Goal: Task Accomplishment & Management: Manage account settings

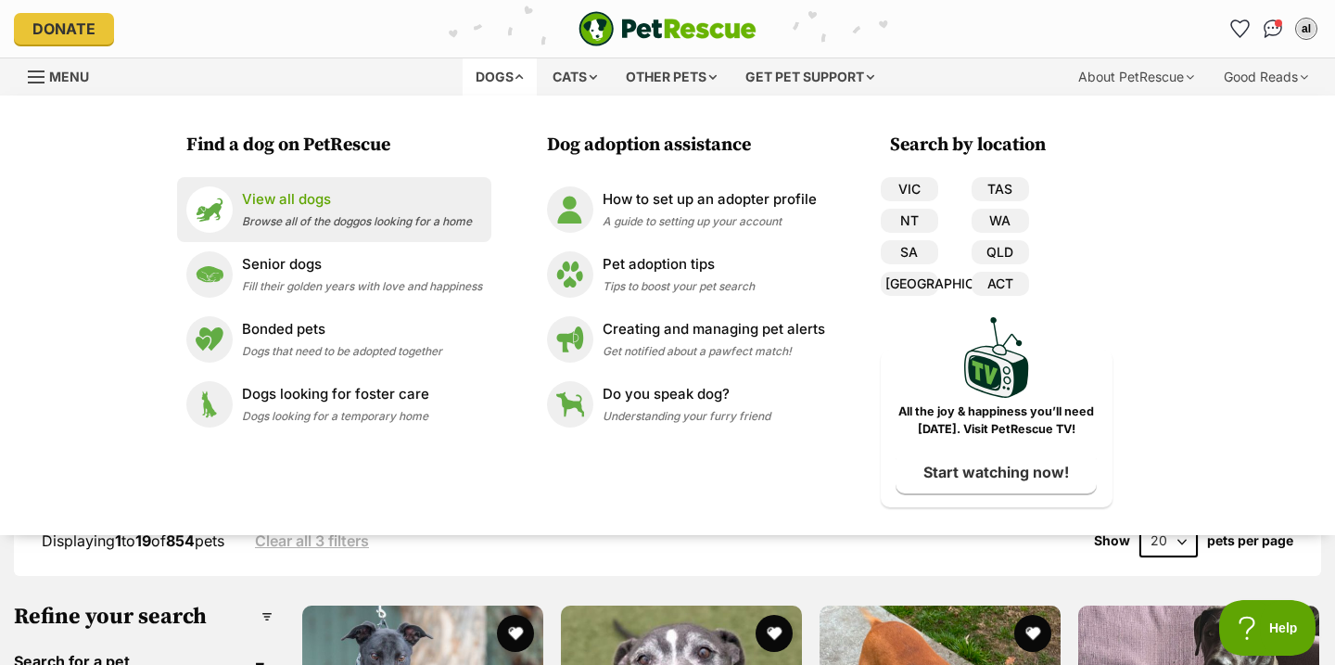
click at [384, 203] on p "View all dogs" at bounding box center [357, 199] width 230 height 21
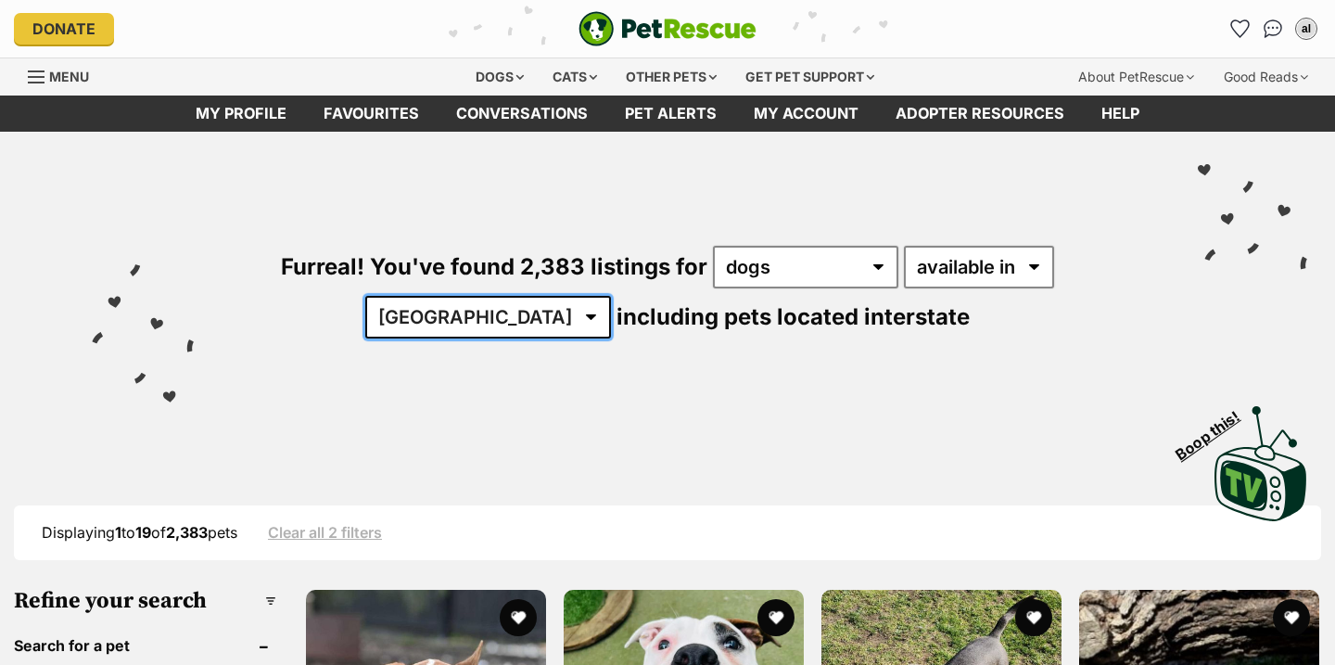
click at [611, 296] on select "Australia ACT NSW NT QLD SA TAS VIC WA" at bounding box center [488, 317] width 246 height 43
select select "VIC"
click at [611, 296] on select "Australia ACT NSW NT QLD SA TAS VIC WA" at bounding box center [488, 317] width 246 height 43
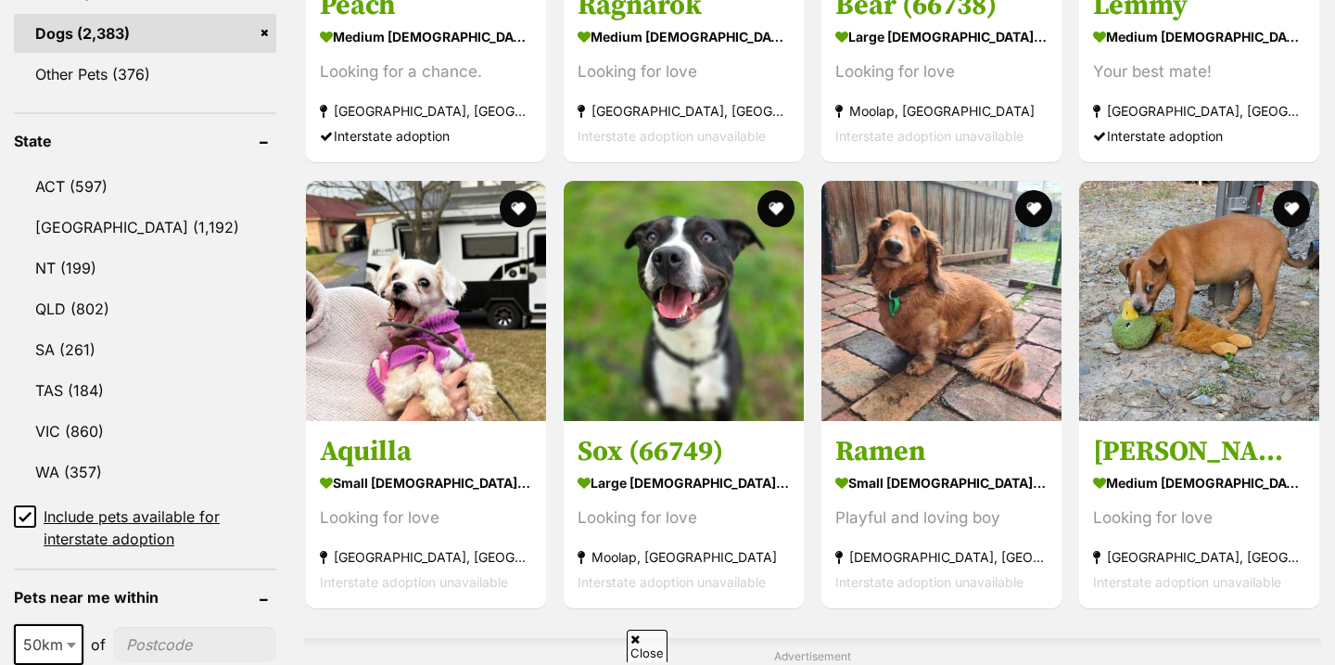
click at [140, 445] on li "VIC (860)" at bounding box center [145, 431] width 262 height 39
click at [128, 430] on link "VIC (860)" at bounding box center [145, 431] width 262 height 39
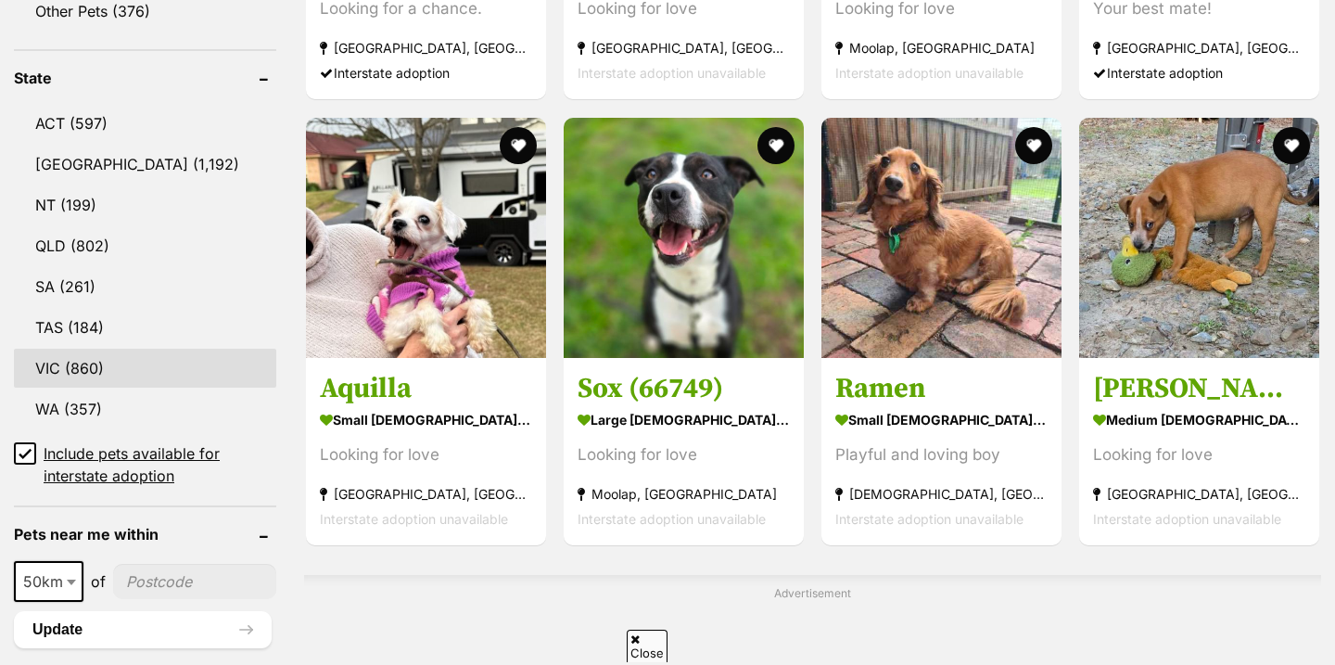
scroll to position [1000, 0]
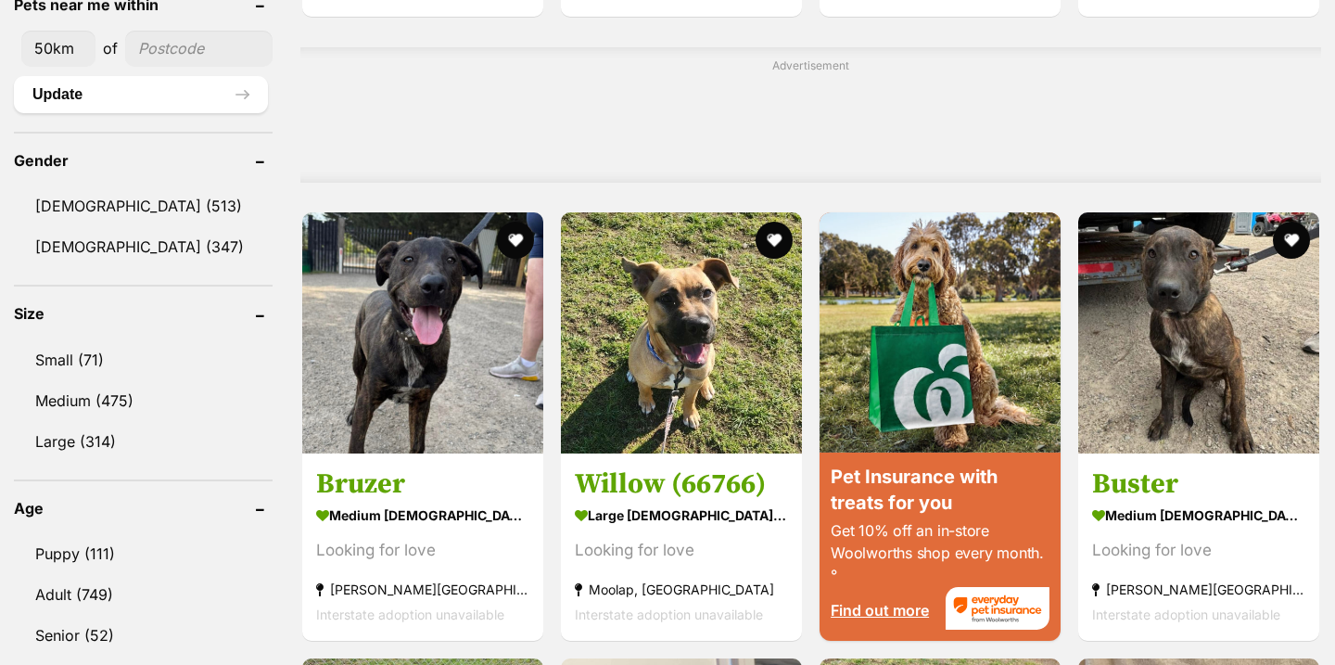
scroll to position [1457, 0]
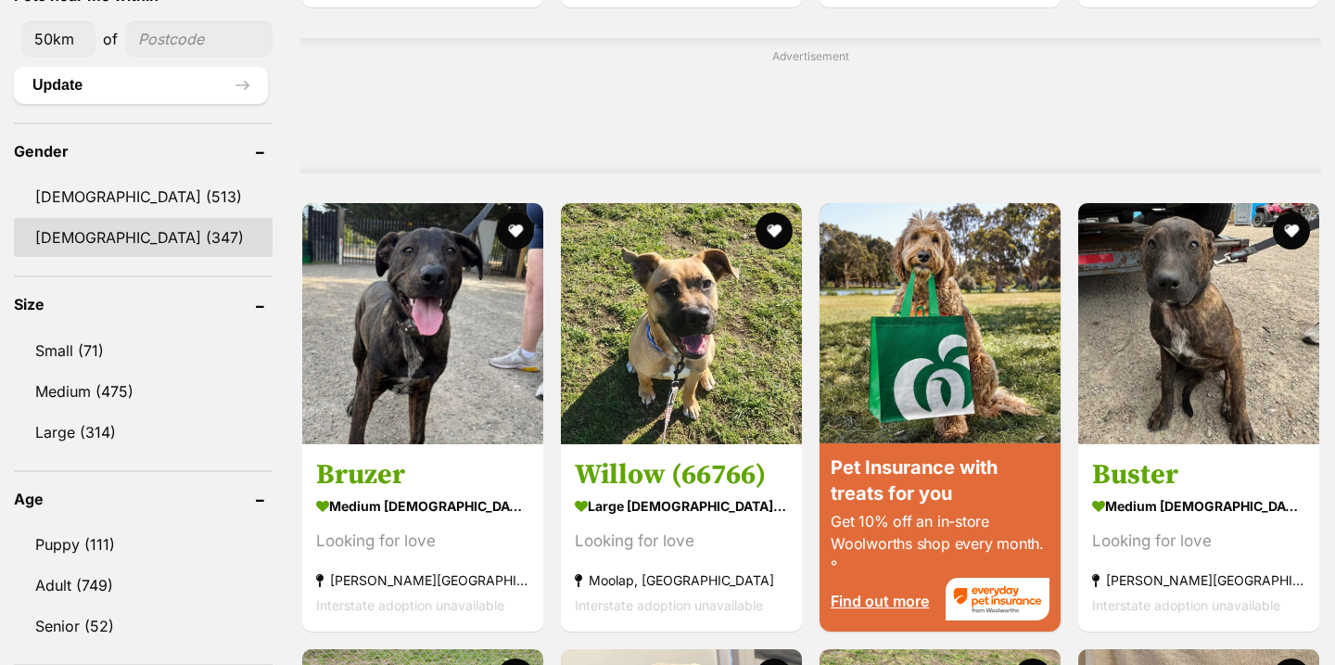
click at [99, 227] on link "Female (347)" at bounding box center [143, 237] width 259 height 39
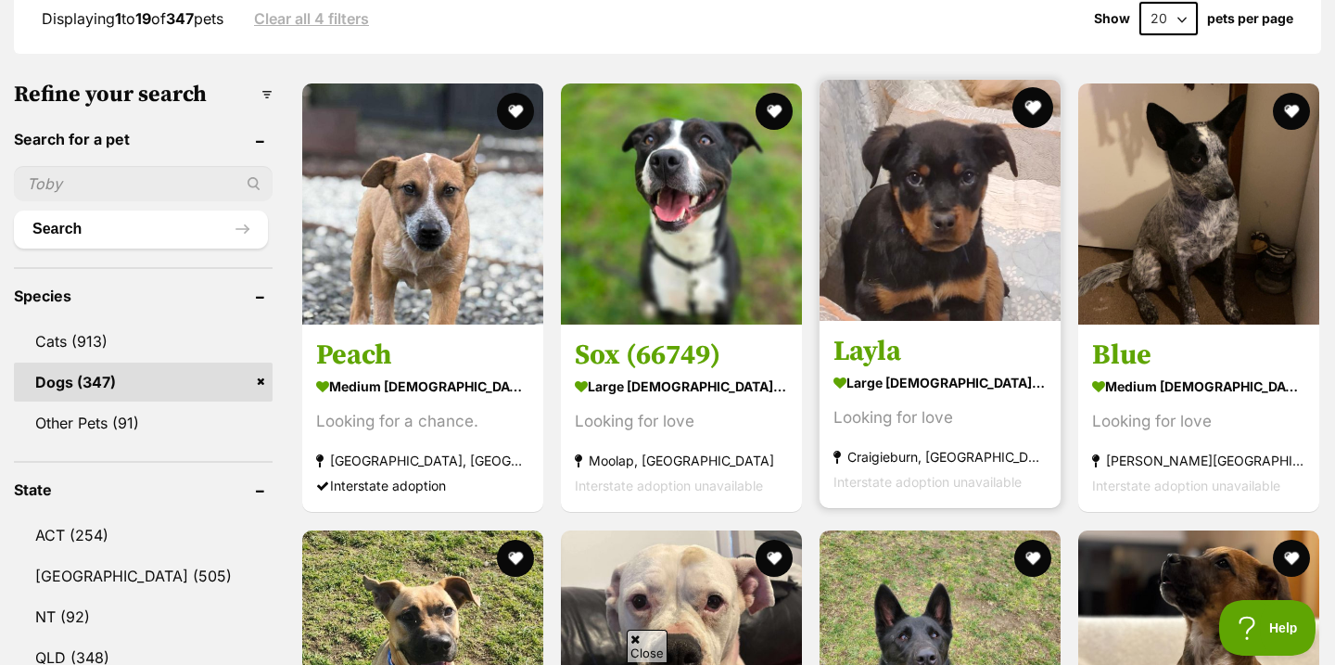
click at [1032, 108] on button "favourite" at bounding box center [1032, 107] width 41 height 41
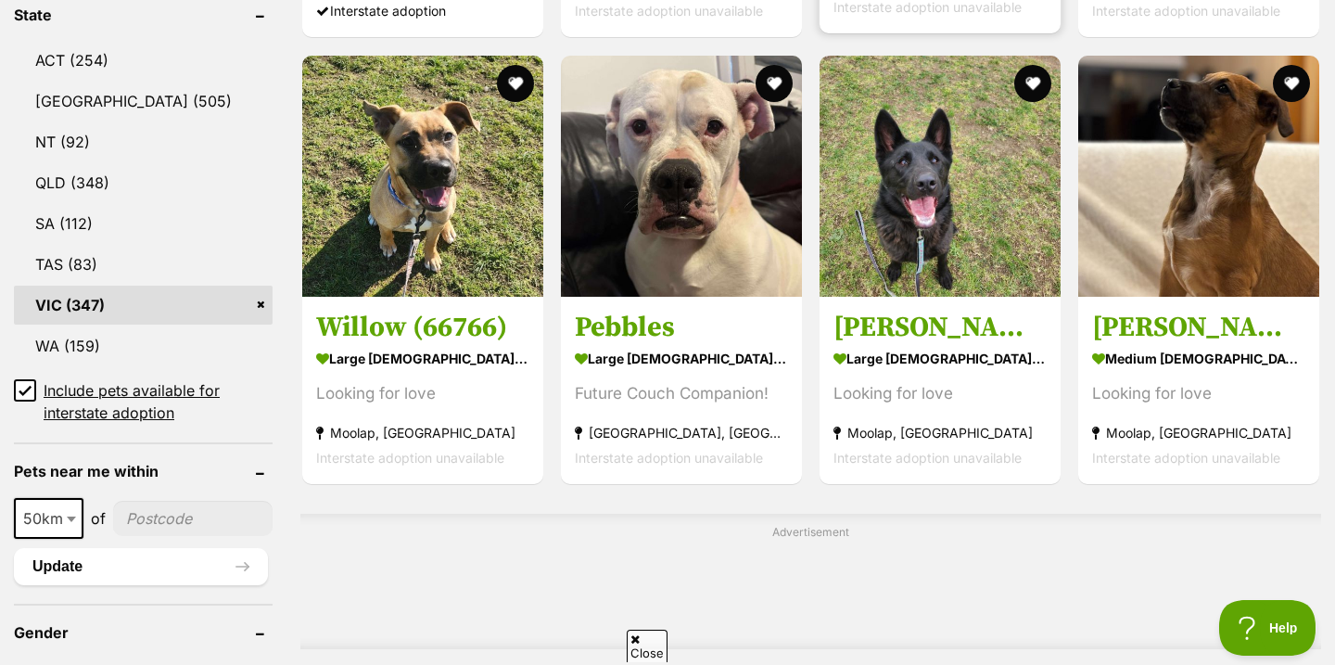
scroll to position [1001, 0]
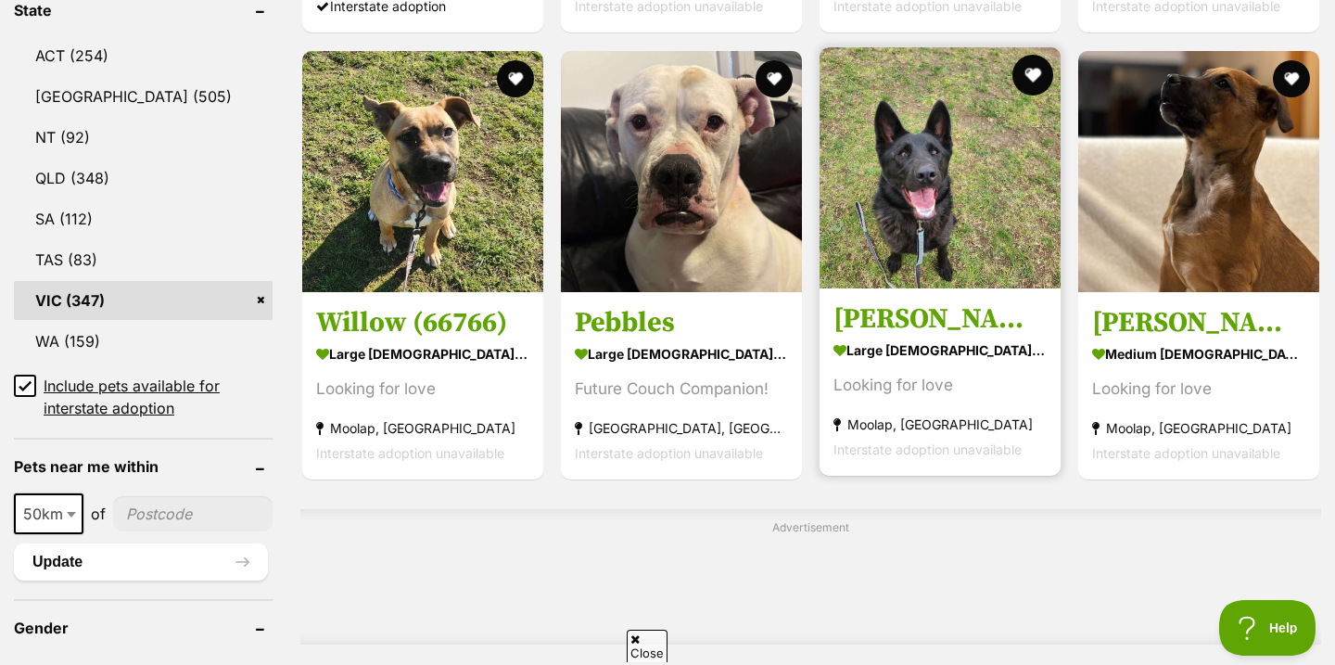
click at [1036, 74] on button "favourite" at bounding box center [1032, 75] width 41 height 41
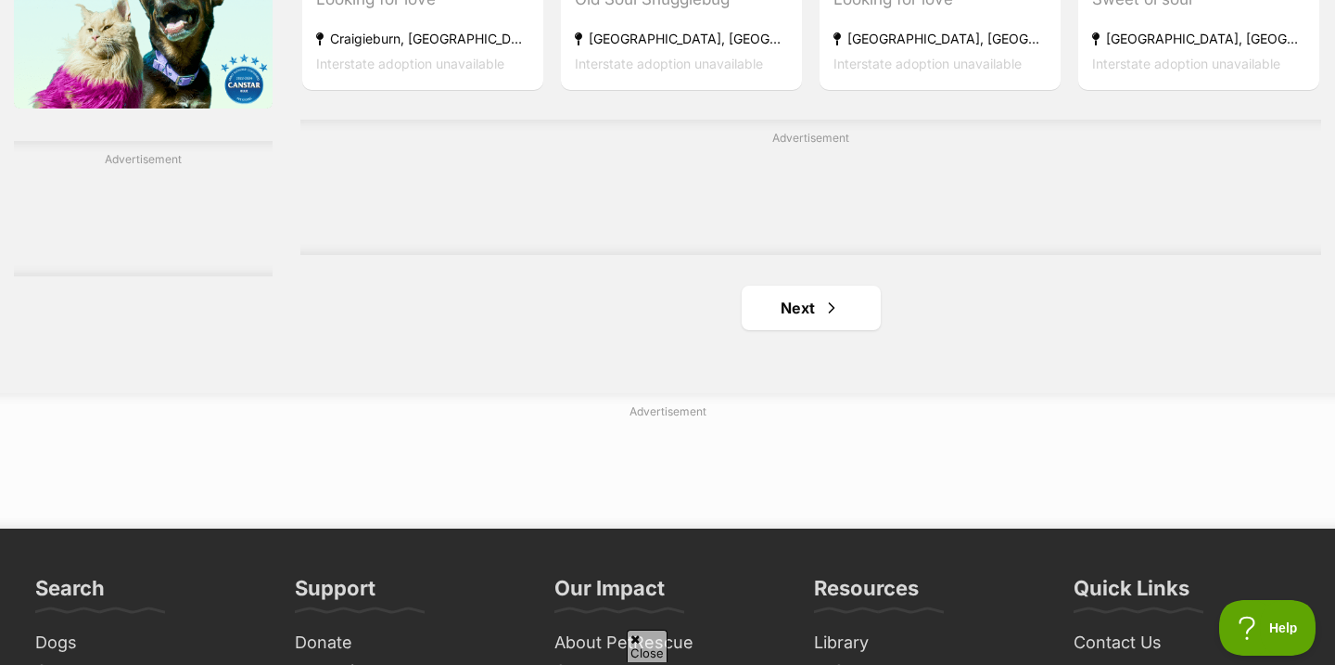
scroll to position [3166, 0]
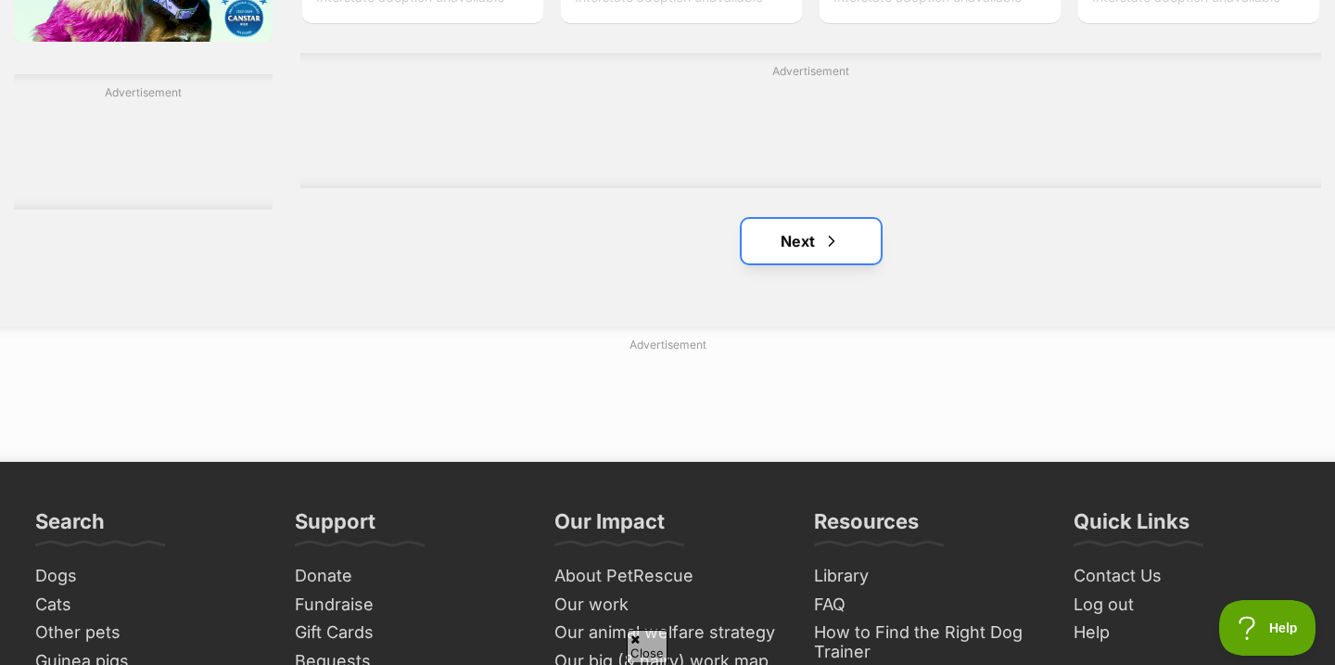
click at [826, 248] on span "Next page" at bounding box center [831, 241] width 19 height 22
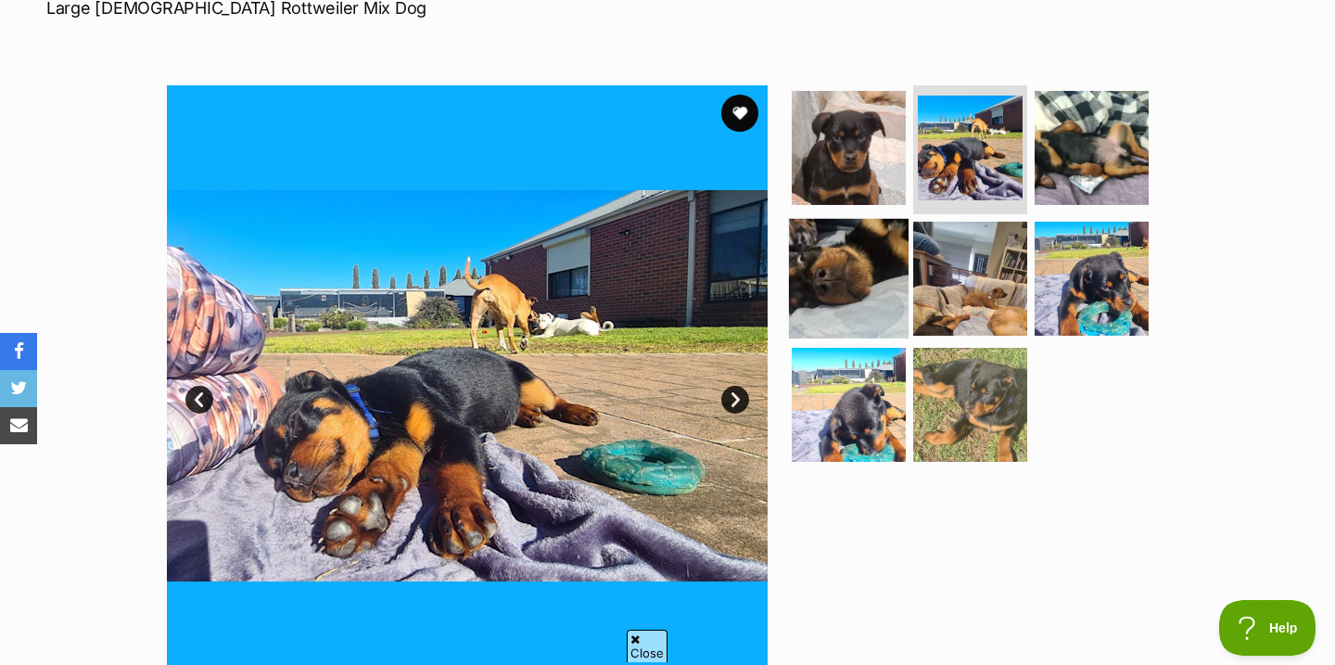
click at [863, 312] on img at bounding box center [849, 279] width 120 height 120
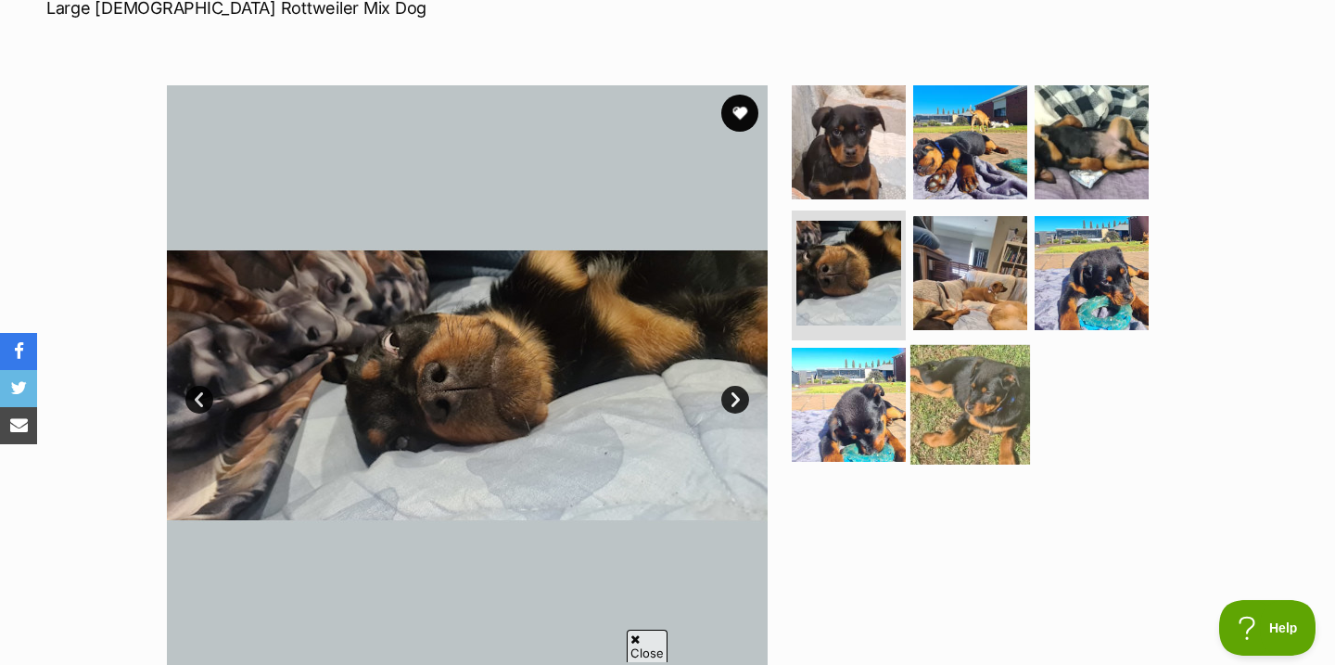
click at [974, 403] on img at bounding box center [970, 405] width 120 height 120
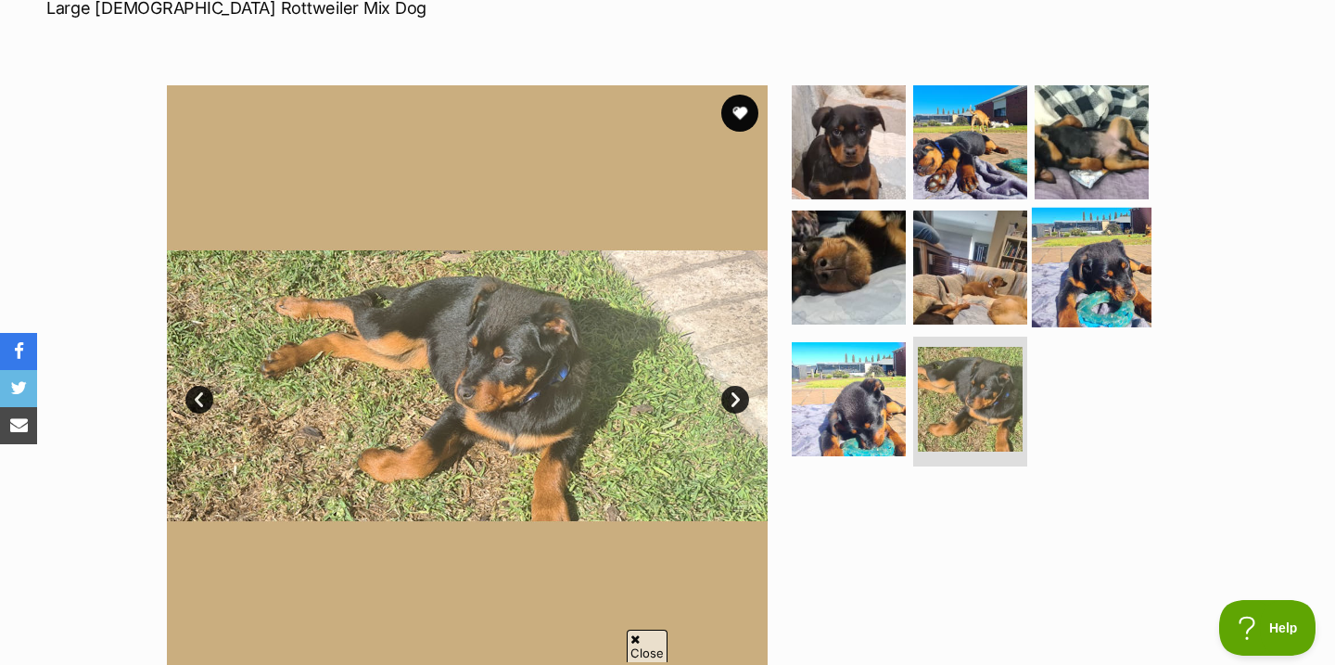
click at [1097, 295] on img at bounding box center [1092, 268] width 120 height 120
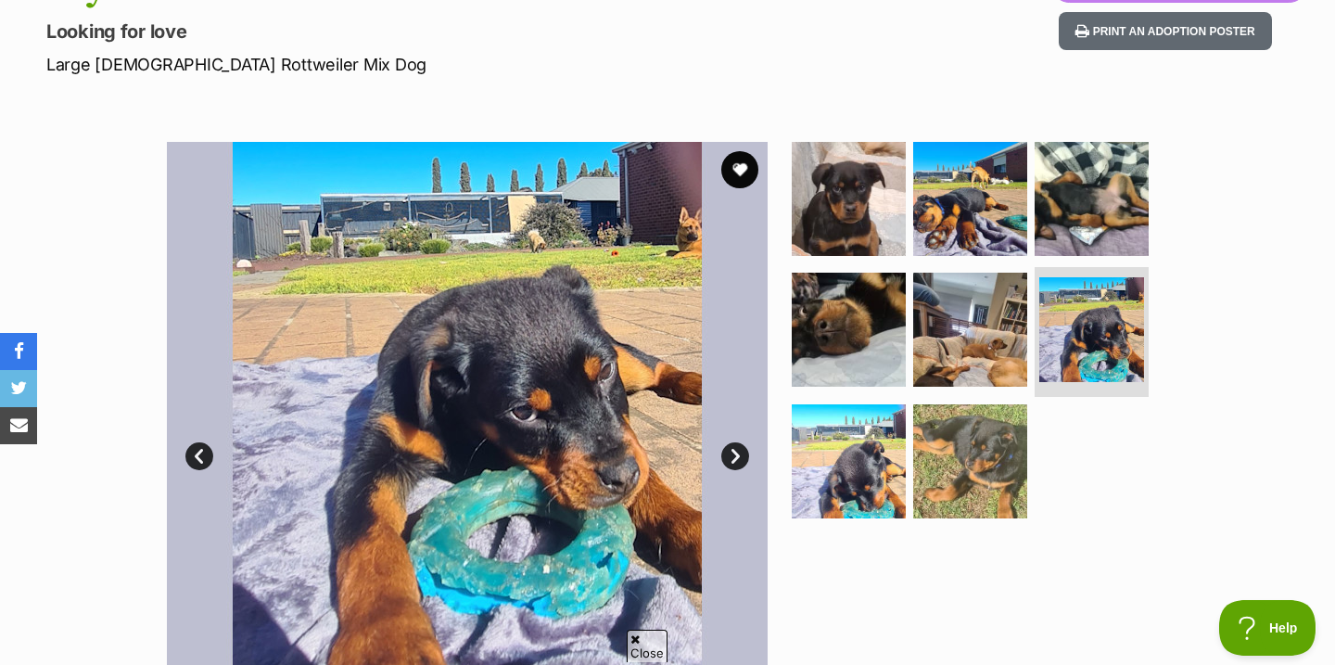
scroll to position [385, 0]
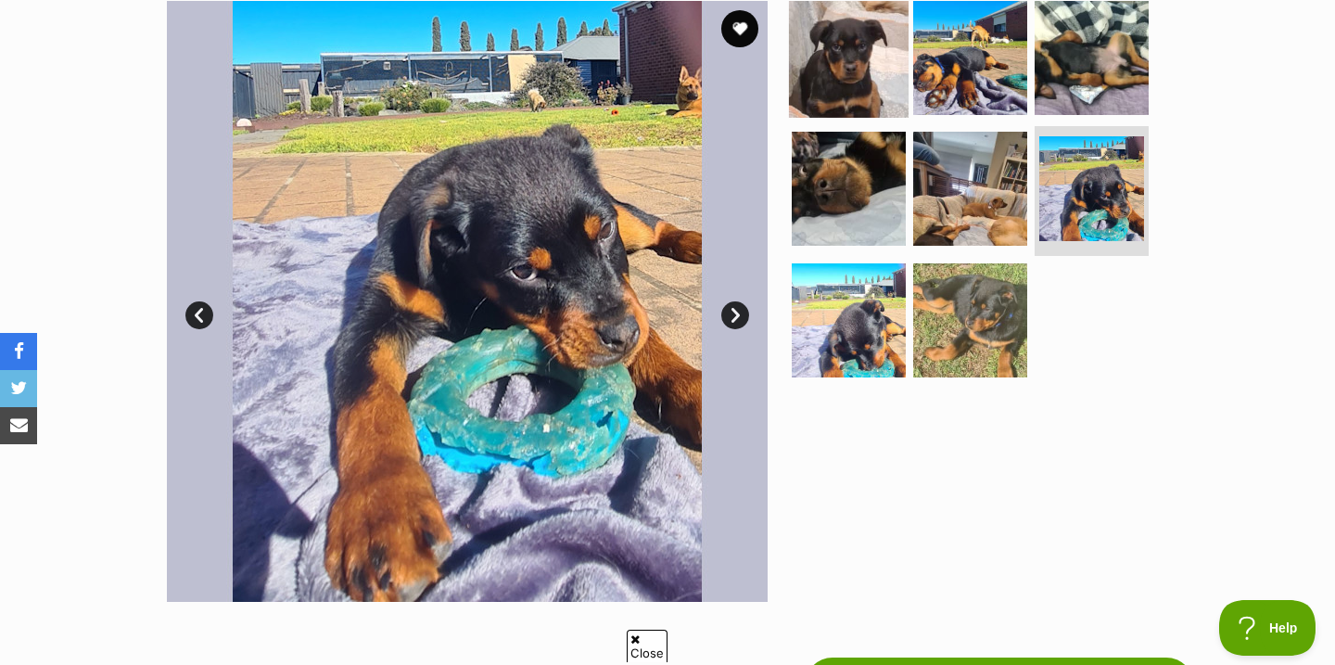
click at [820, 19] on img at bounding box center [849, 57] width 120 height 120
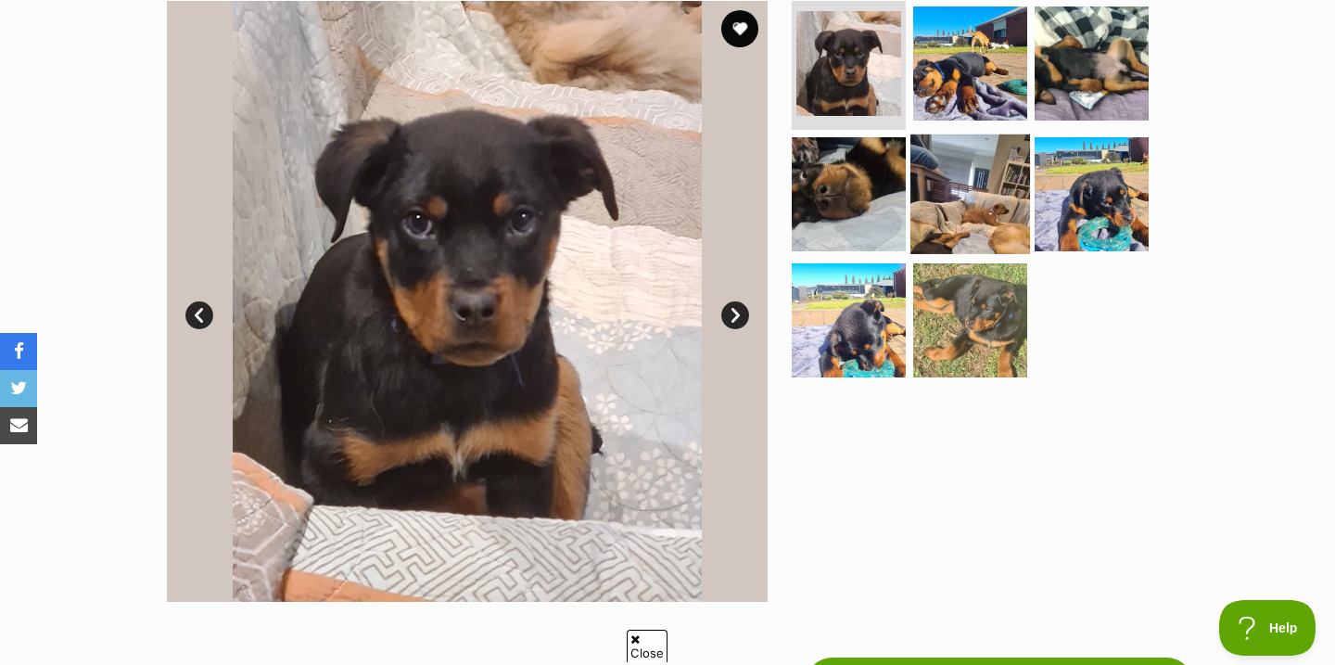
scroll to position [345, 0]
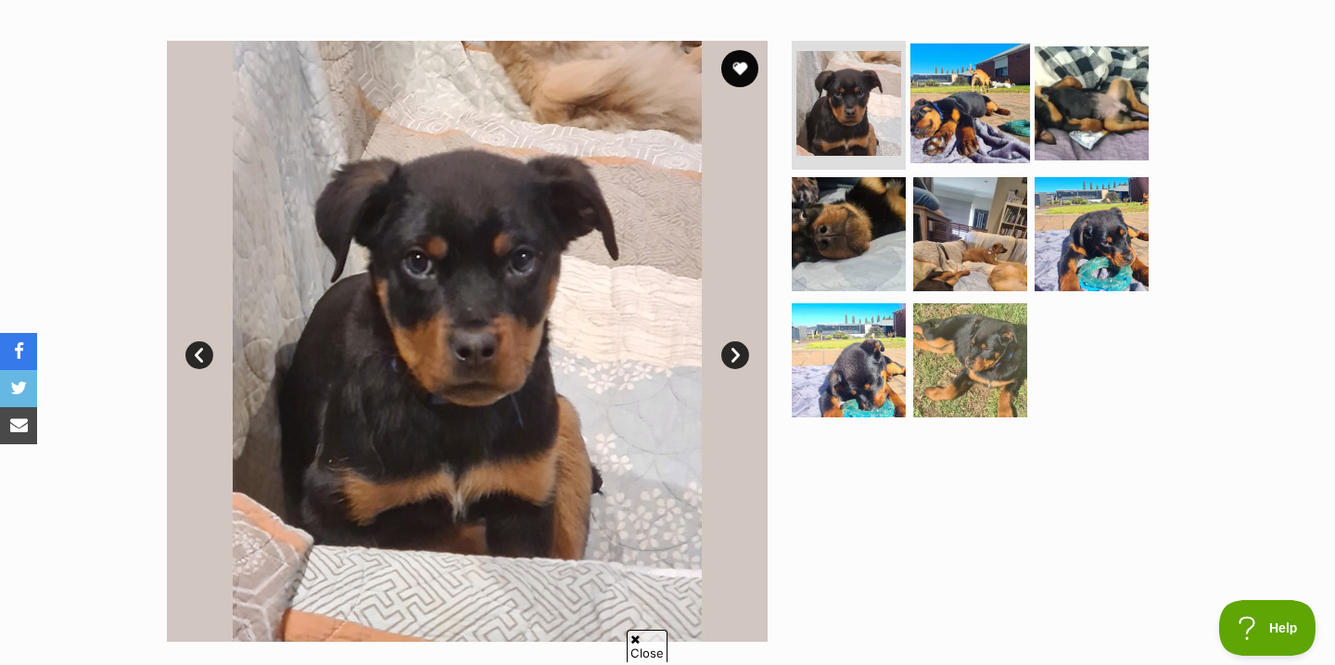
click at [969, 134] on img at bounding box center [970, 103] width 120 height 120
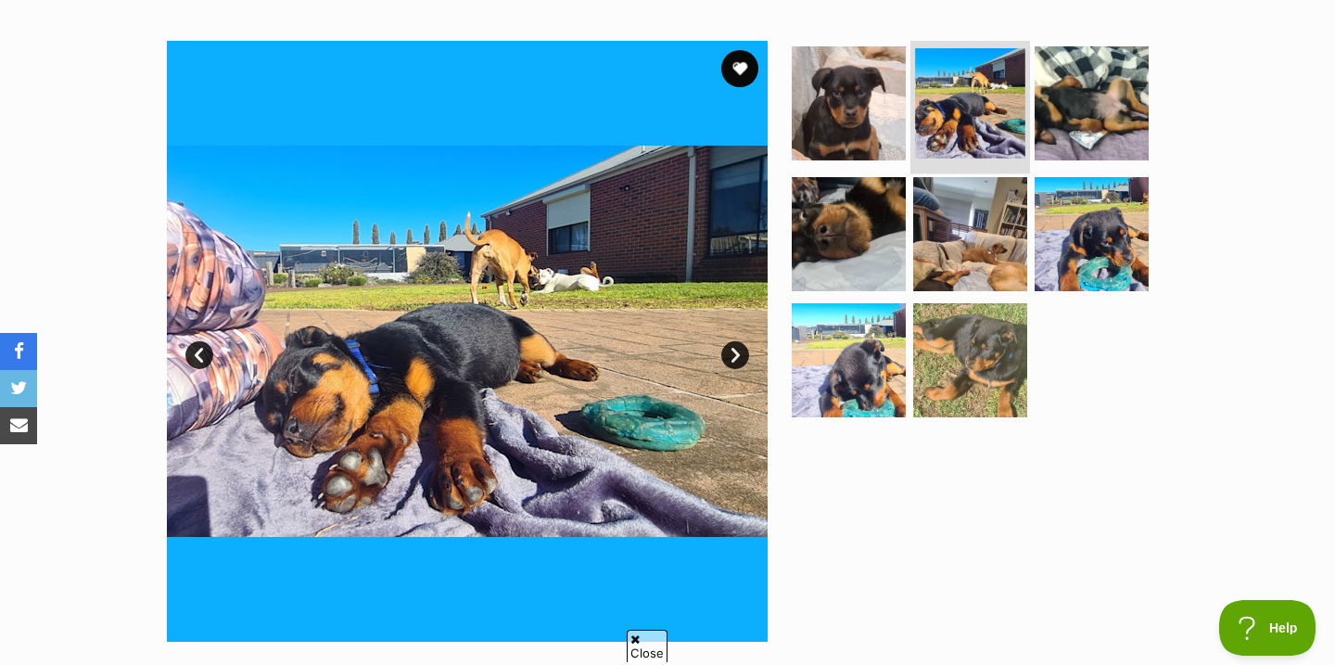
scroll to position [0, 0]
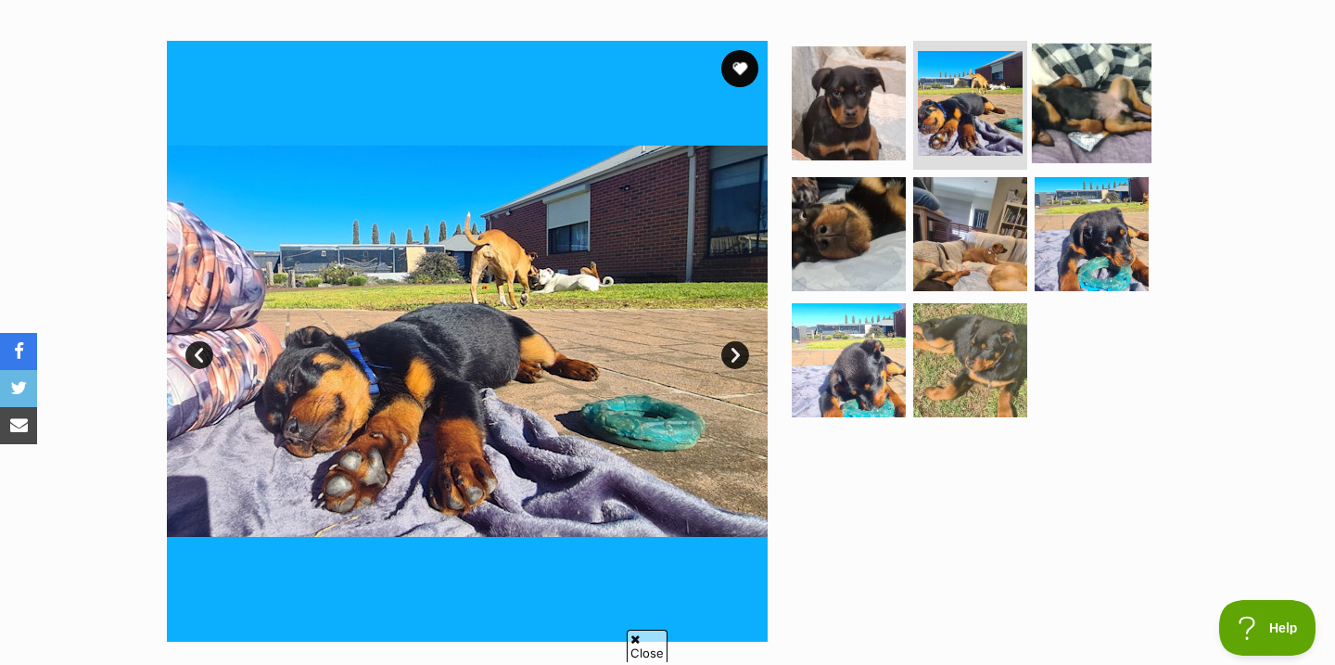
click at [1082, 133] on img at bounding box center [1092, 103] width 120 height 120
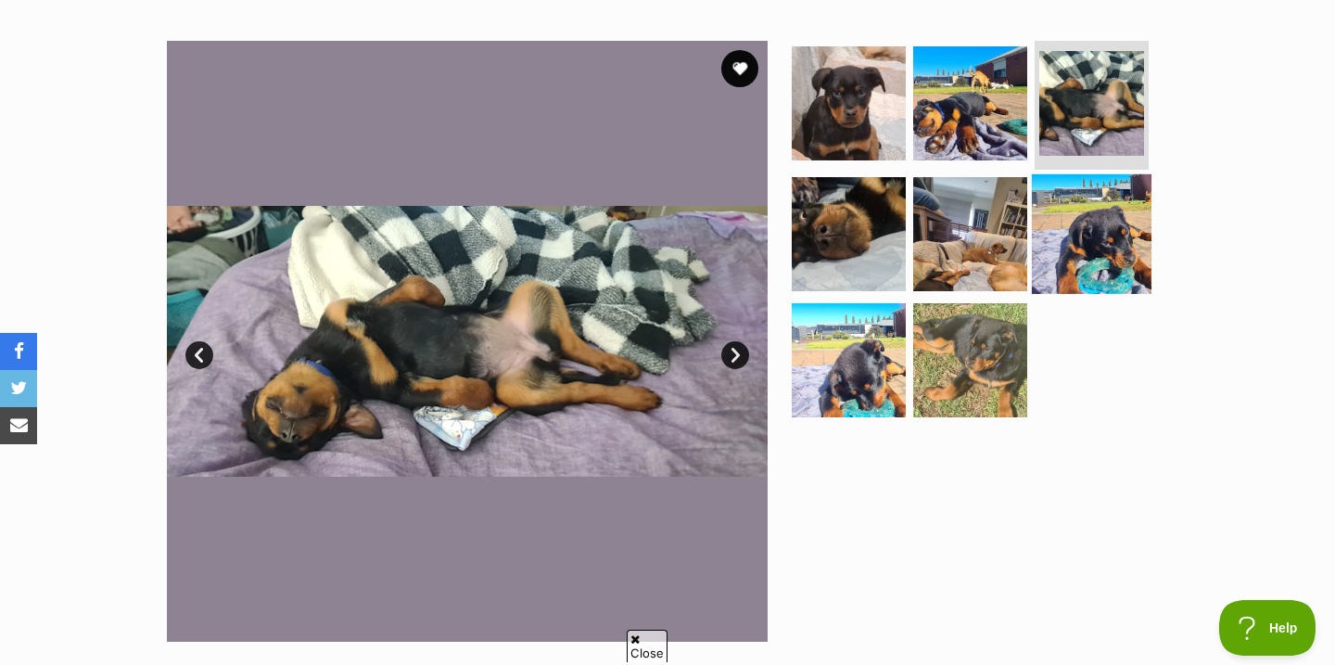
click at [1089, 221] on img at bounding box center [1092, 234] width 120 height 120
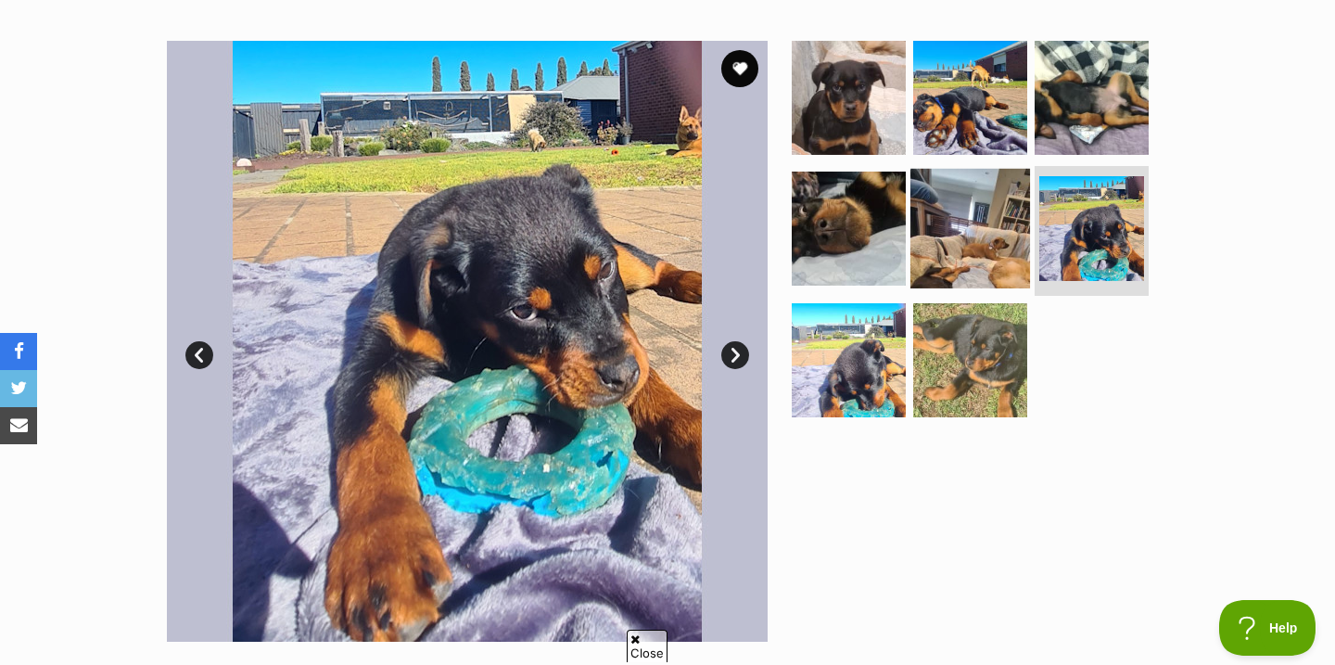
click at [967, 236] on img at bounding box center [970, 229] width 120 height 120
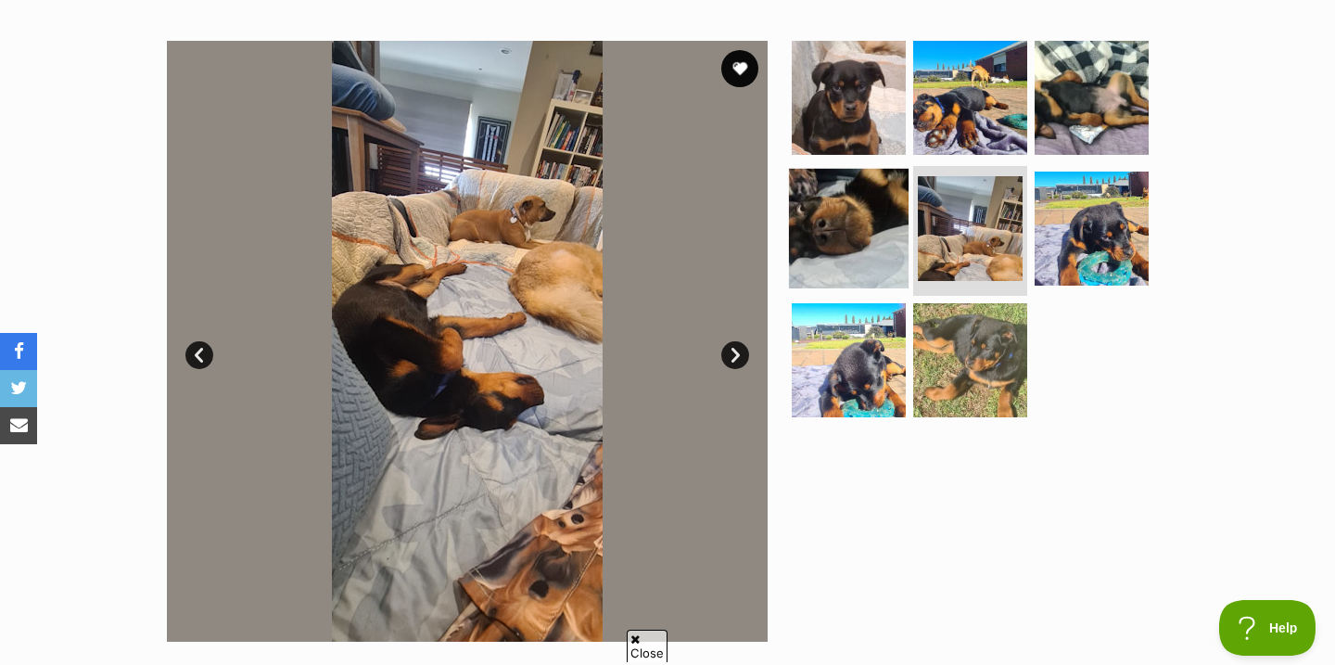
click at [838, 253] on img at bounding box center [849, 229] width 120 height 120
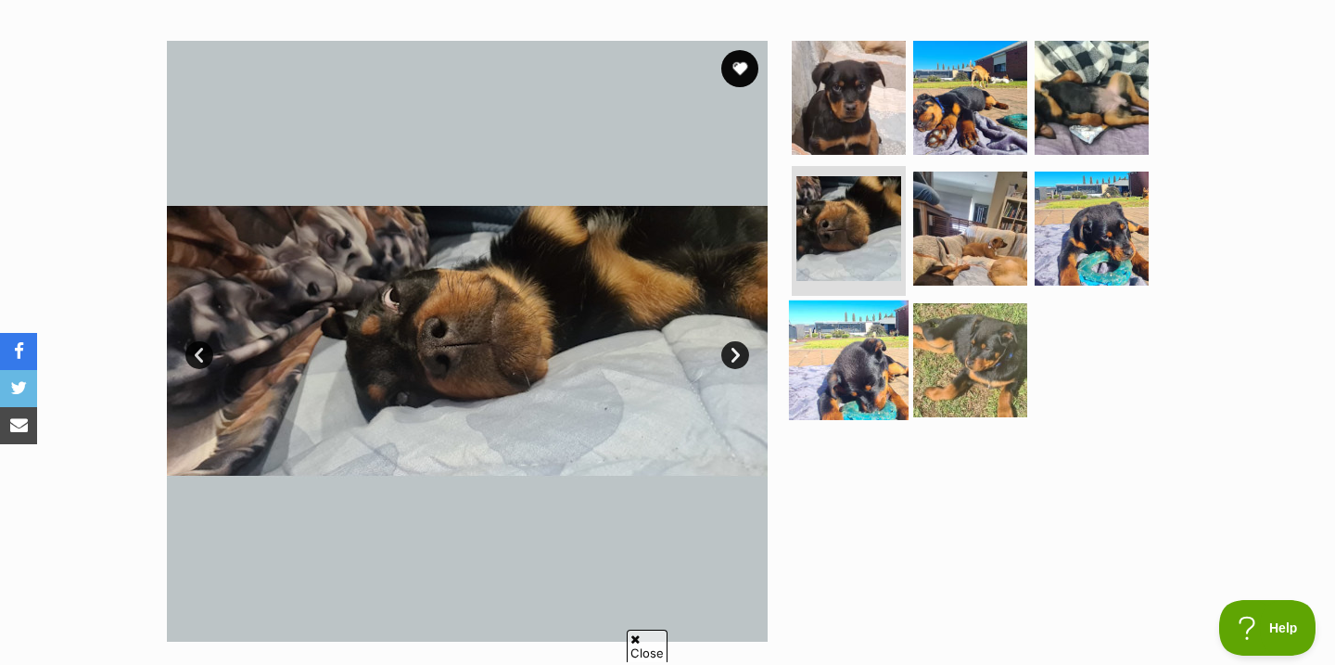
click at [849, 338] on img at bounding box center [849, 360] width 120 height 120
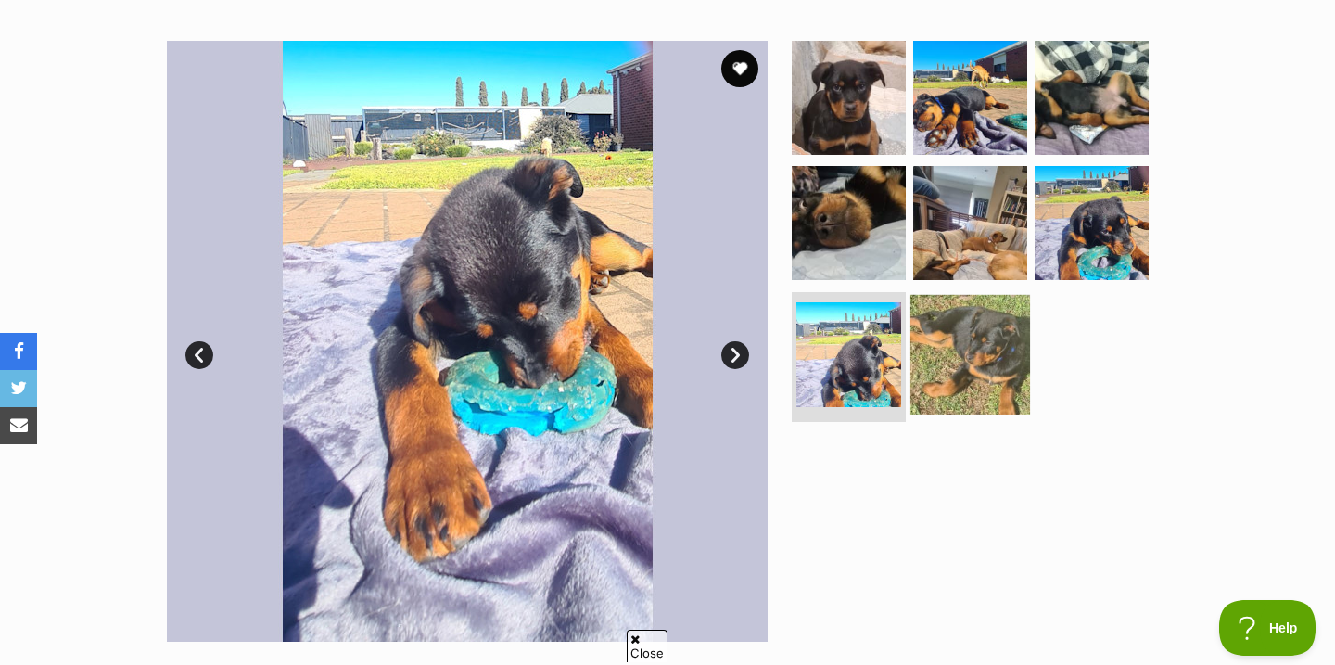
click at [976, 363] on img at bounding box center [970, 355] width 120 height 120
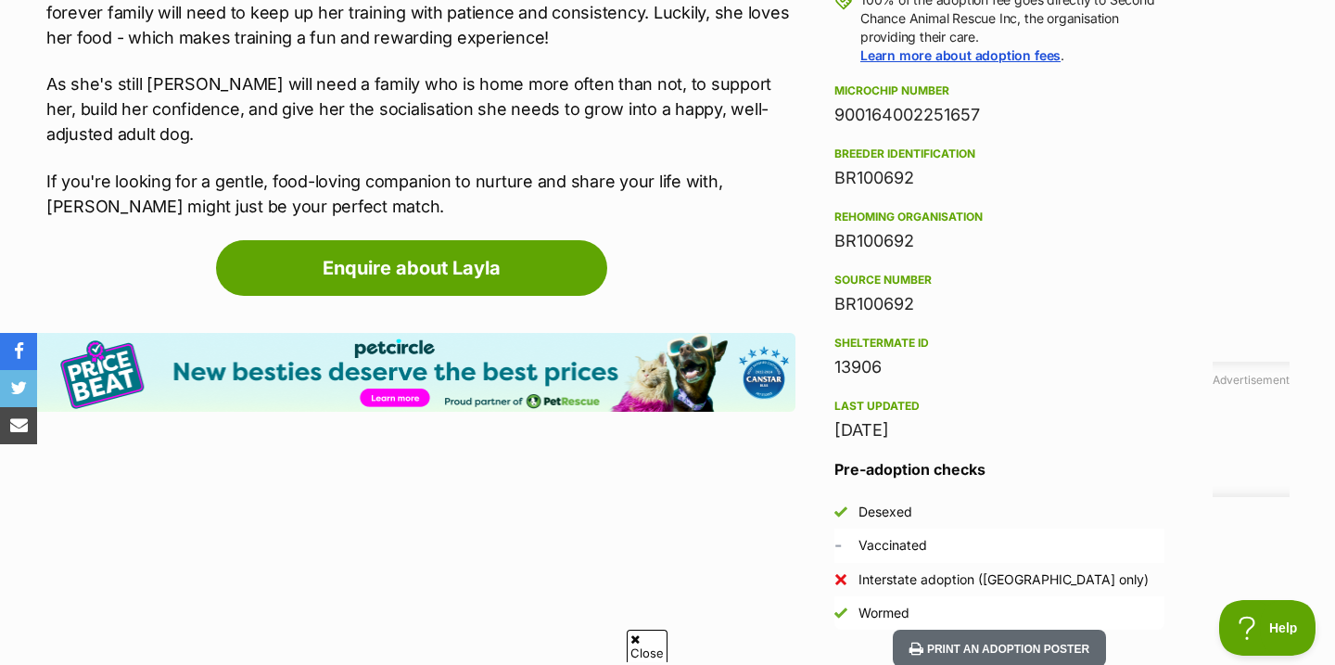
scroll to position [1436, 0]
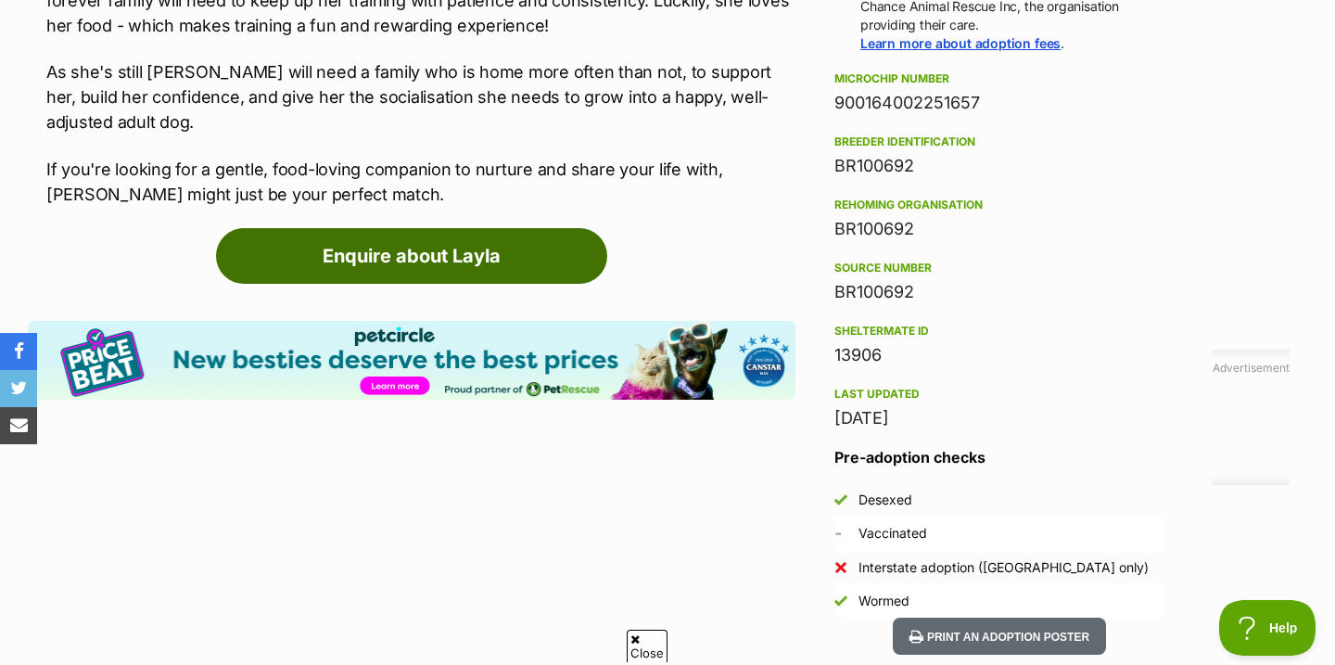
click at [524, 280] on link "Enquire about Layla" at bounding box center [411, 256] width 391 height 56
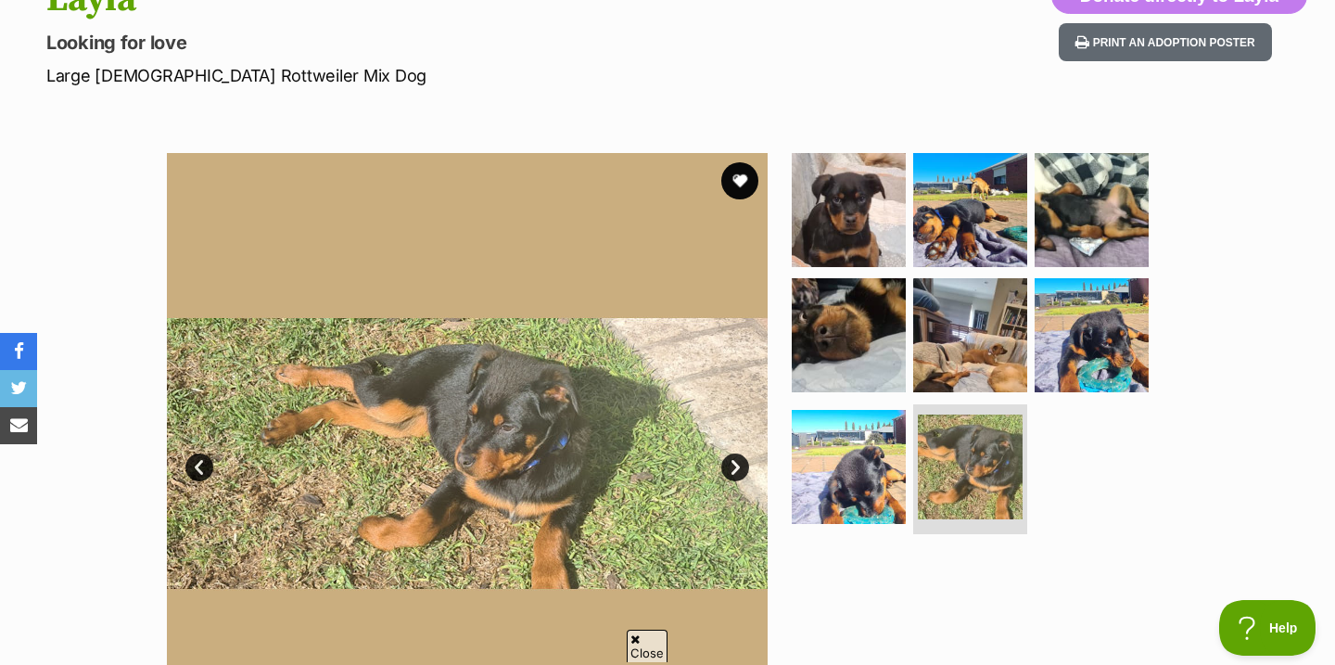
scroll to position [0, 0]
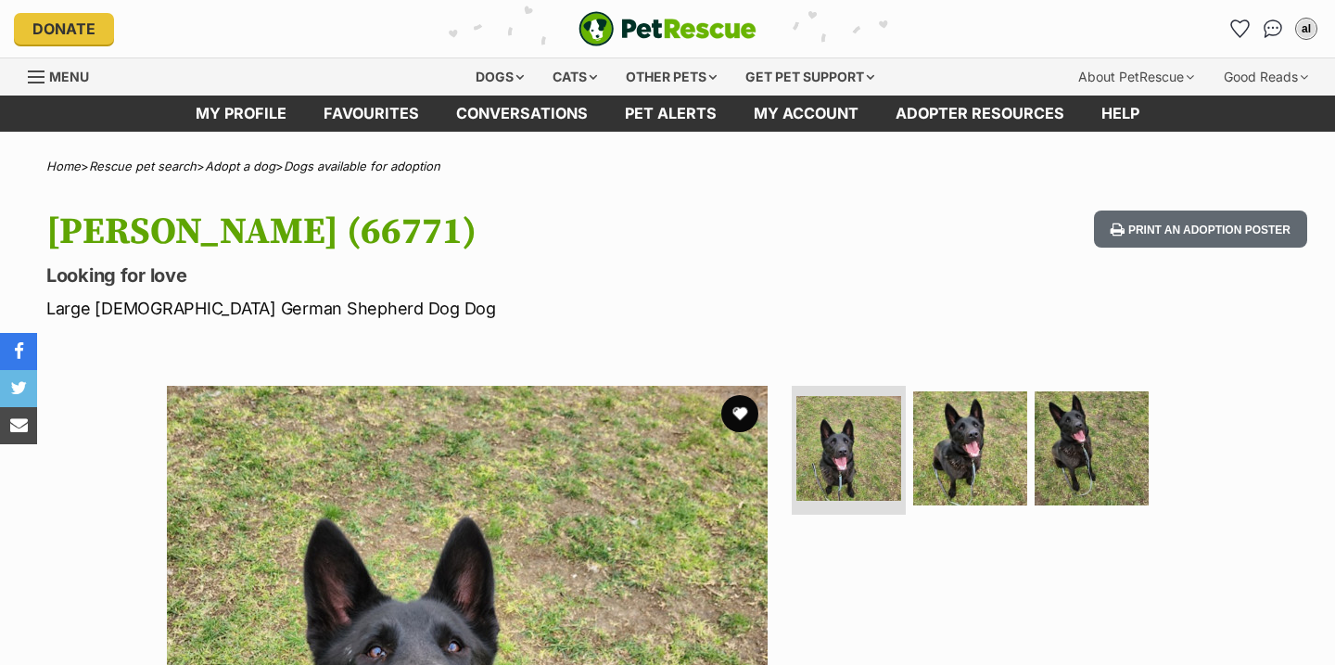
scroll to position [97, 0]
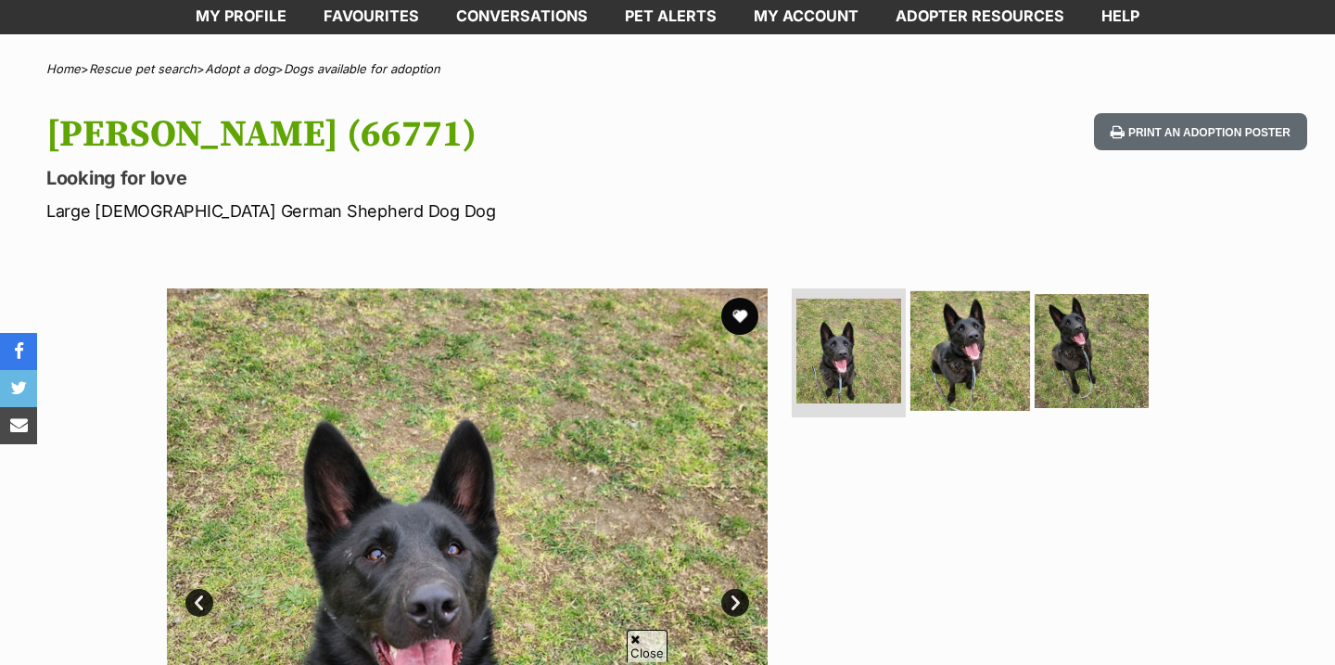
click at [963, 348] on img at bounding box center [970, 350] width 120 height 120
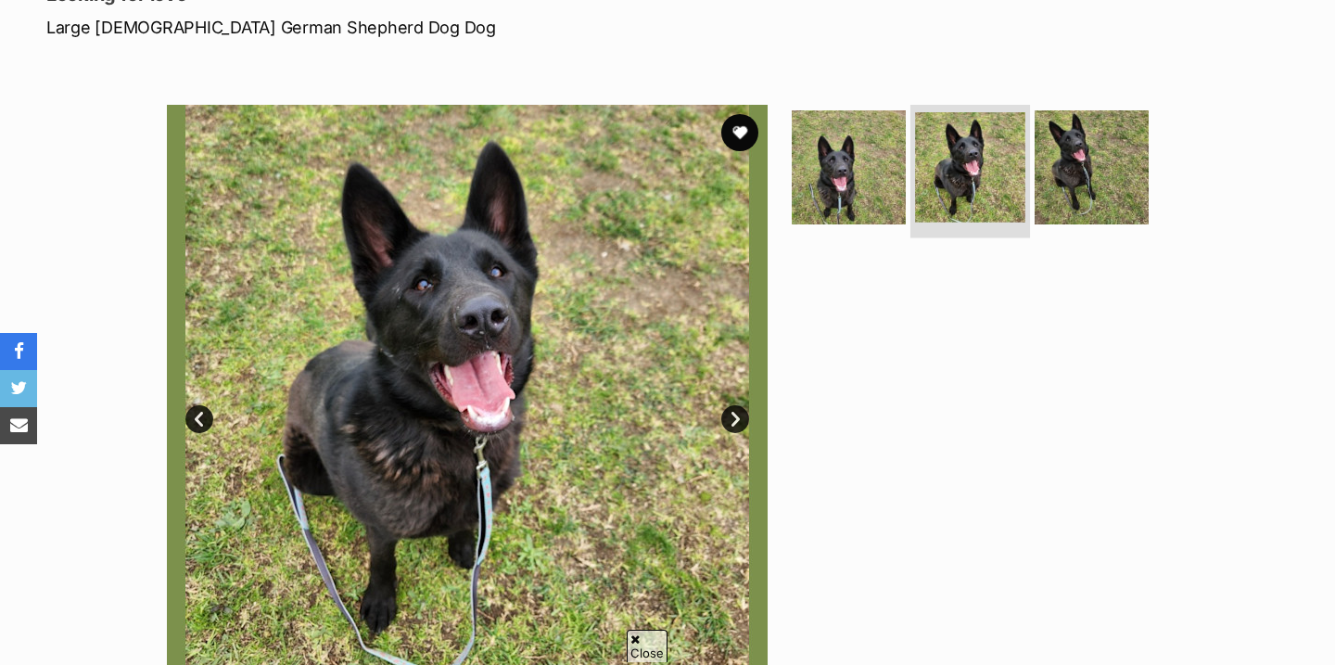
scroll to position [0, 0]
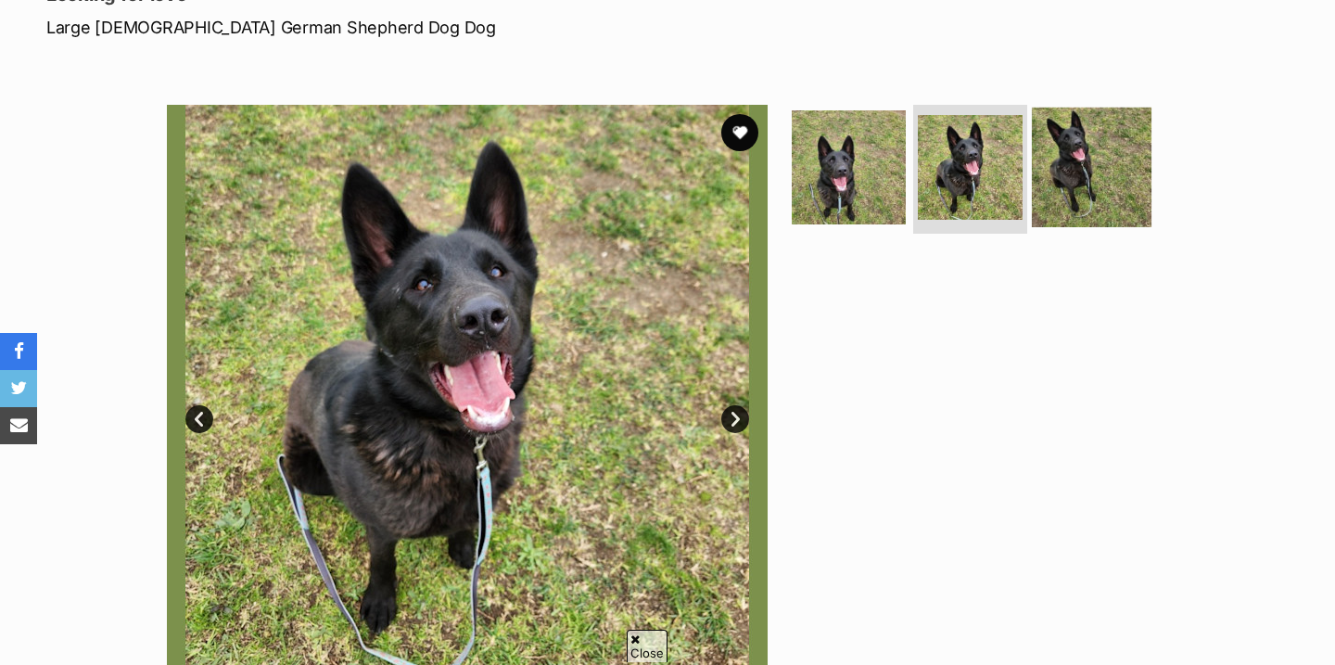
click at [1048, 209] on img at bounding box center [1092, 167] width 120 height 120
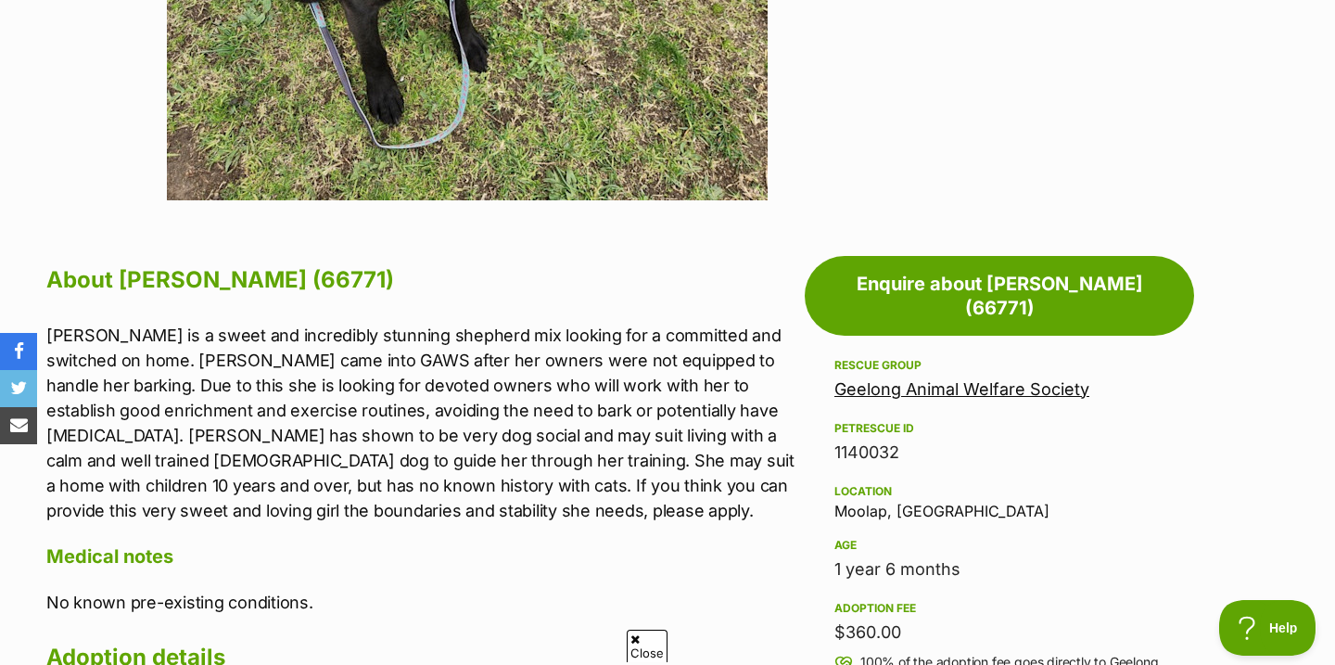
scroll to position [672, 0]
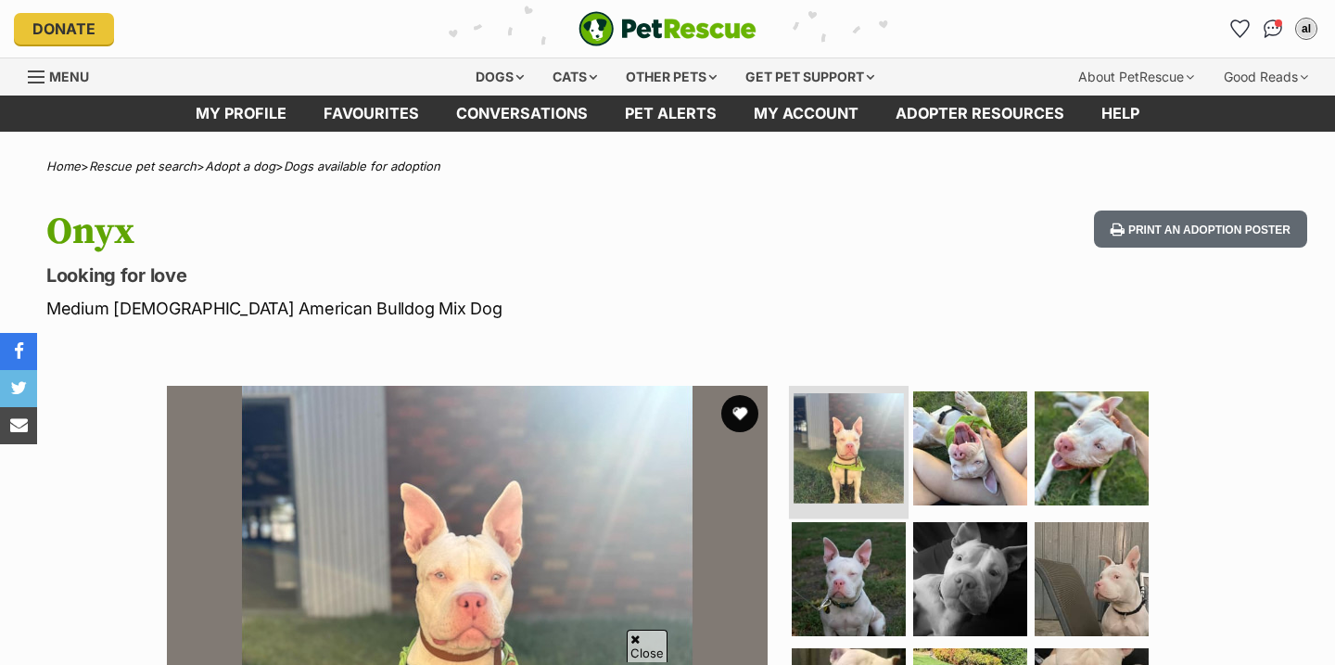
click at [897, 393] on img at bounding box center [849, 448] width 110 height 110
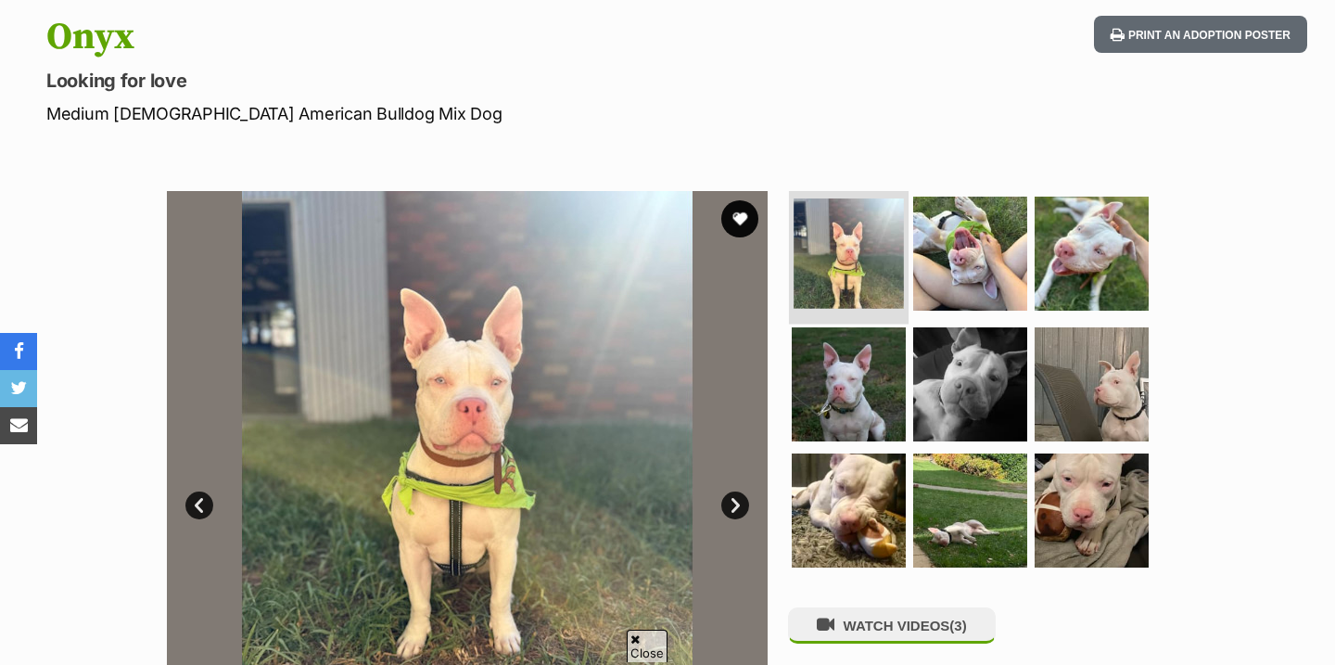
click at [862, 286] on img at bounding box center [849, 253] width 110 height 110
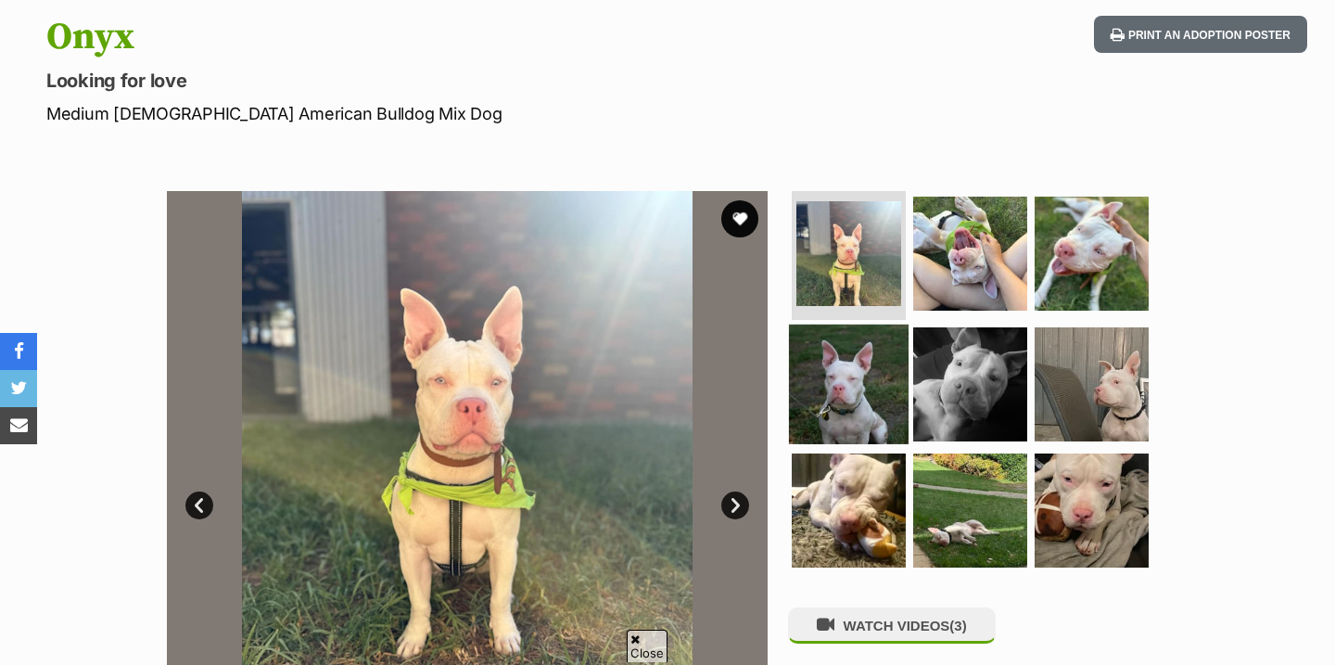
click at [830, 366] on img at bounding box center [849, 384] width 120 height 120
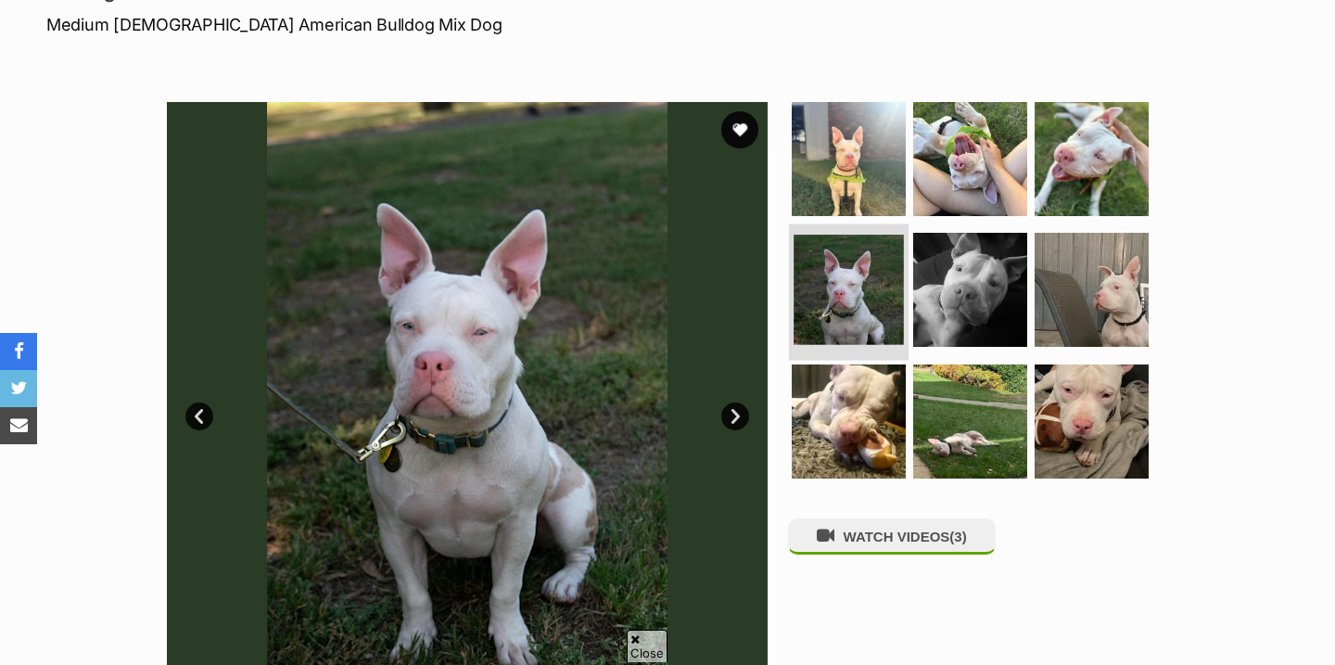
scroll to position [286, 0]
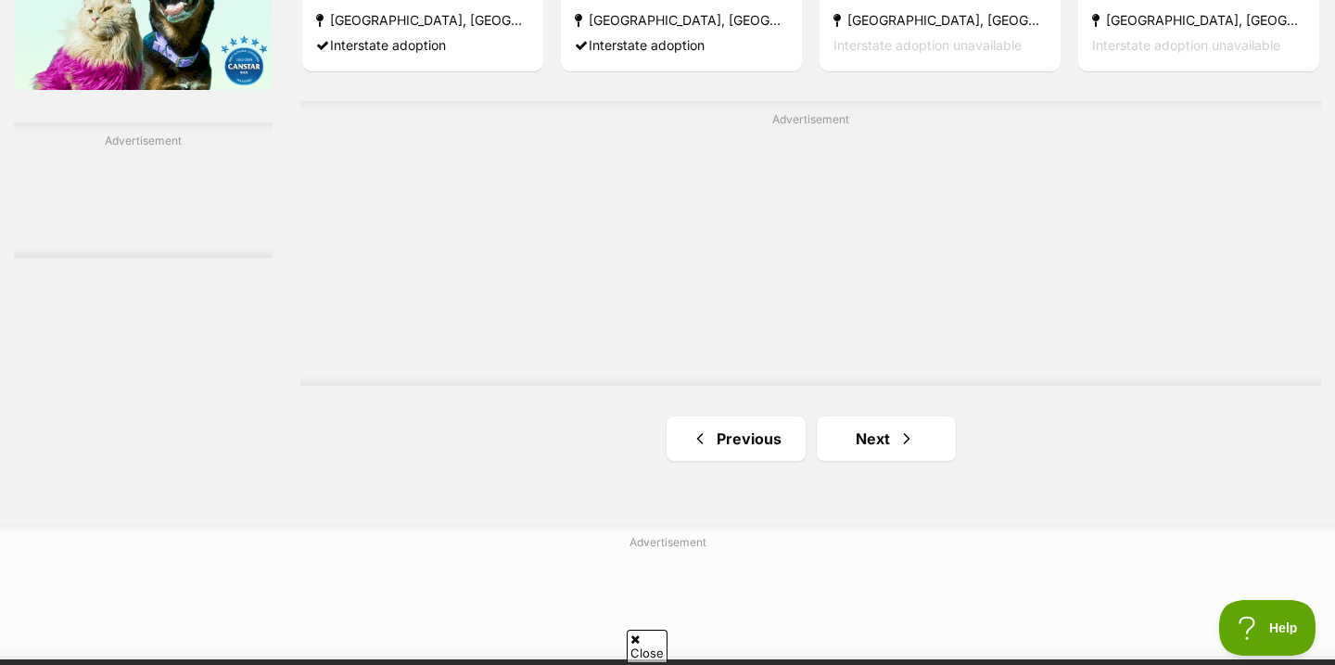
scroll to position [3128, 0]
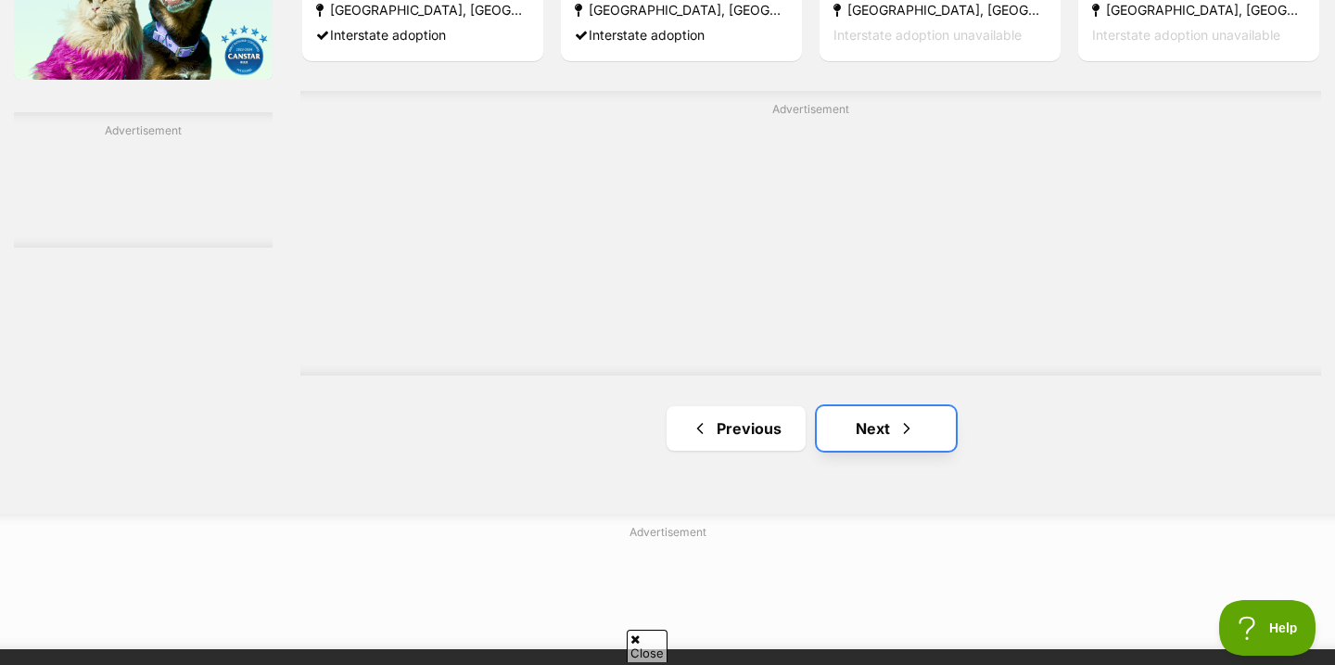
click at [846, 429] on link "Next" at bounding box center [886, 428] width 139 height 45
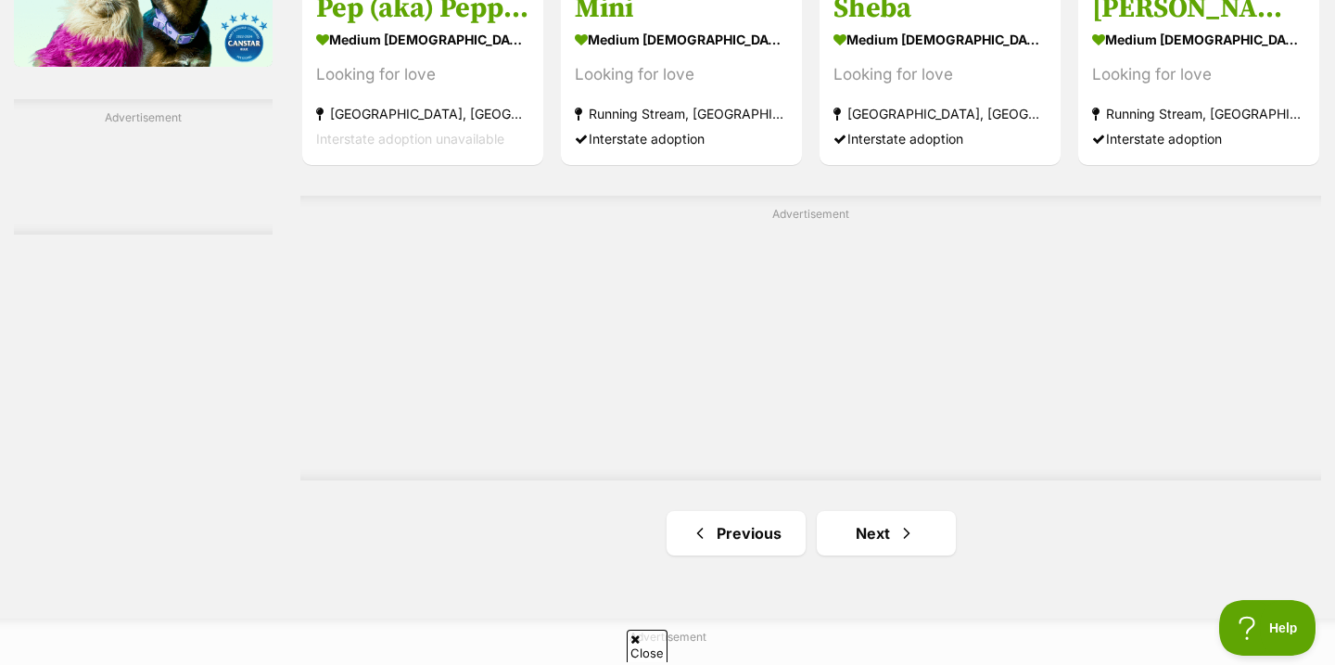
scroll to position [3142, 0]
click at [846, 533] on link "Next" at bounding box center [886, 532] width 139 height 45
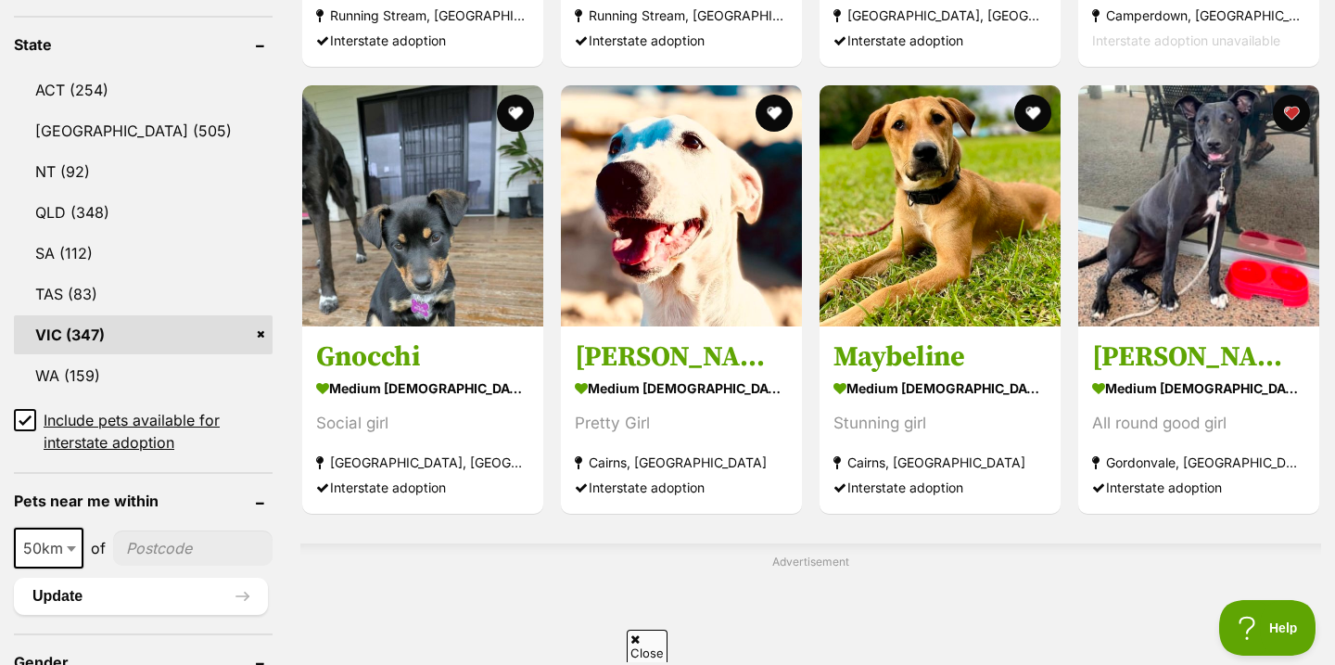
scroll to position [973, 0]
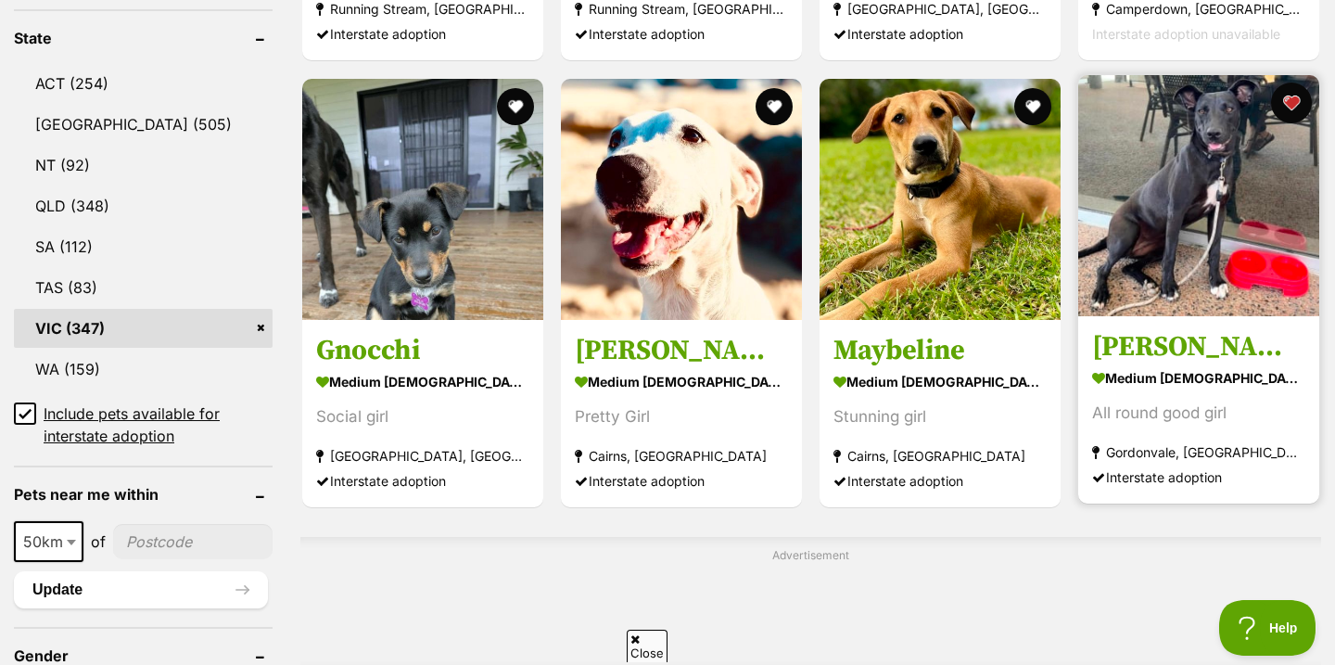
click at [1284, 108] on button "favourite" at bounding box center [1291, 103] width 41 height 41
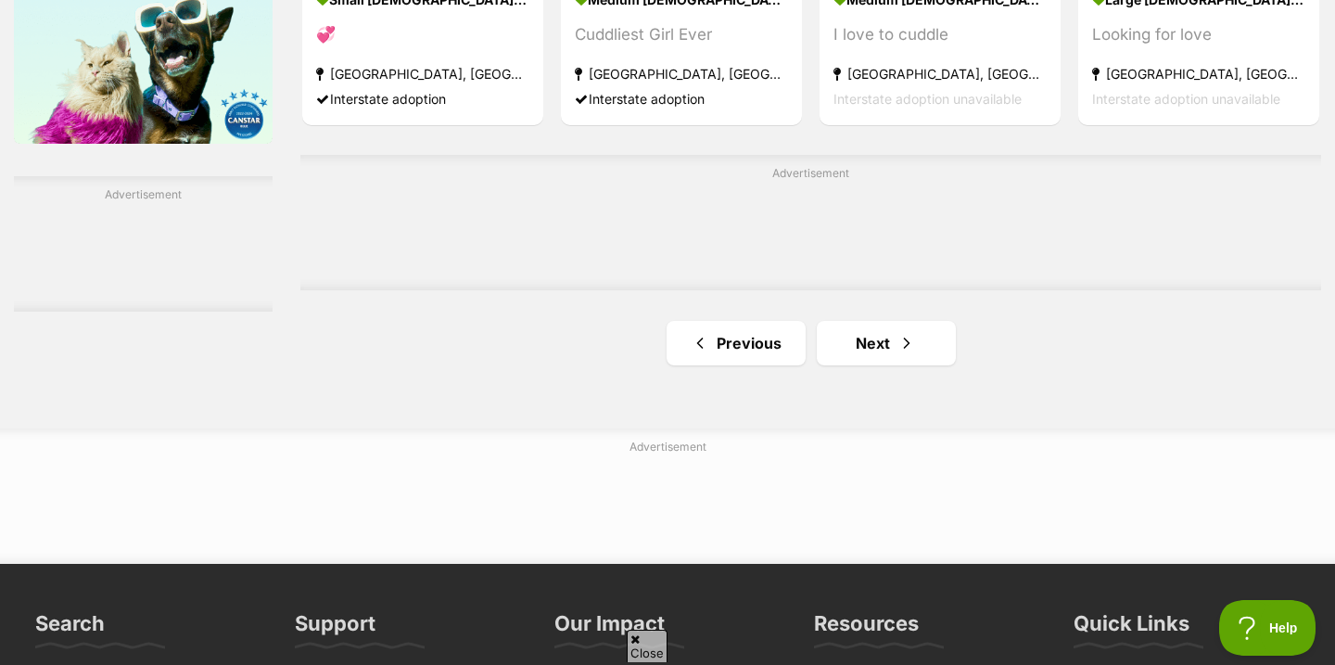
scroll to position [3077, 0]
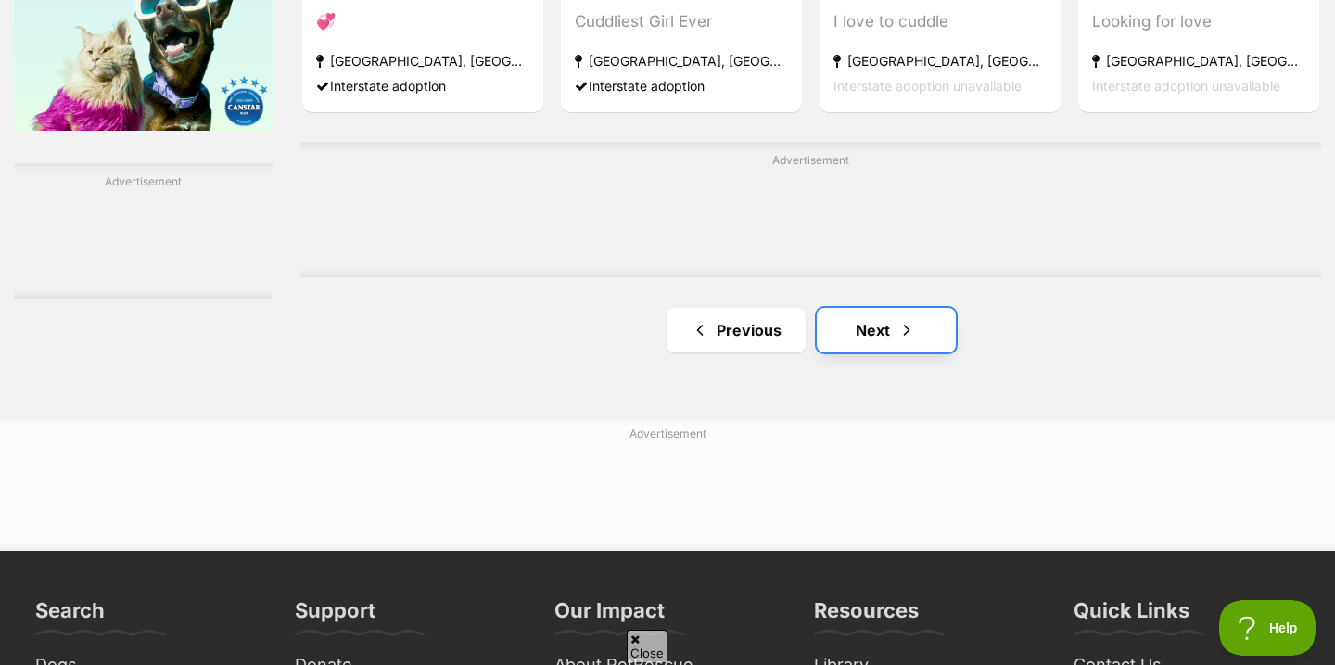
click at [844, 349] on link "Next" at bounding box center [886, 330] width 139 height 45
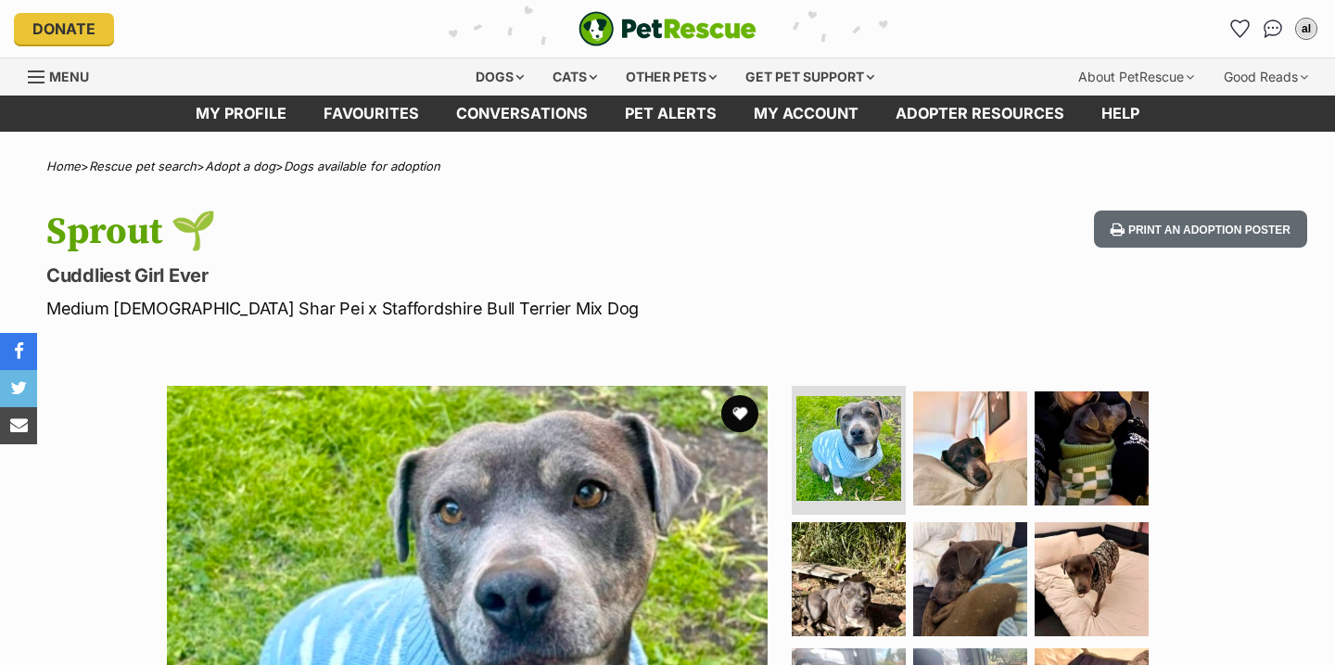
click at [1024, 386] on ul at bounding box center [978, 580] width 380 height 388
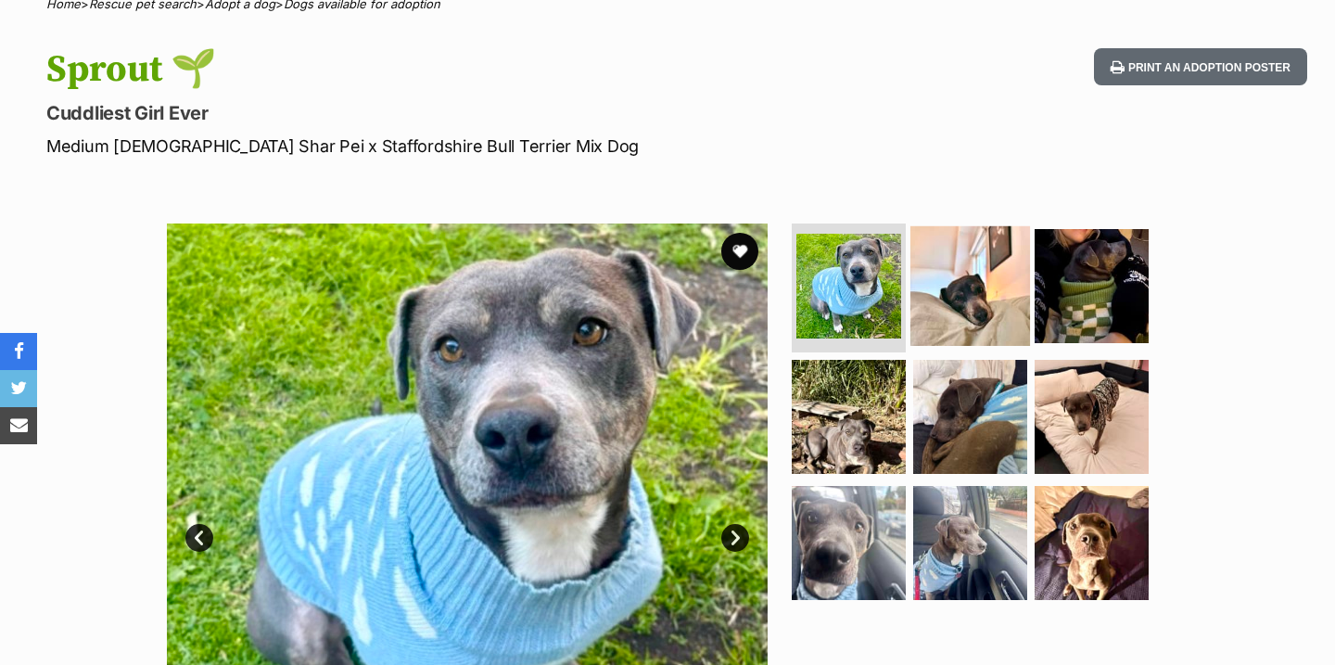
click at [966, 295] on img at bounding box center [970, 285] width 120 height 120
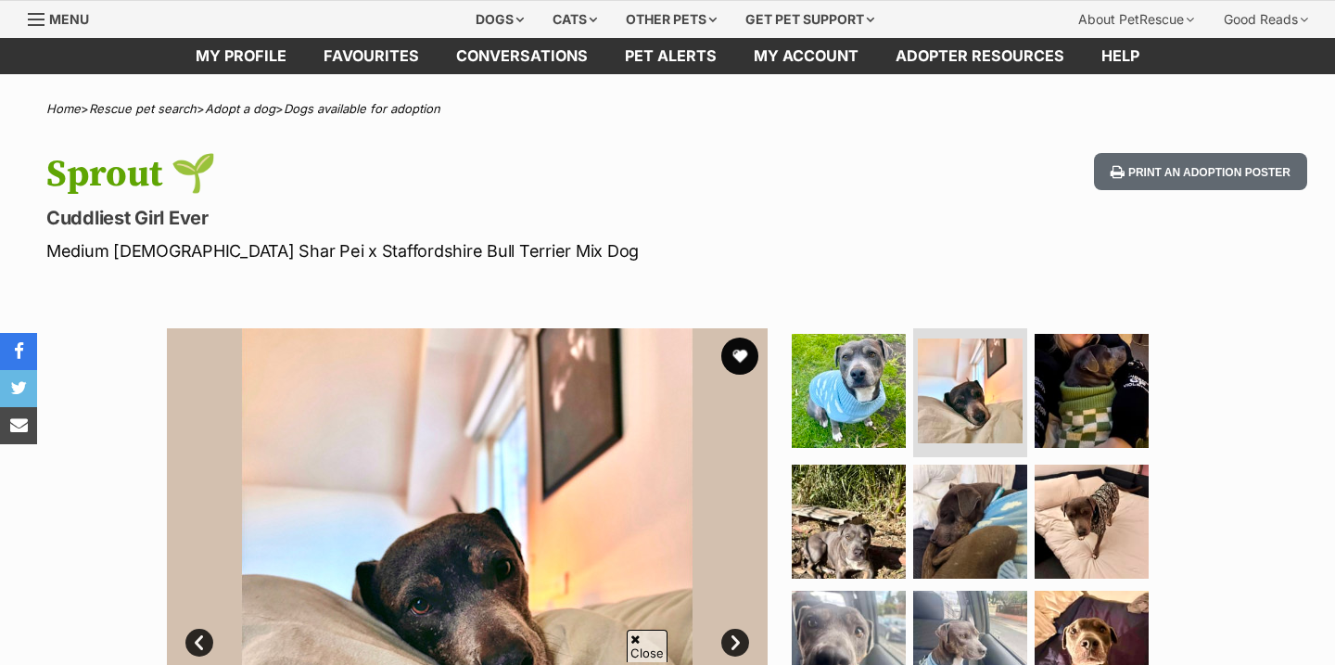
scroll to position [29, 0]
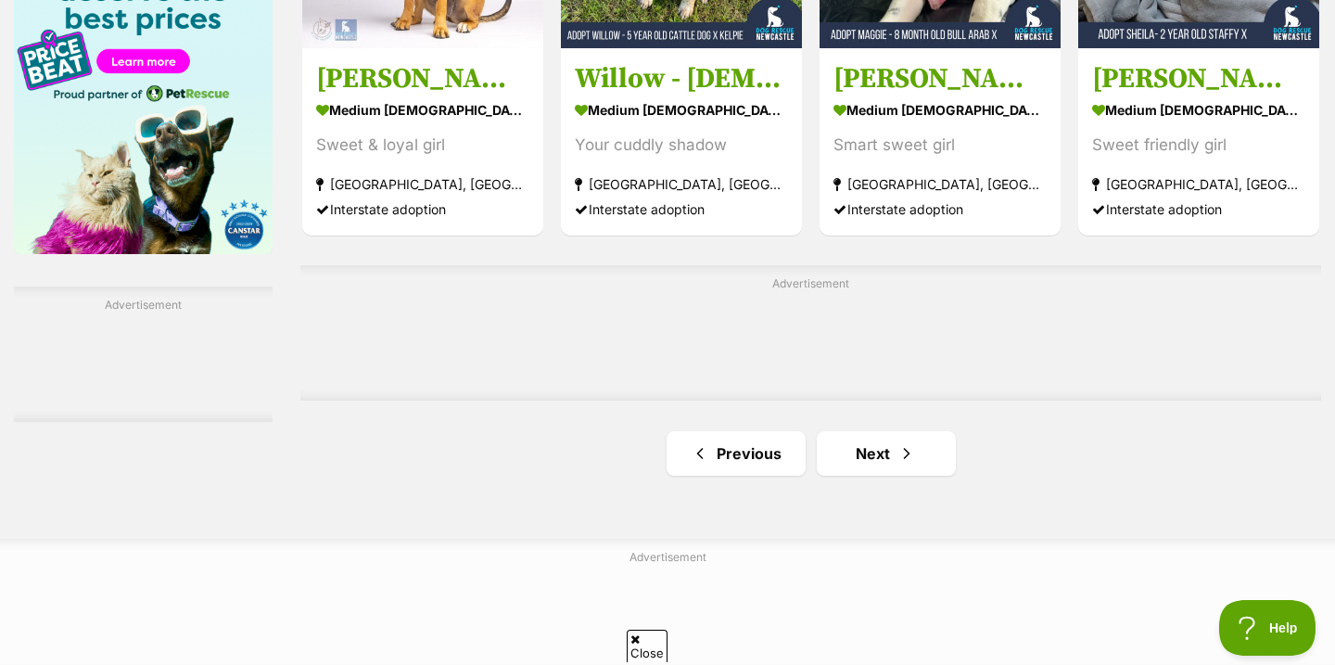
scroll to position [2986, 0]
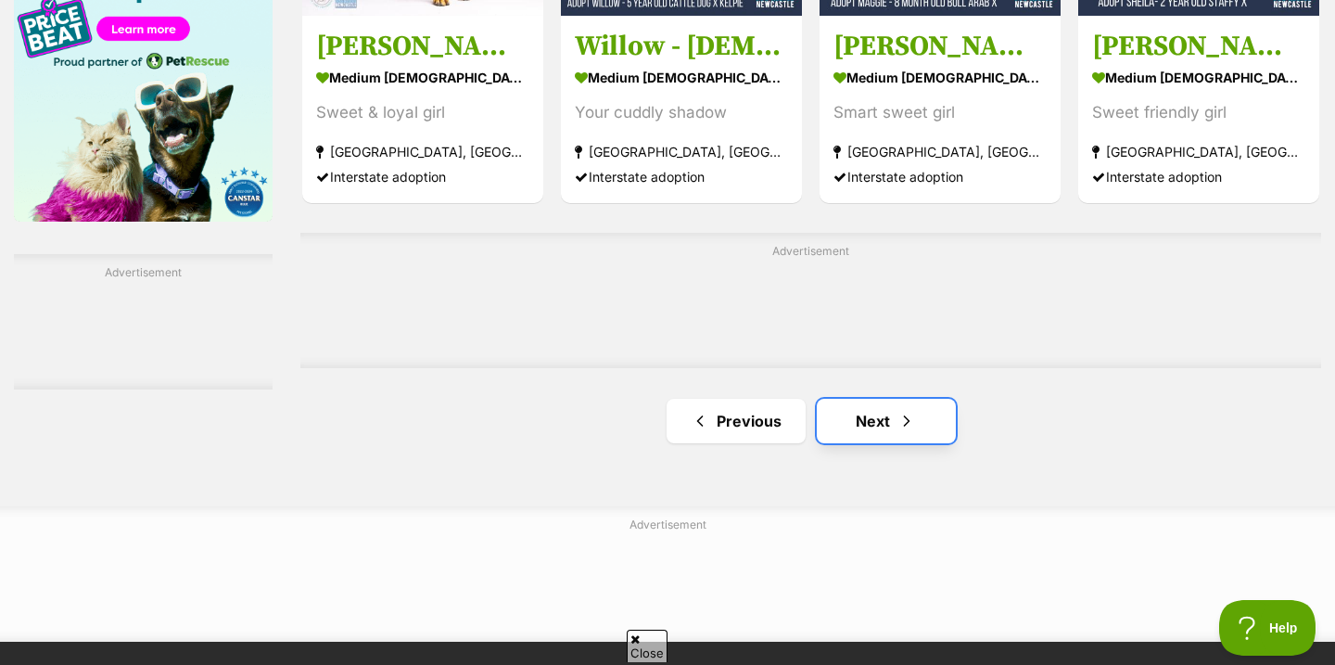
click at [853, 437] on link "Next" at bounding box center [886, 421] width 139 height 45
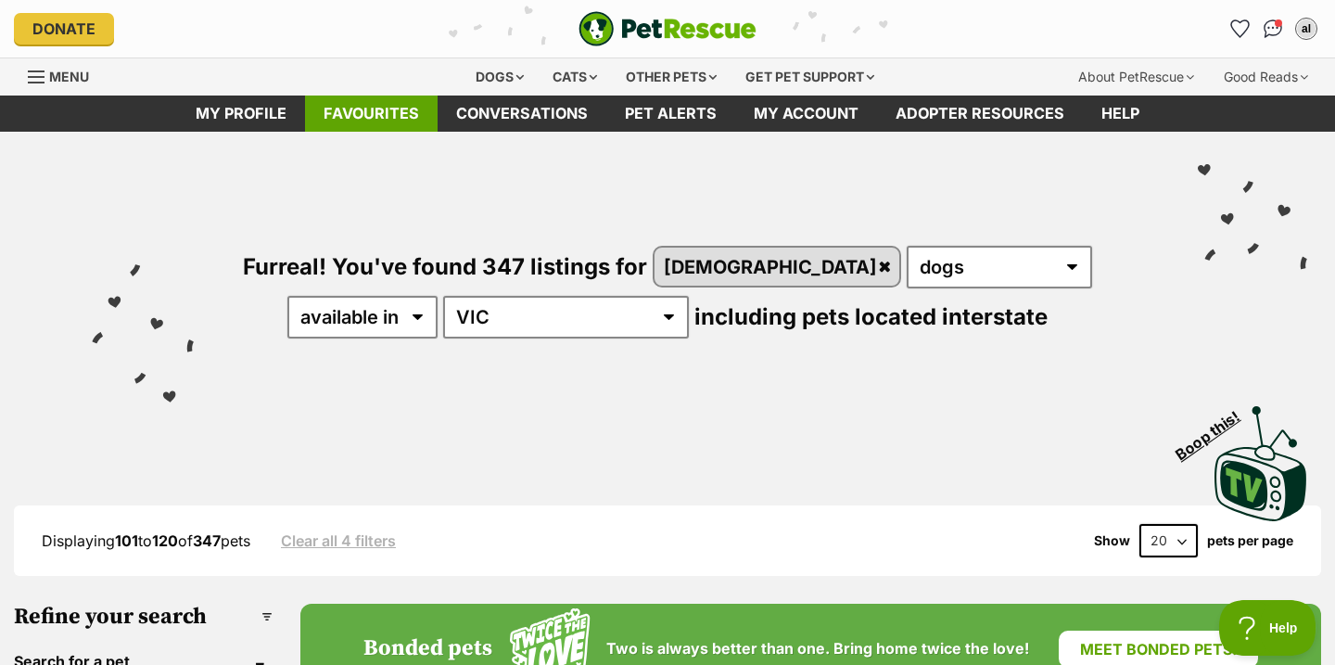
click at [344, 127] on link "Favourites" at bounding box center [371, 113] width 133 height 36
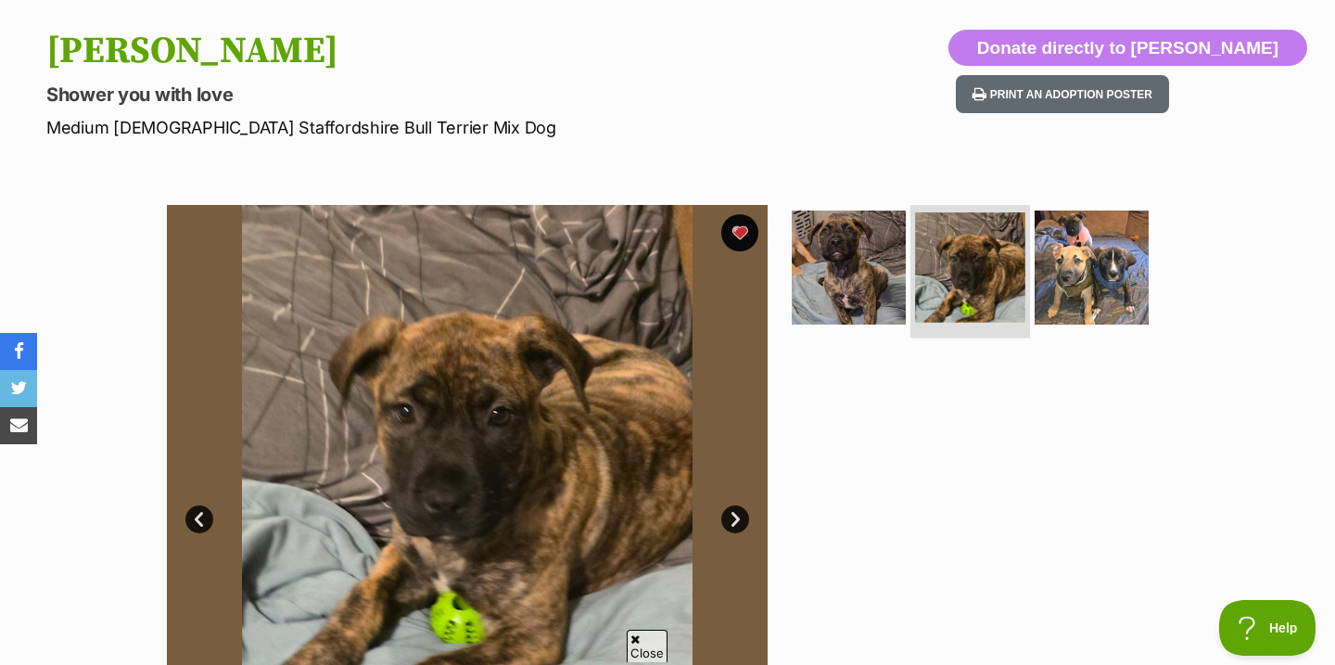
scroll to position [181, 0]
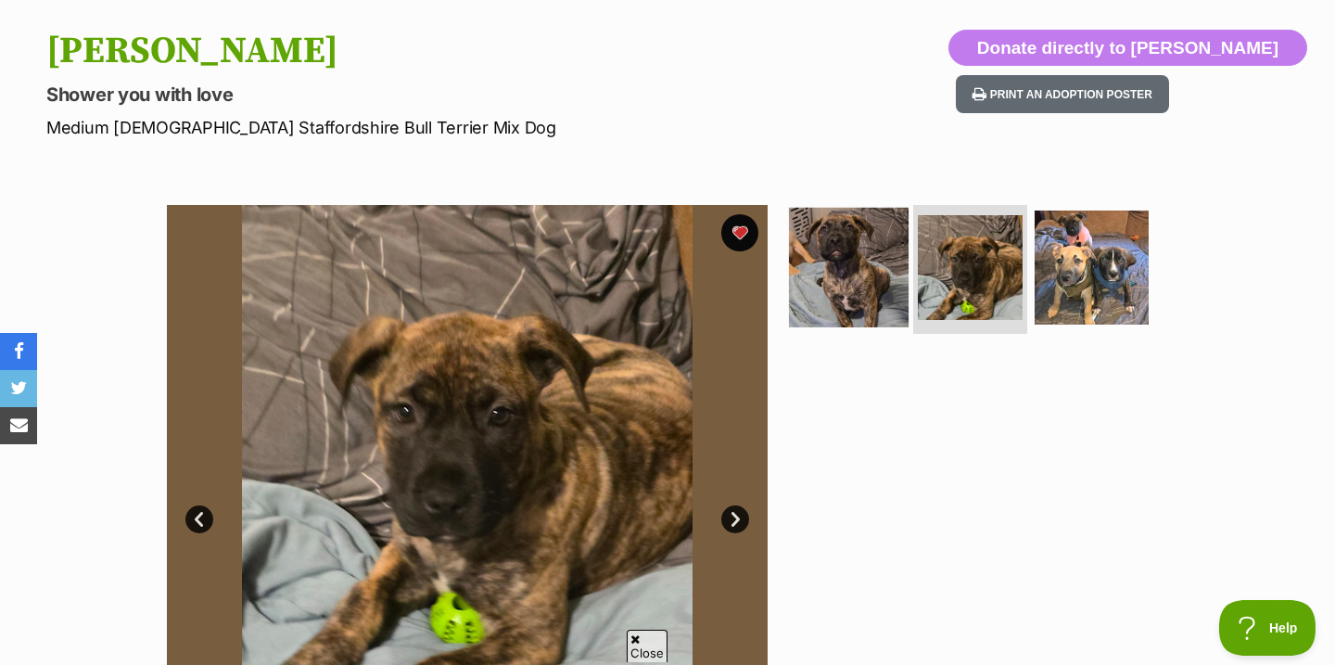
click at [849, 295] on img at bounding box center [849, 267] width 120 height 120
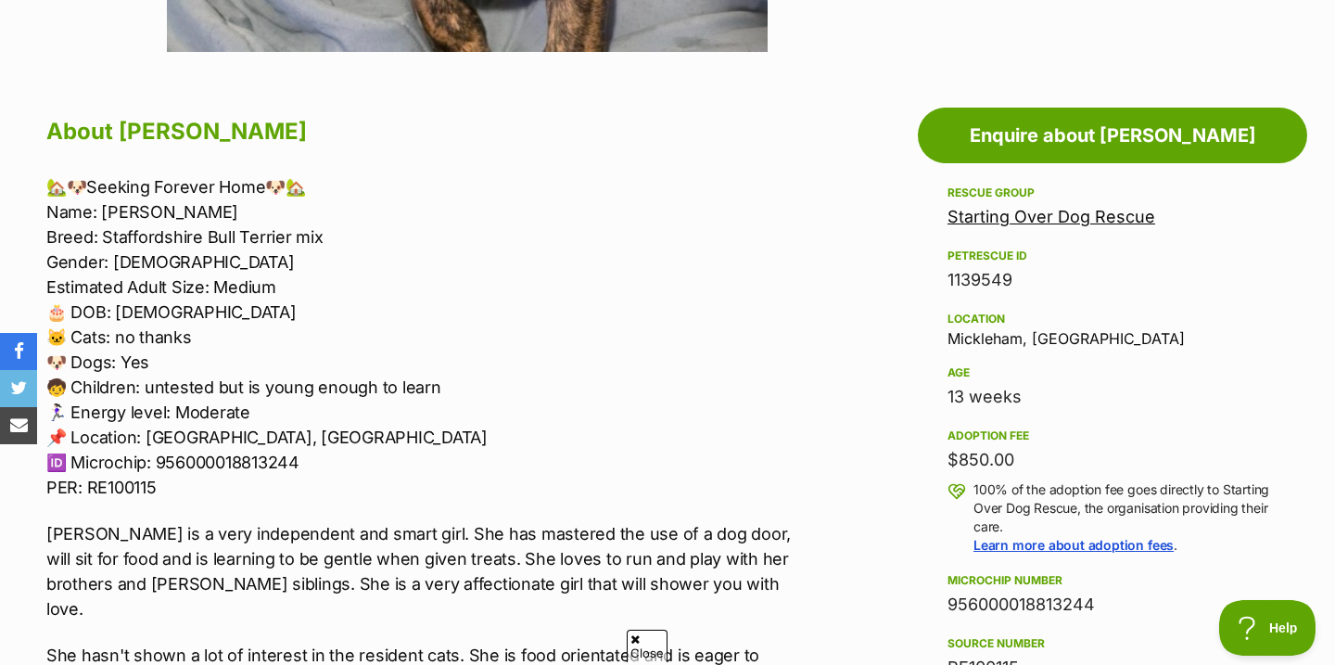
scroll to position [0, 0]
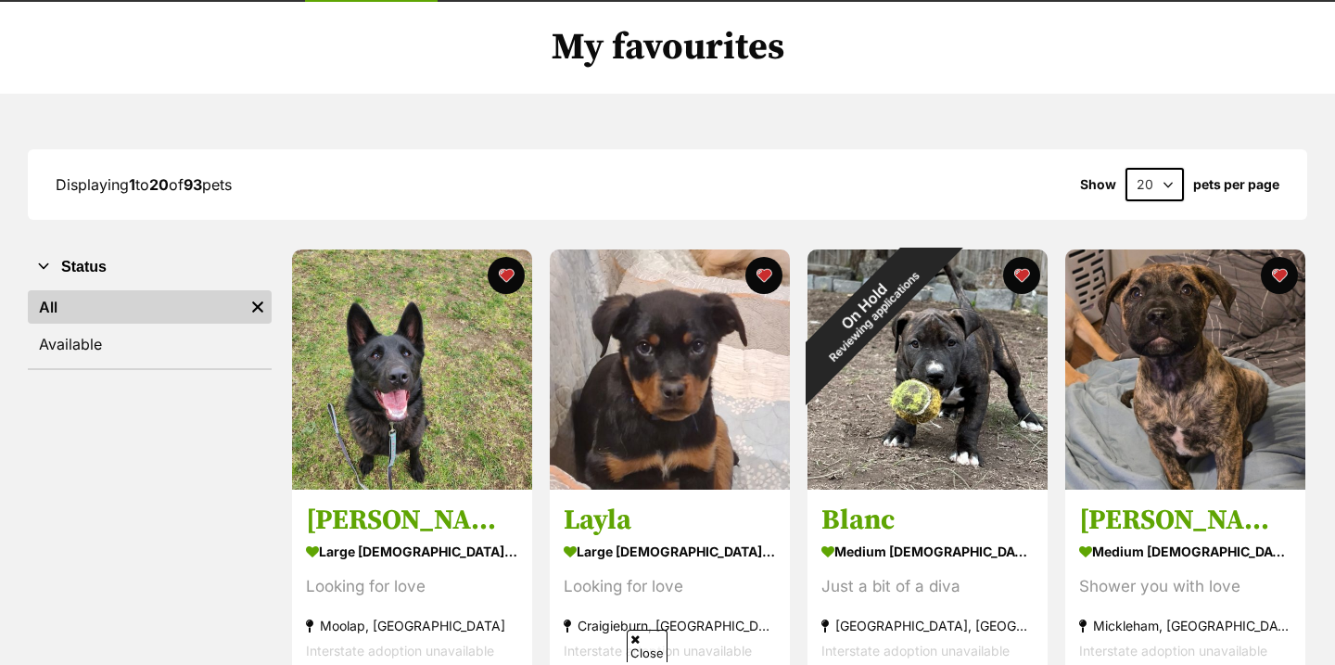
scroll to position [155, 0]
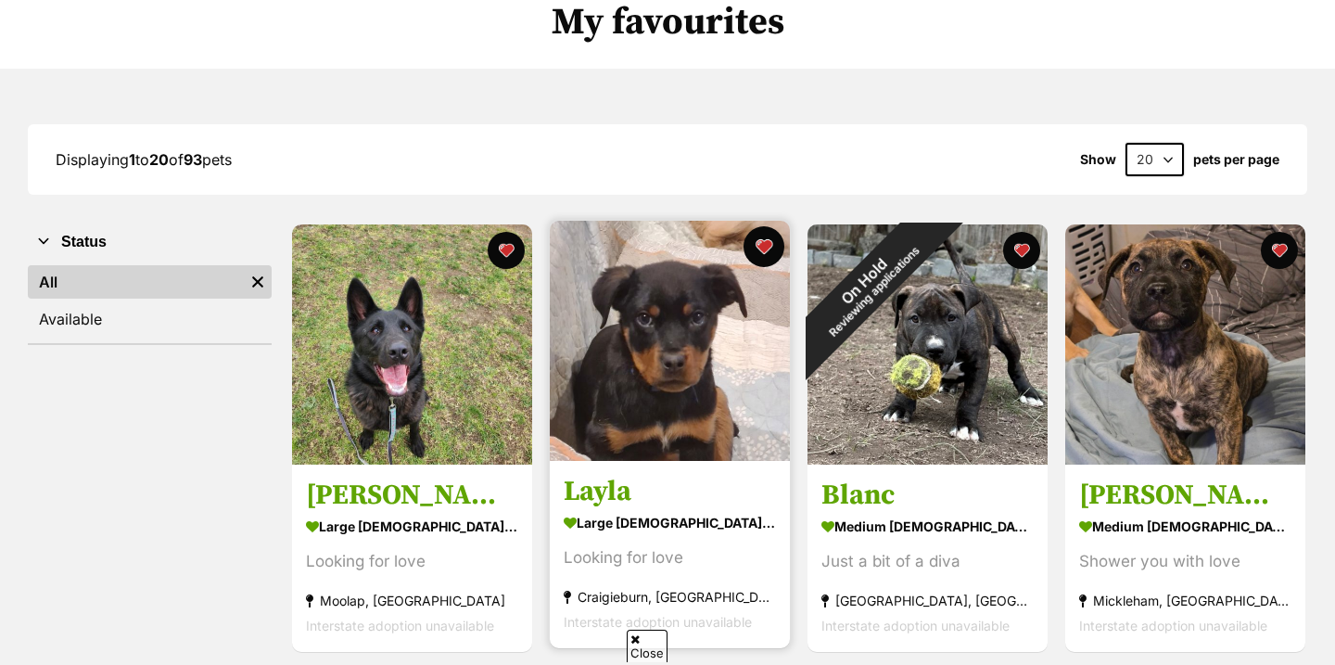
click at [770, 248] on button "favourite" at bounding box center [764, 246] width 41 height 41
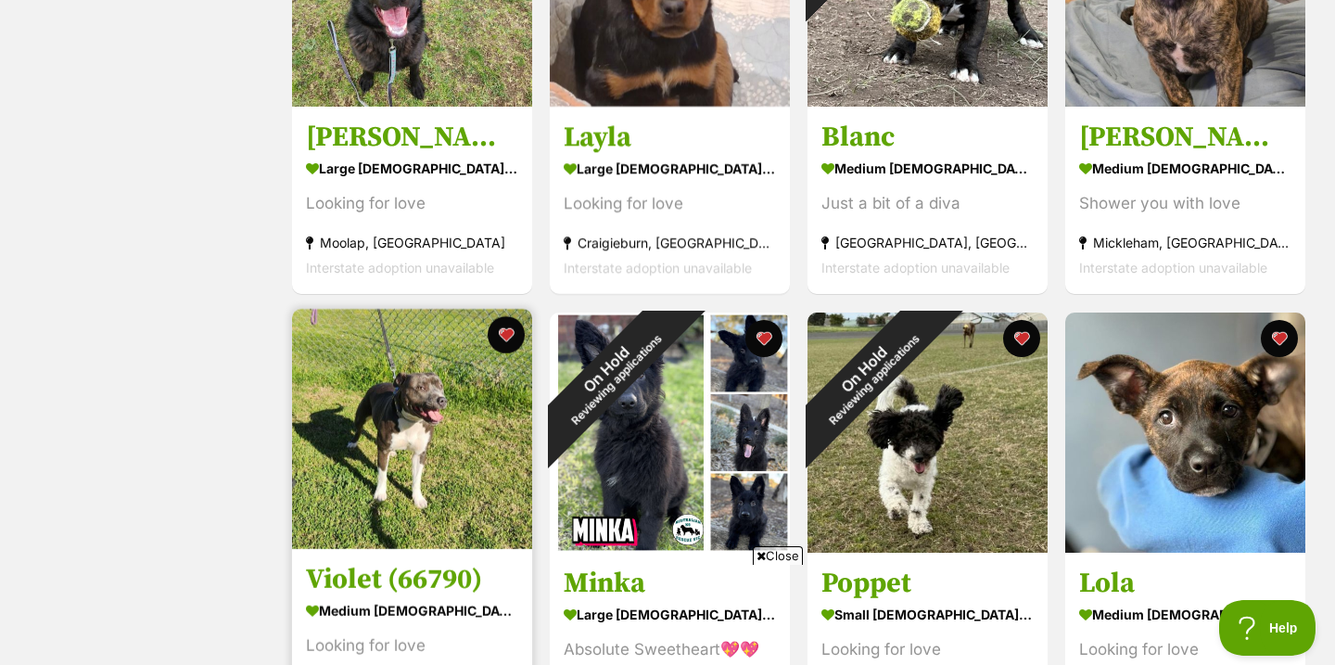
scroll to position [607, 0]
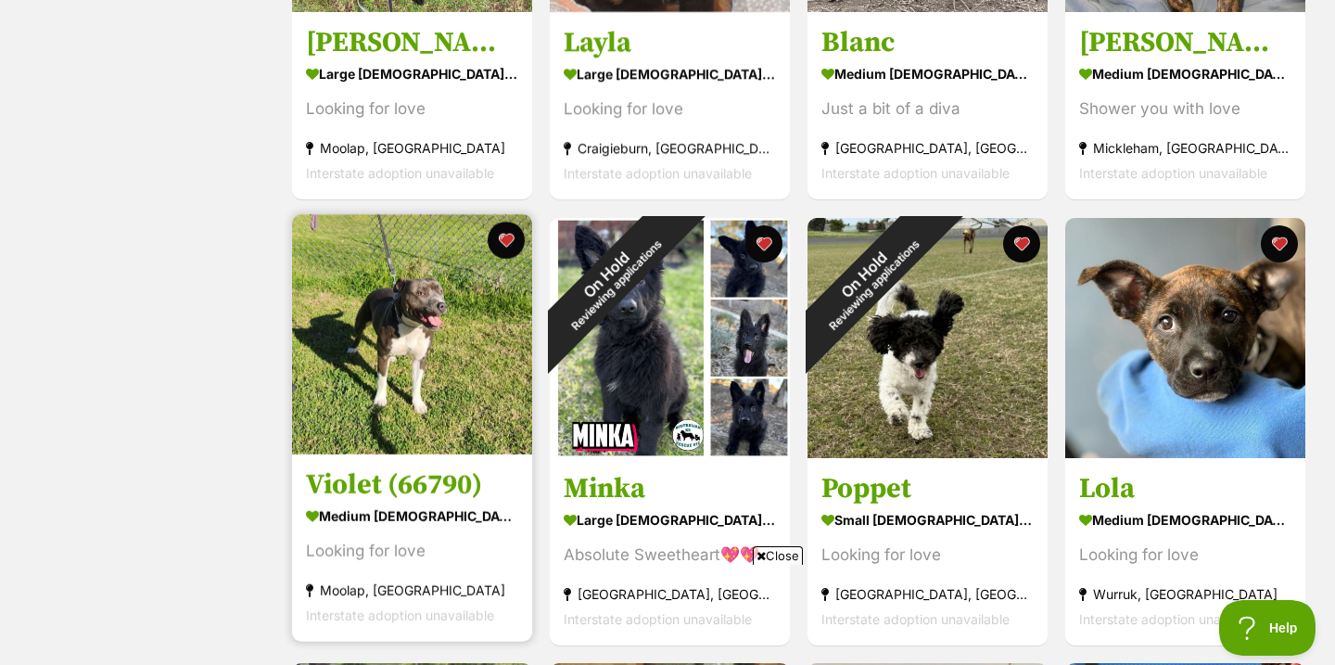
click at [377, 450] on img at bounding box center [412, 334] width 240 height 240
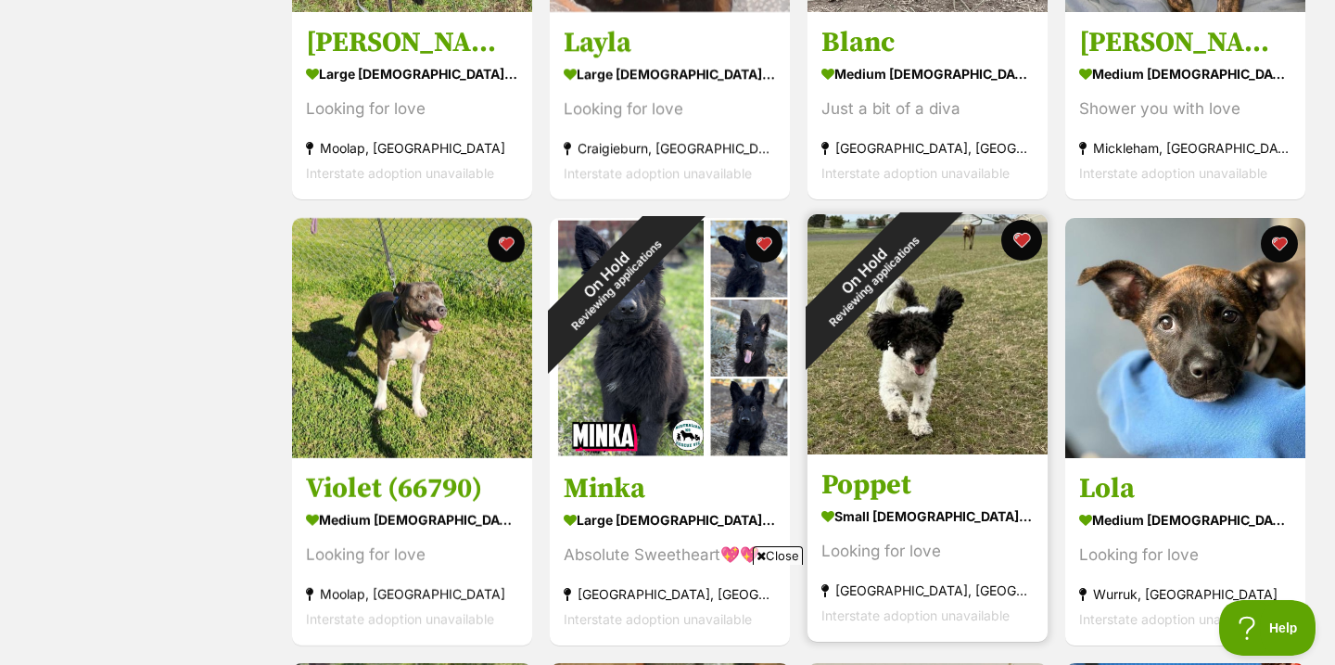
click at [1025, 232] on button "favourite" at bounding box center [1021, 240] width 41 height 41
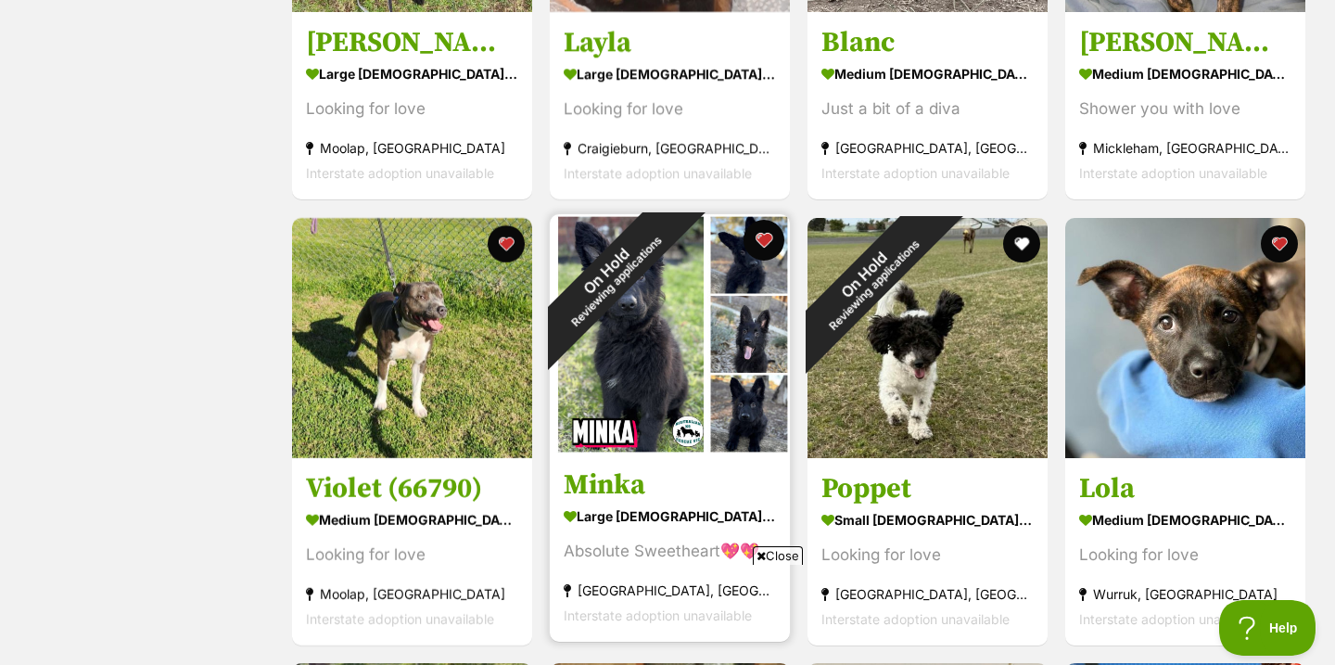
click at [762, 243] on button "favourite" at bounding box center [764, 240] width 41 height 41
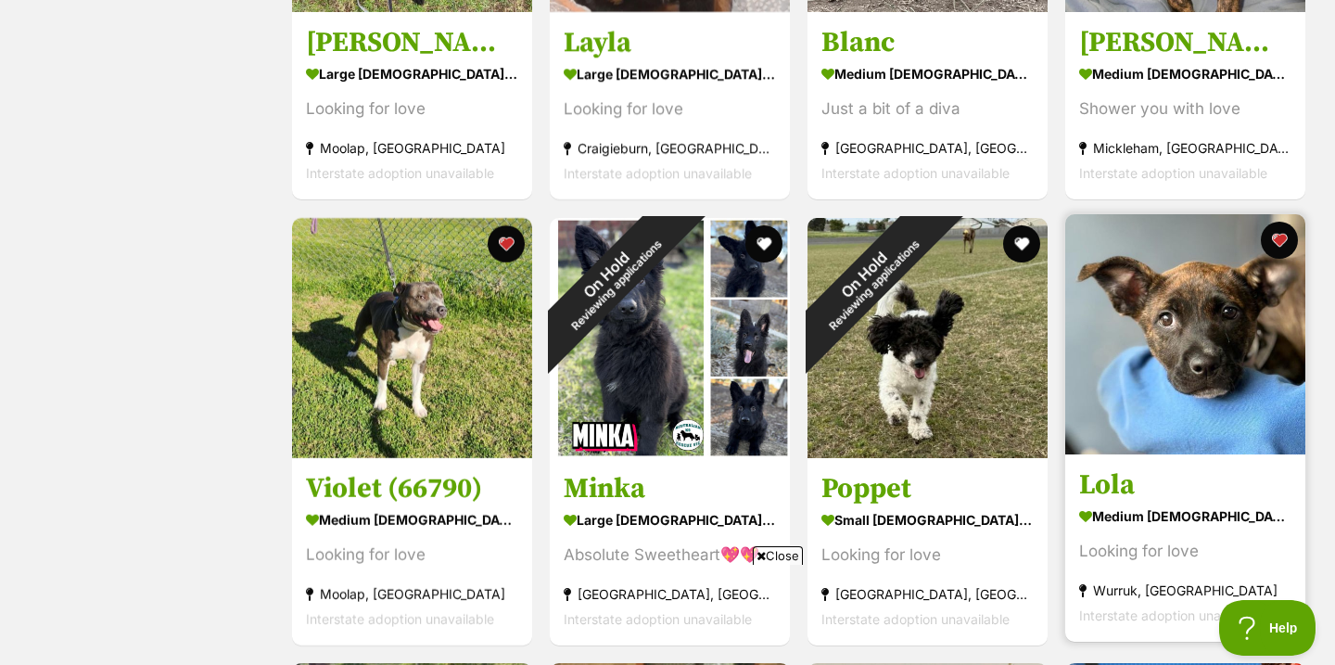
click at [1158, 363] on img at bounding box center [1185, 334] width 240 height 240
click at [1266, 235] on button "favourite" at bounding box center [1279, 240] width 41 height 41
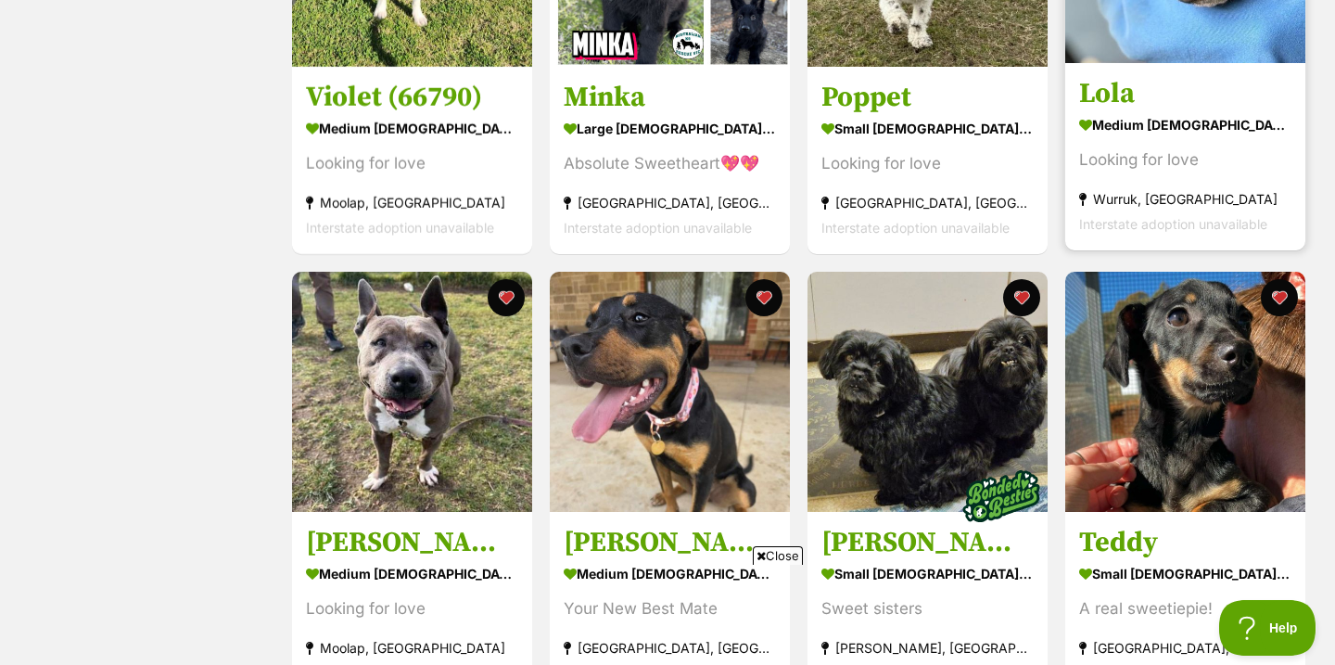
scroll to position [1003, 0]
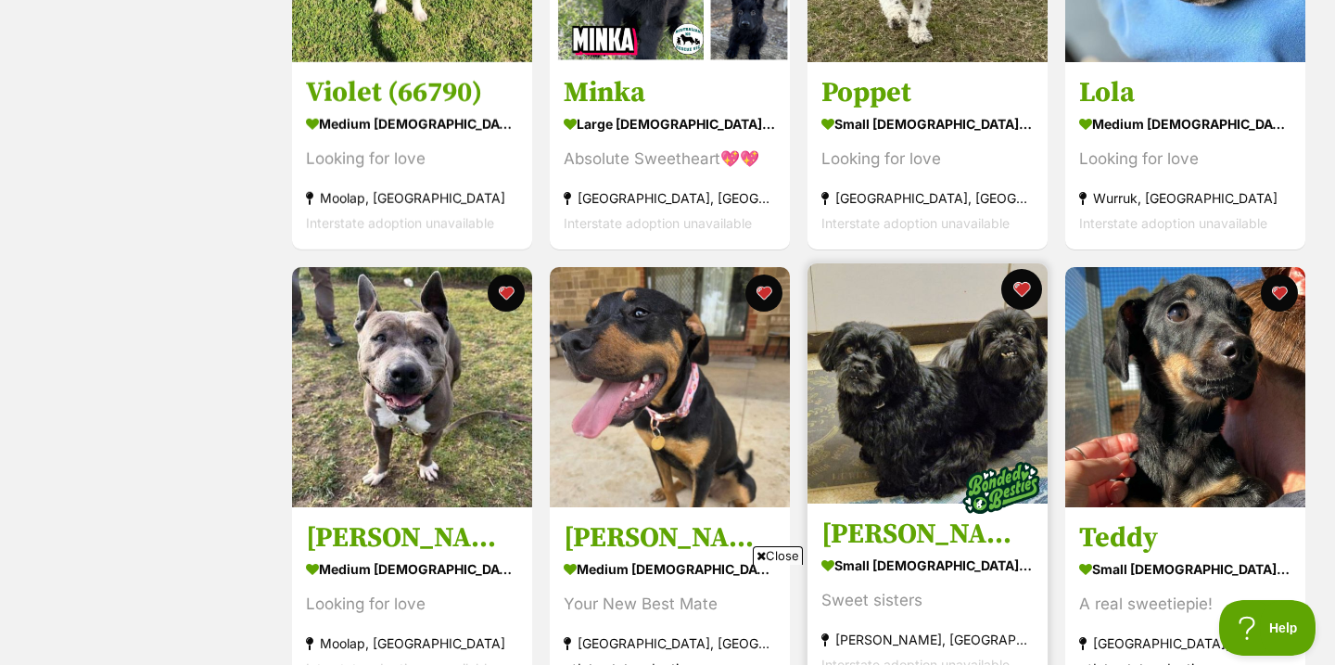
click at [1024, 299] on button "favourite" at bounding box center [1021, 289] width 41 height 41
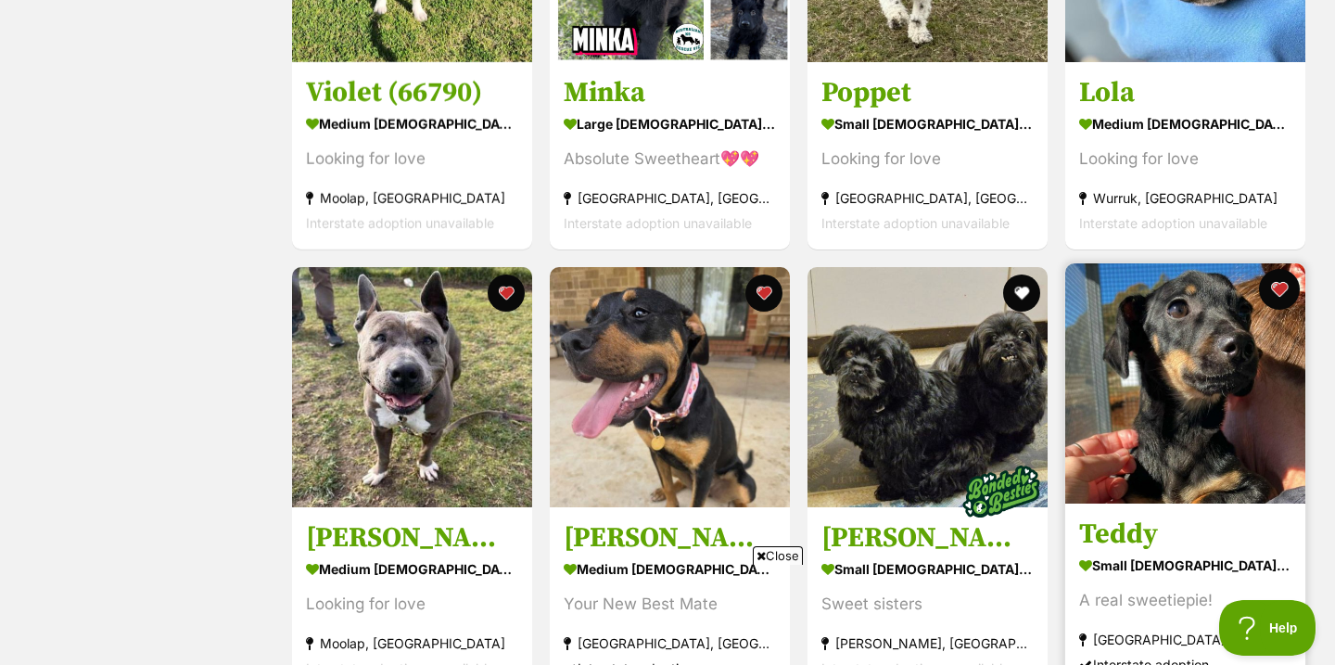
click at [1286, 292] on button "favourite" at bounding box center [1279, 289] width 41 height 41
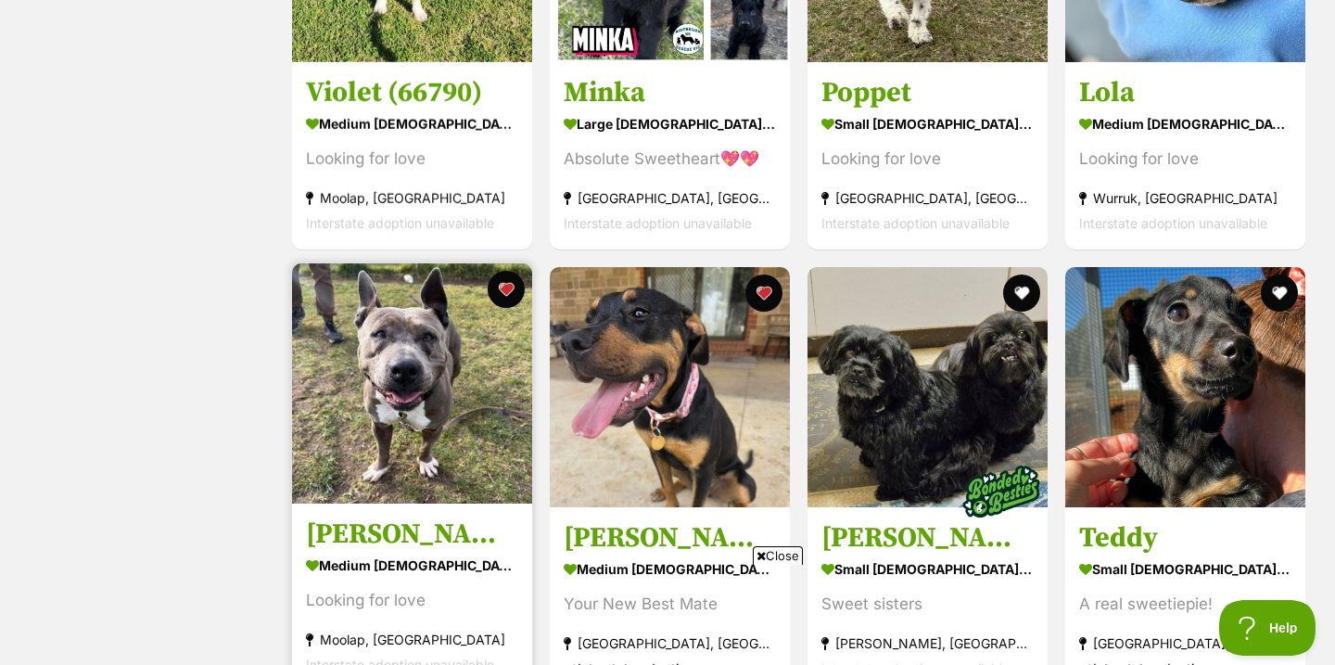
click at [389, 472] on img at bounding box center [412, 383] width 240 height 240
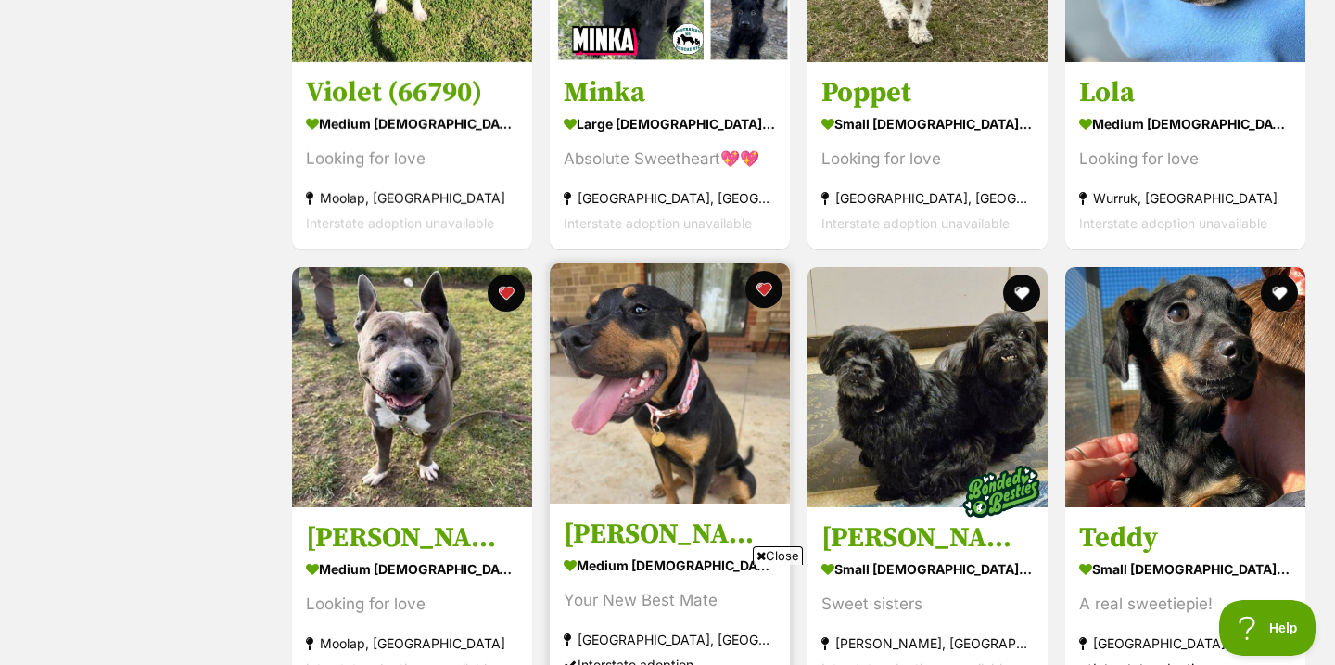
click at [711, 447] on img at bounding box center [670, 383] width 240 height 240
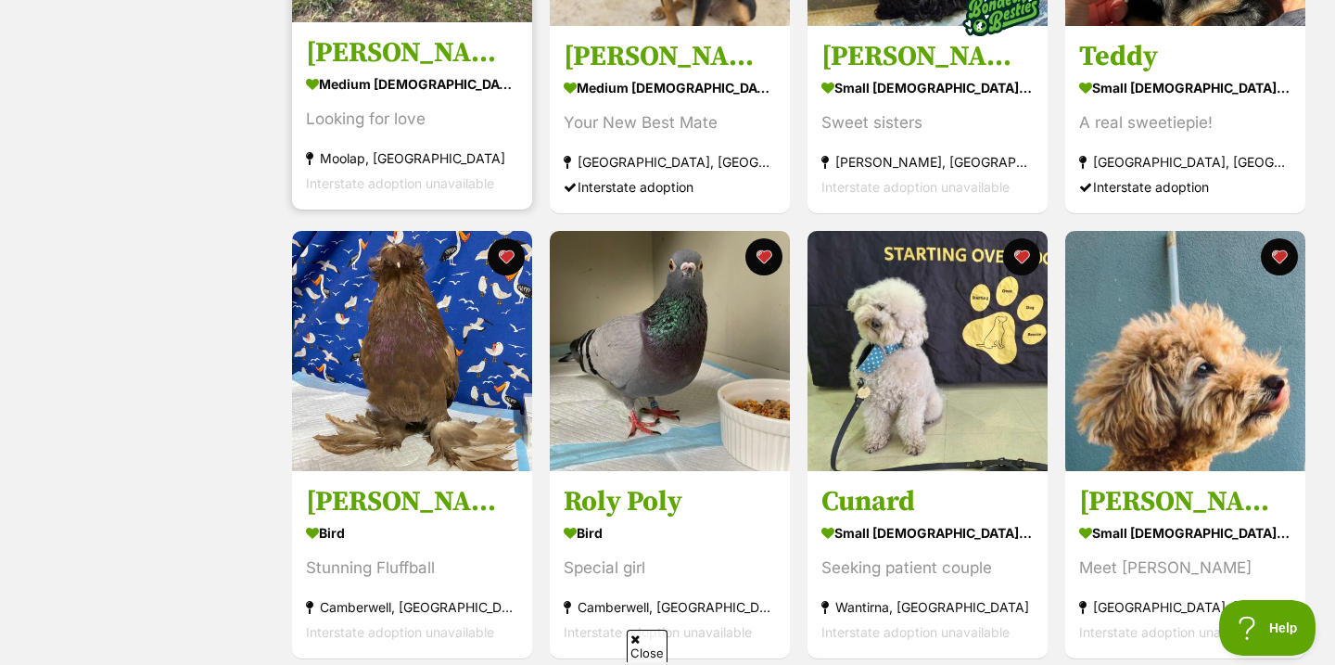
scroll to position [1490, 0]
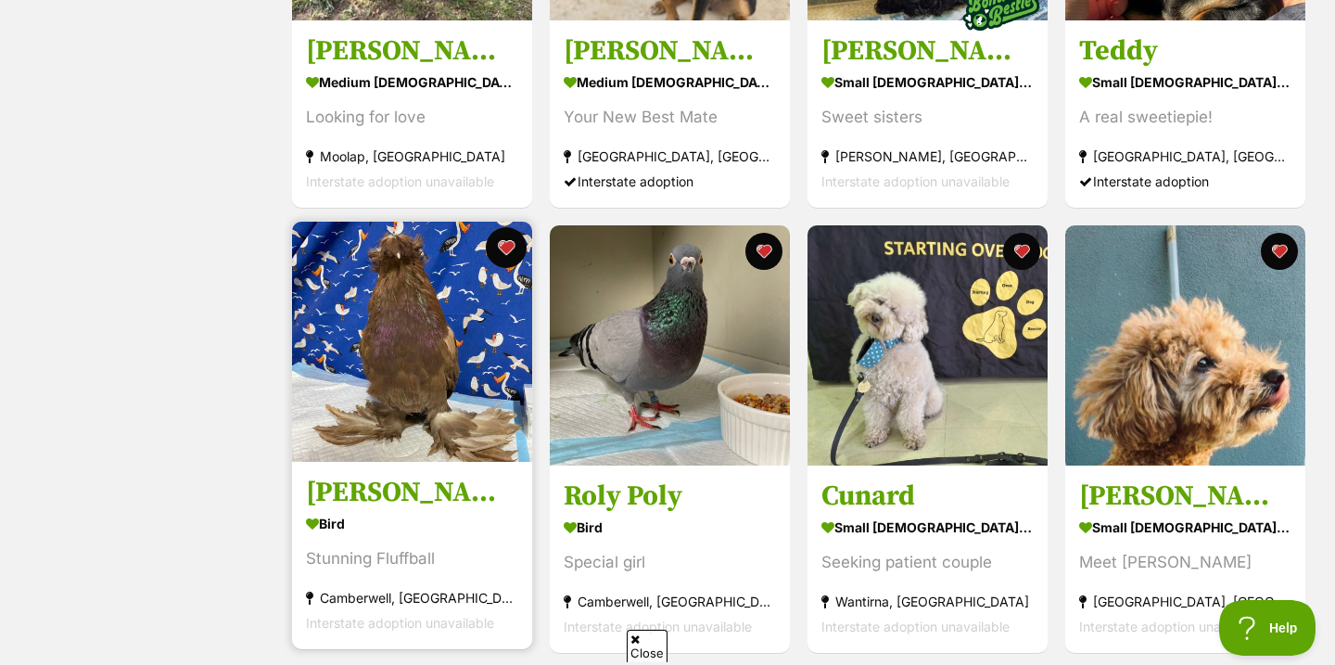
click at [517, 250] on button "favourite" at bounding box center [506, 247] width 41 height 41
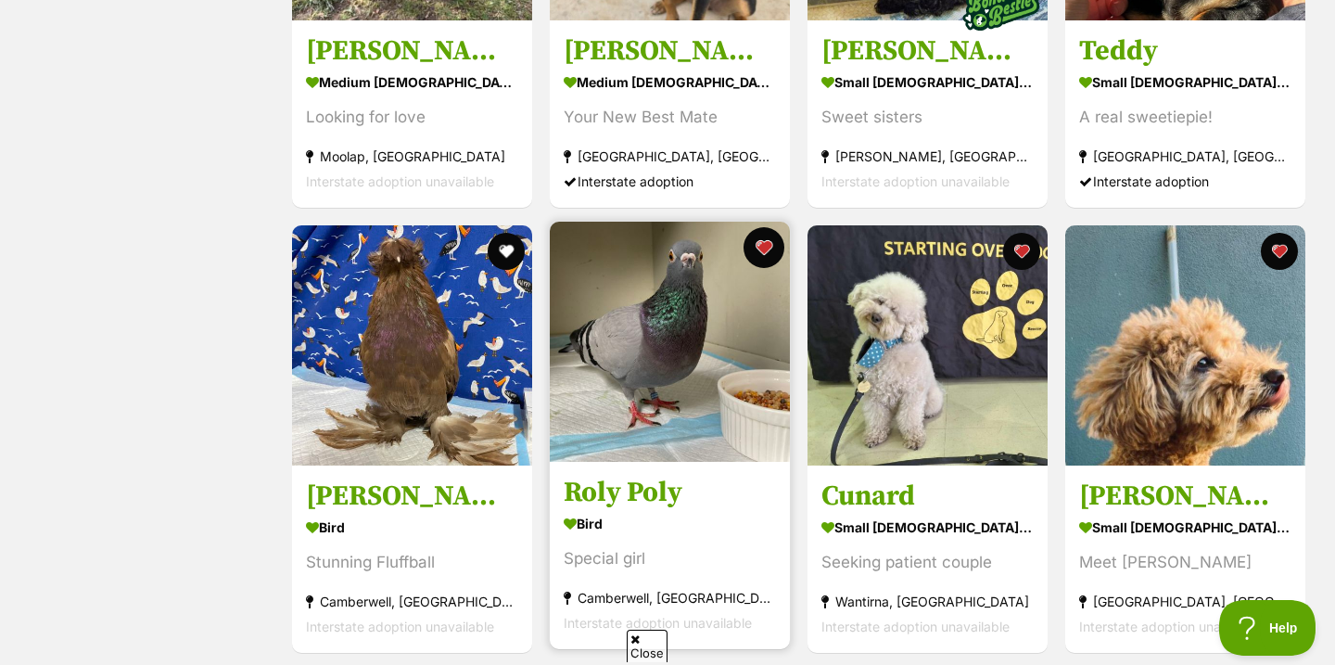
click at [769, 248] on button "favourite" at bounding box center [764, 247] width 41 height 41
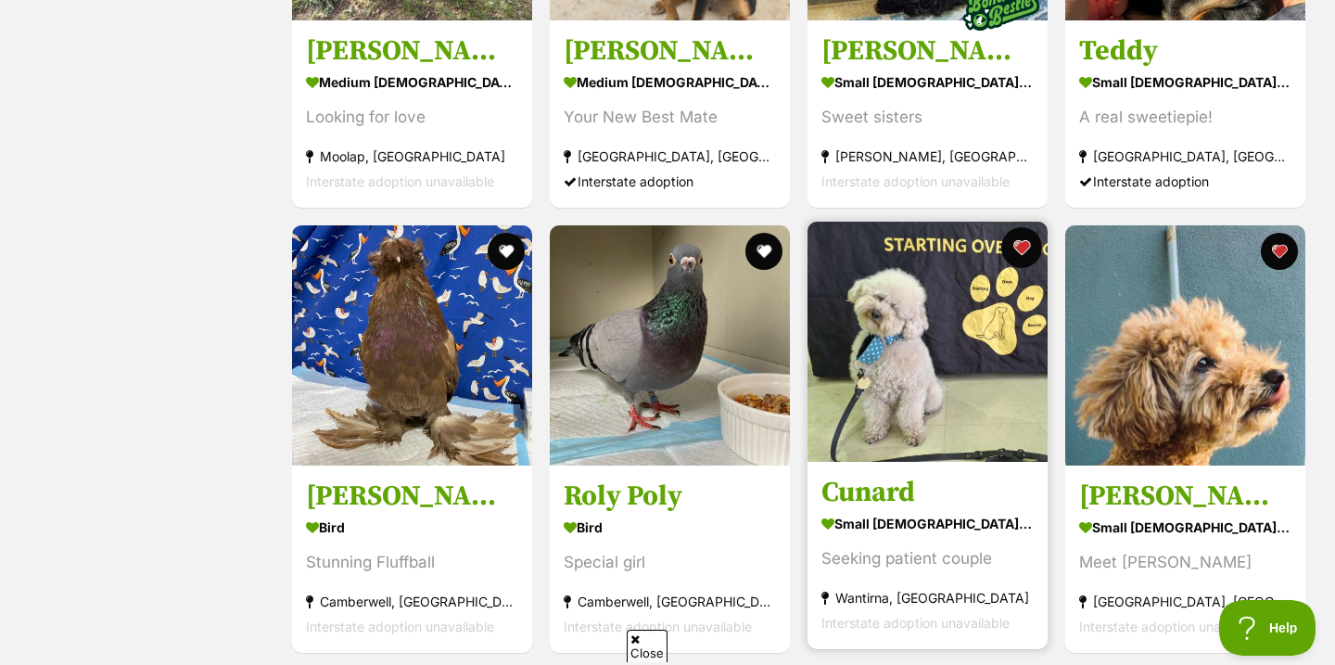
scroll to position [0, 0]
click at [1021, 258] on button "favourite" at bounding box center [1021, 247] width 41 height 41
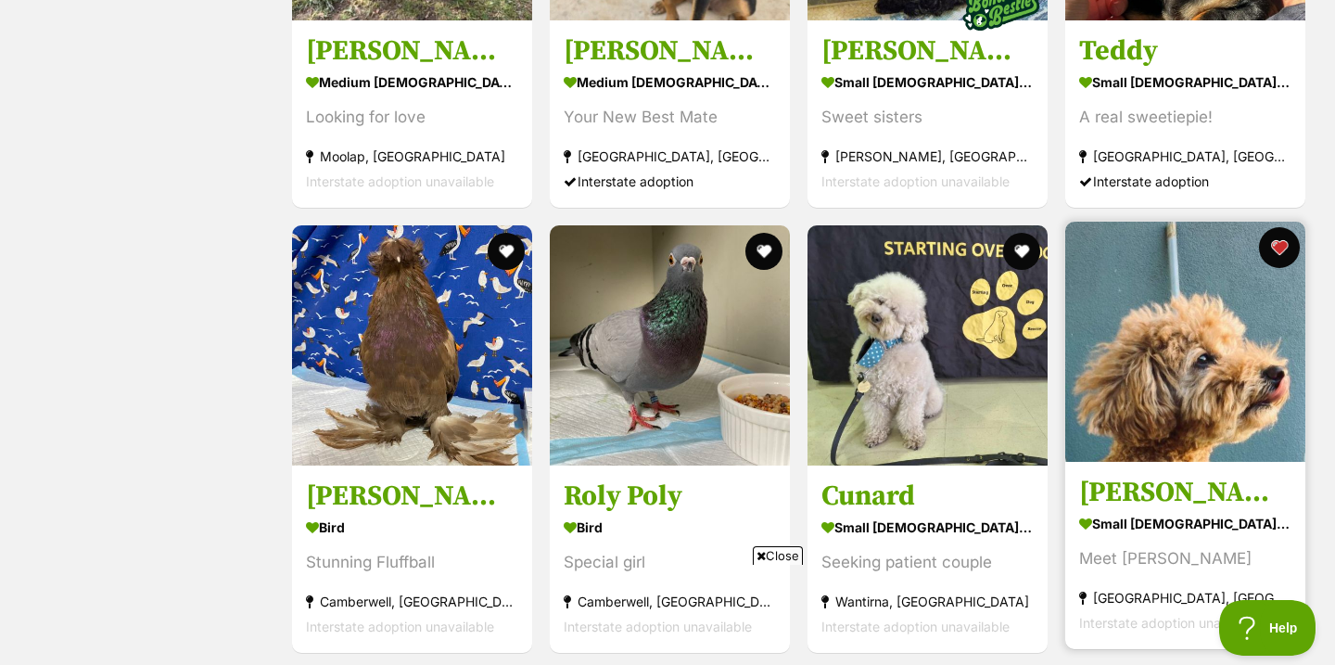
click at [1292, 239] on button "favourite" at bounding box center [1279, 247] width 41 height 41
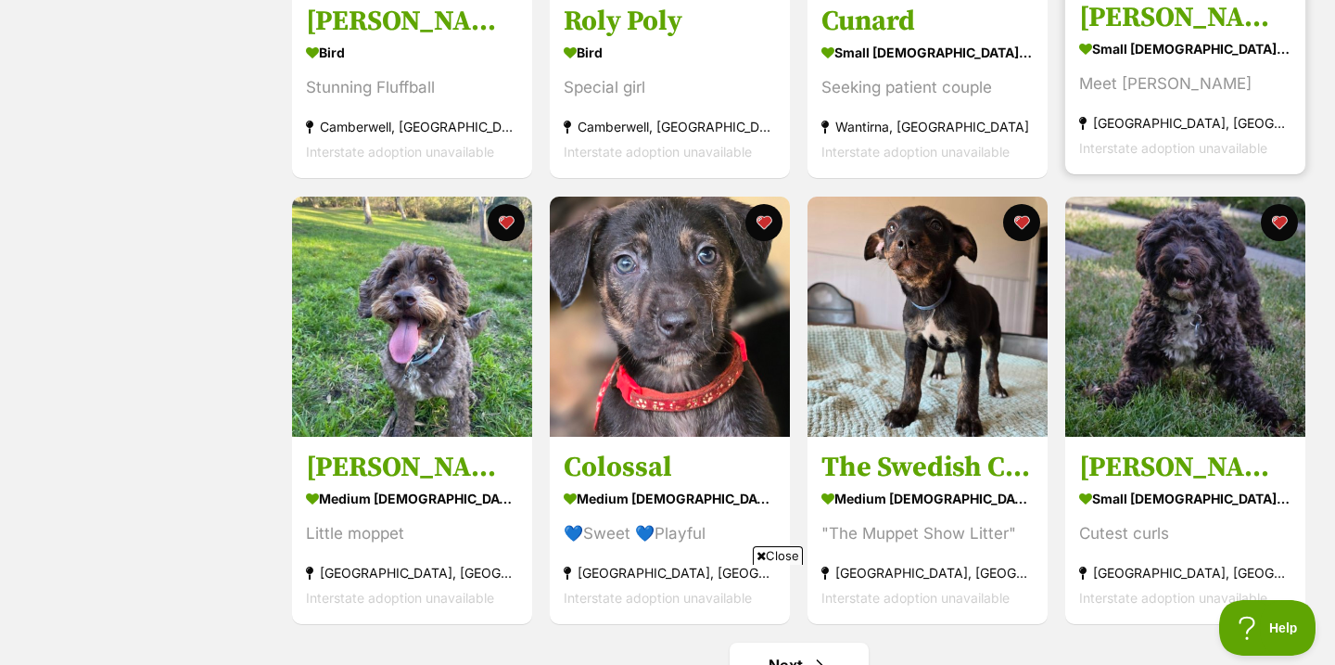
scroll to position [1966, 0]
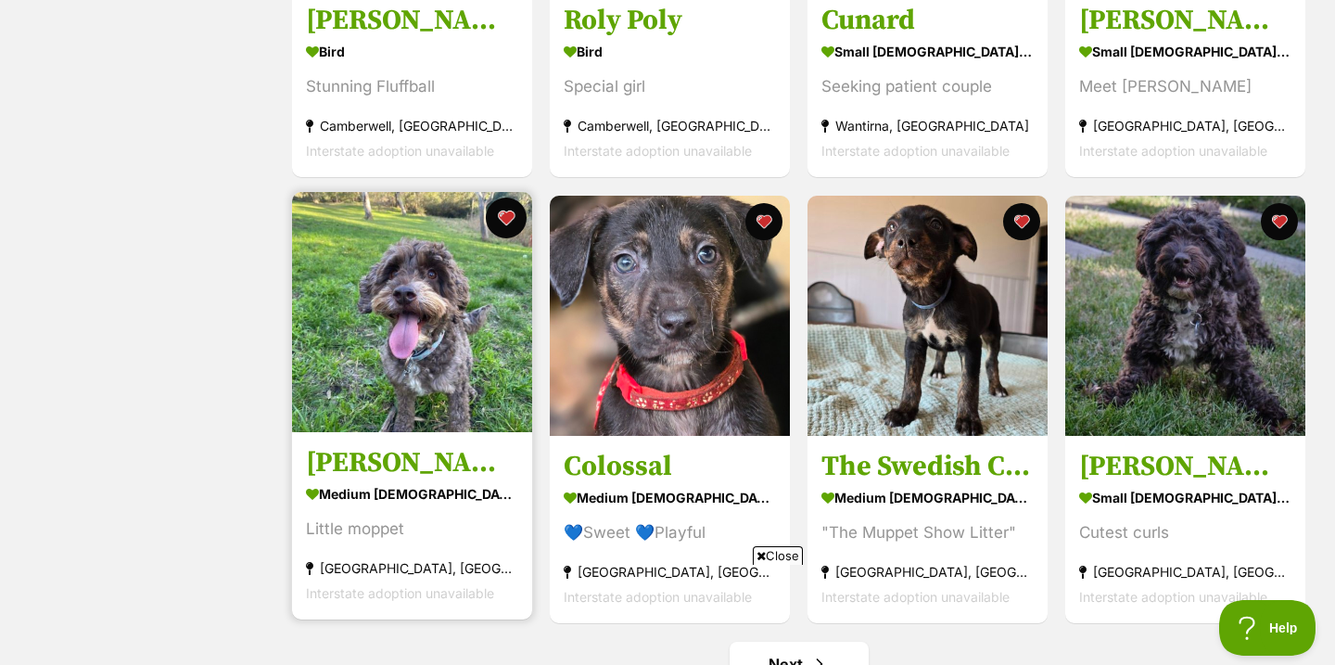
click at [510, 223] on button "favourite" at bounding box center [506, 217] width 41 height 41
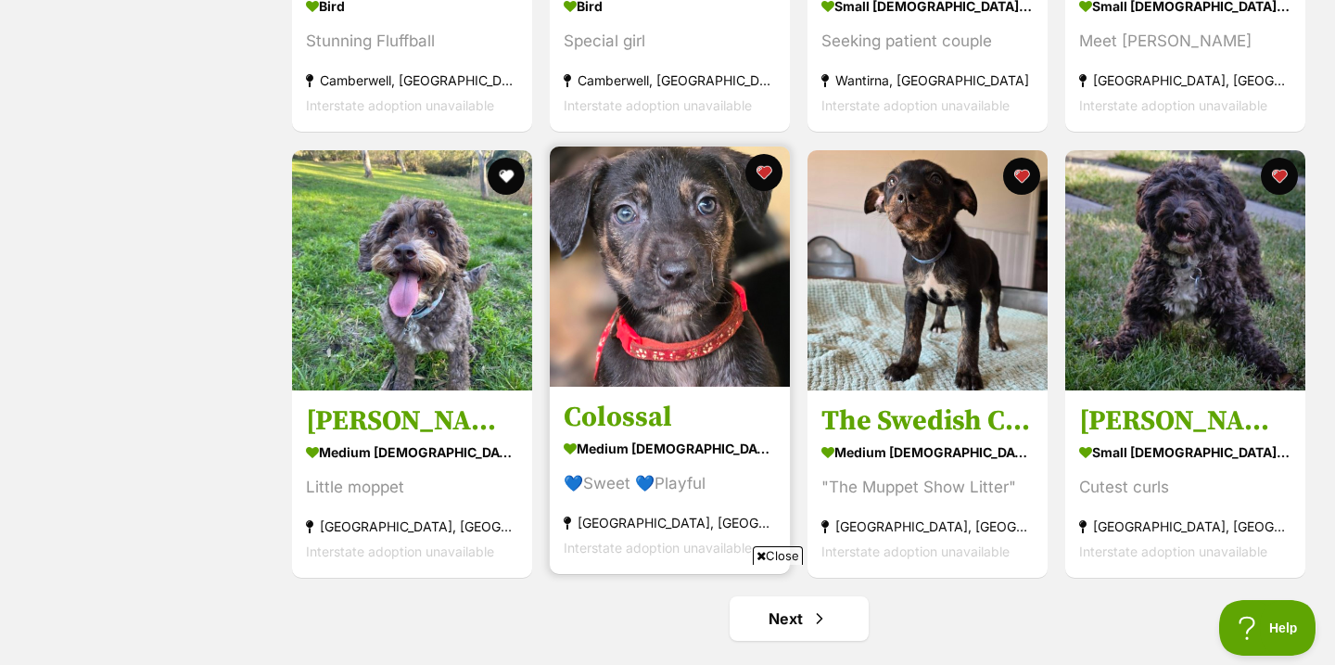
scroll to position [2015, 0]
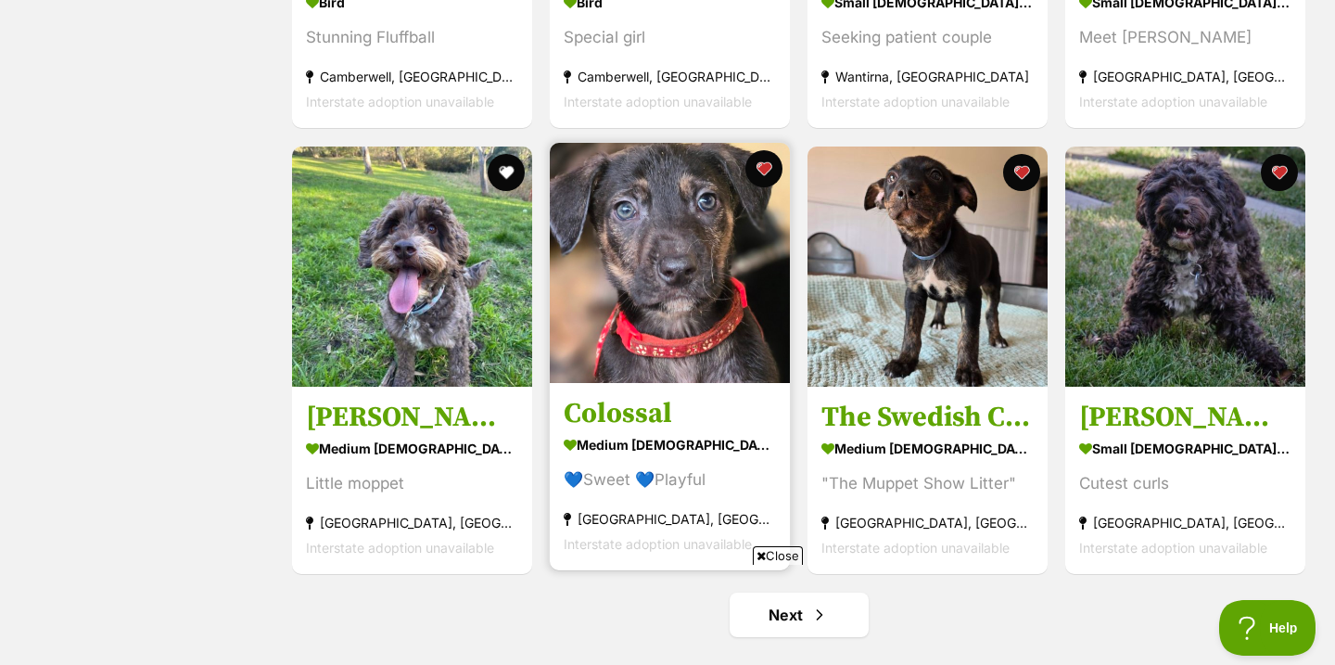
click at [733, 350] on img at bounding box center [670, 263] width 240 height 240
click at [781, 167] on button "favourite" at bounding box center [764, 168] width 41 height 41
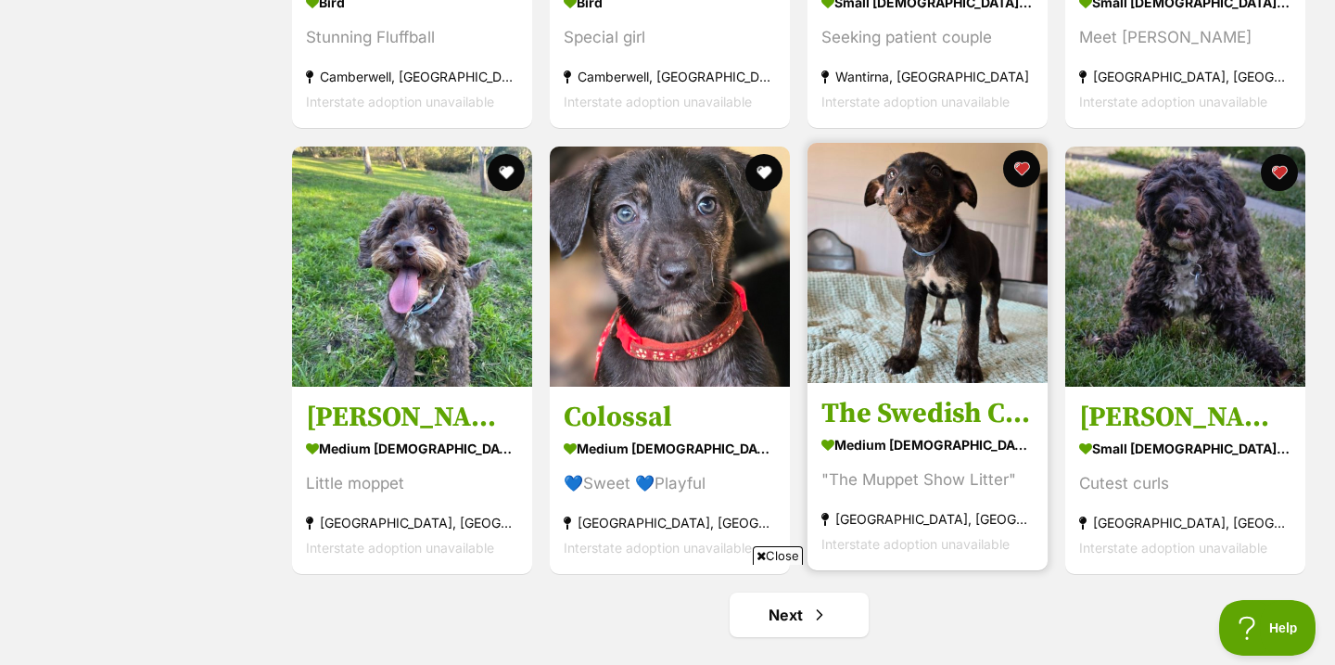
click at [942, 288] on img at bounding box center [928, 263] width 240 height 240
click at [1018, 184] on button "favourite" at bounding box center [1021, 168] width 41 height 41
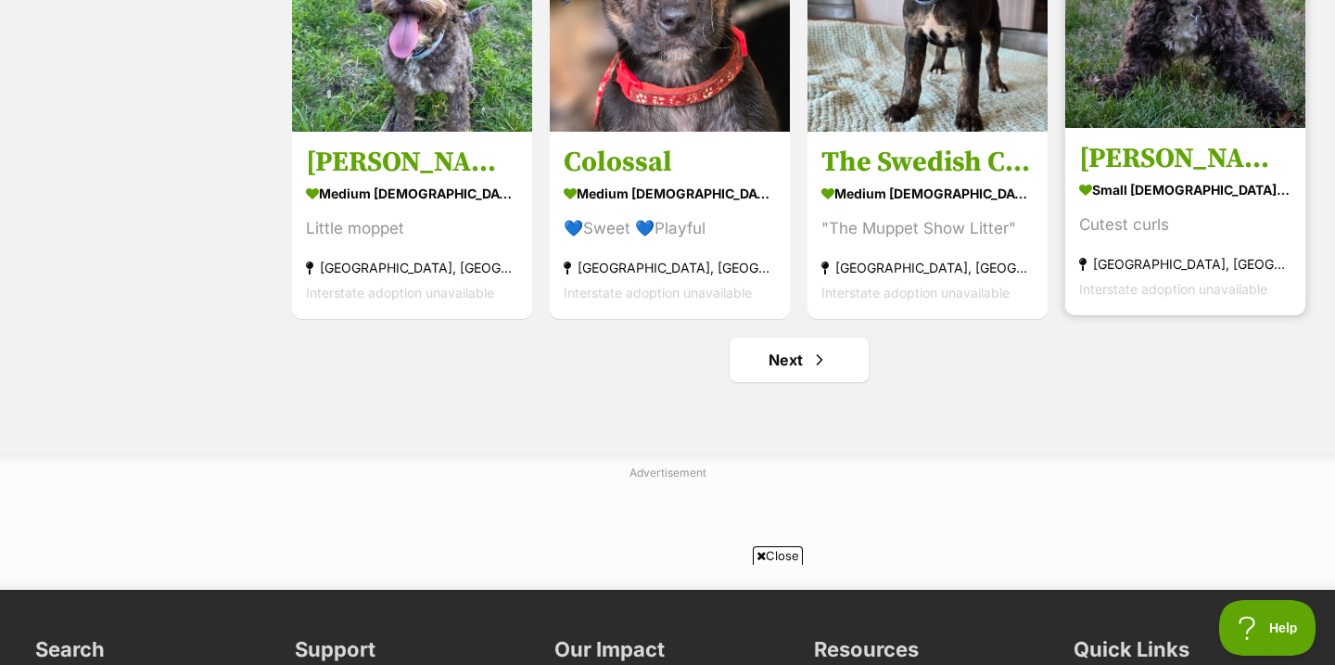
scroll to position [2285, 0]
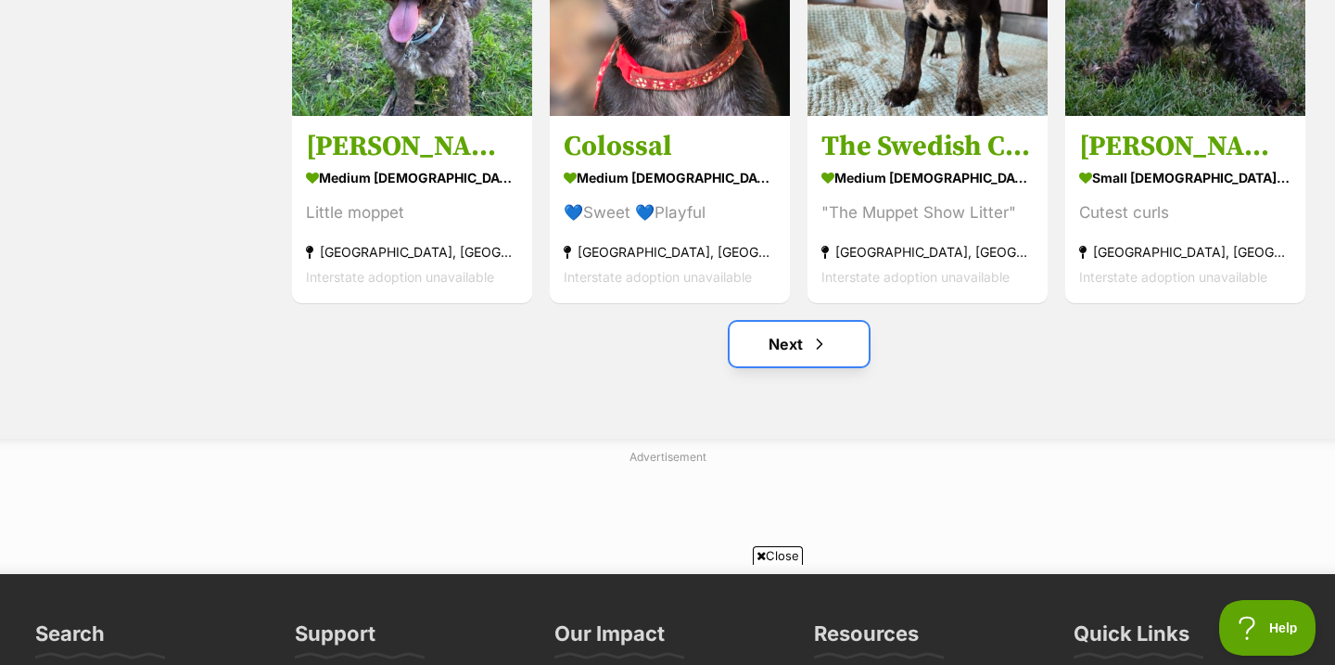
click at [823, 346] on span "Next page" at bounding box center [819, 344] width 19 height 22
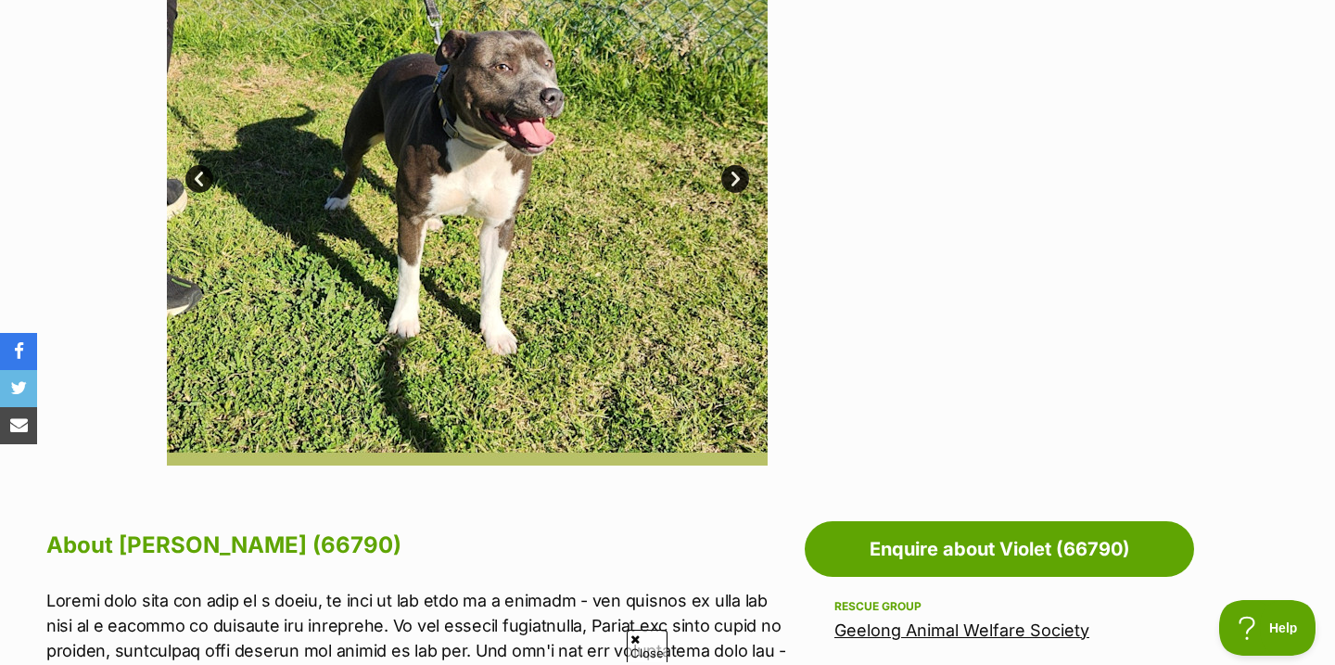
scroll to position [515, 0]
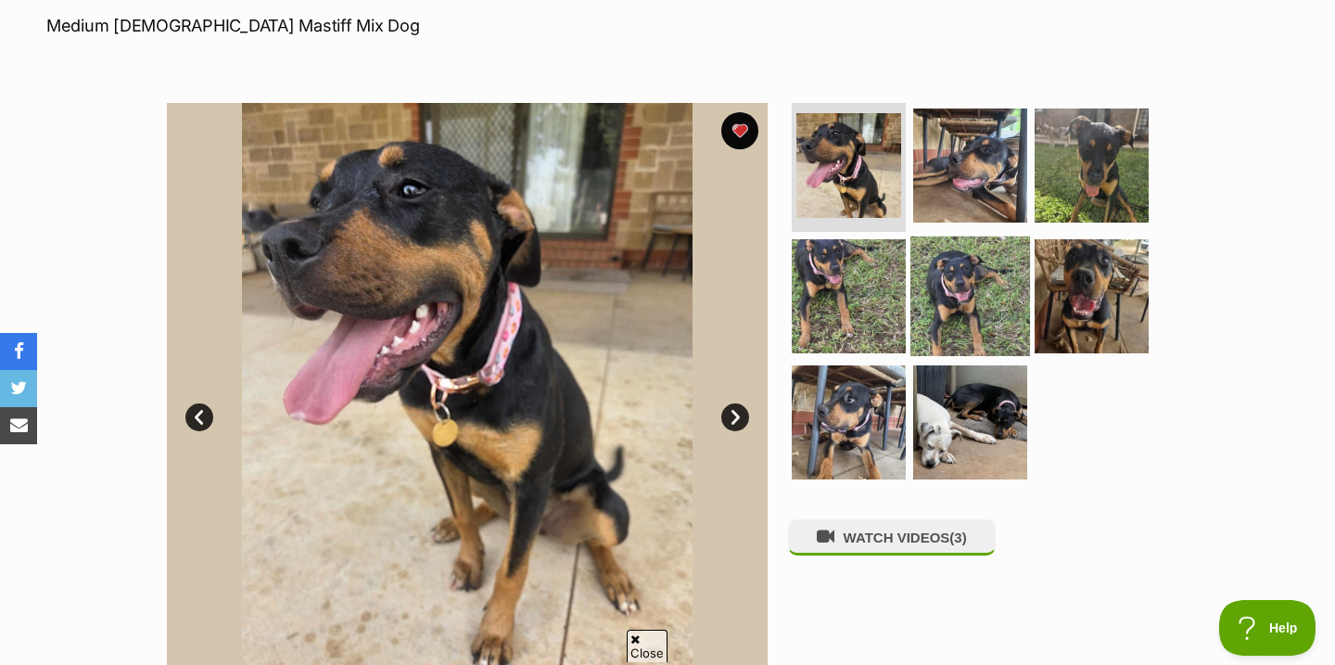
click at [1004, 282] on img at bounding box center [970, 296] width 120 height 120
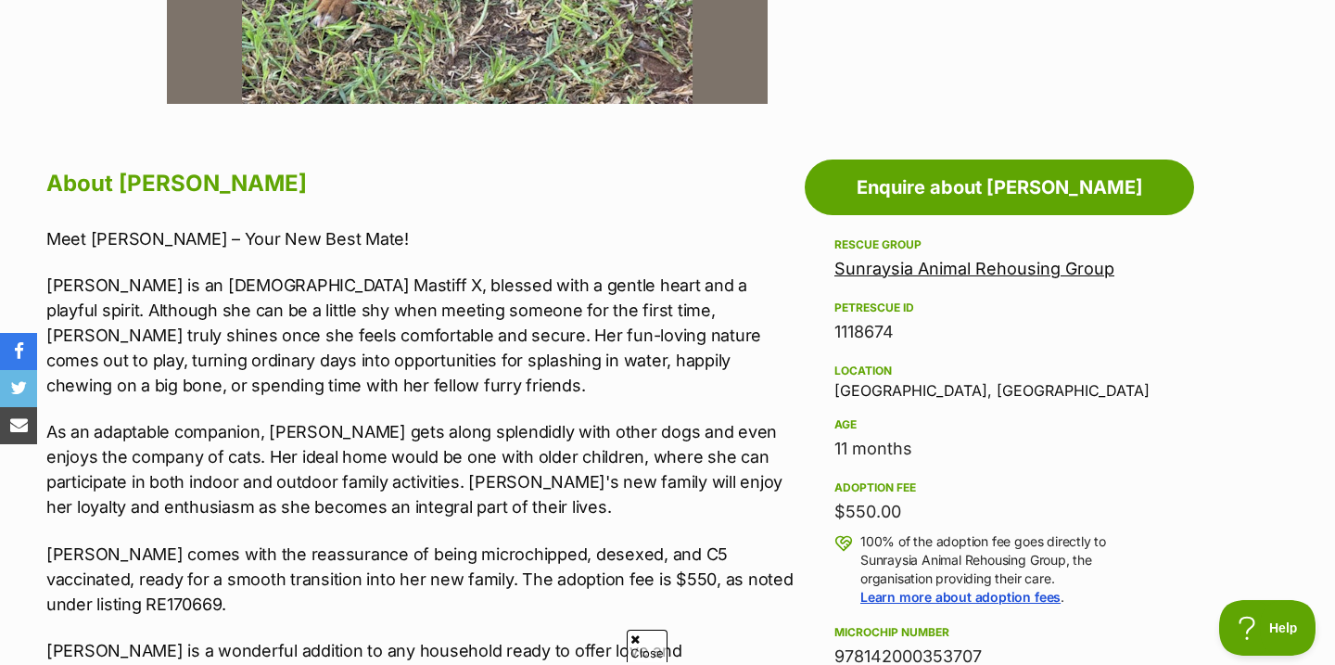
scroll to position [884, 0]
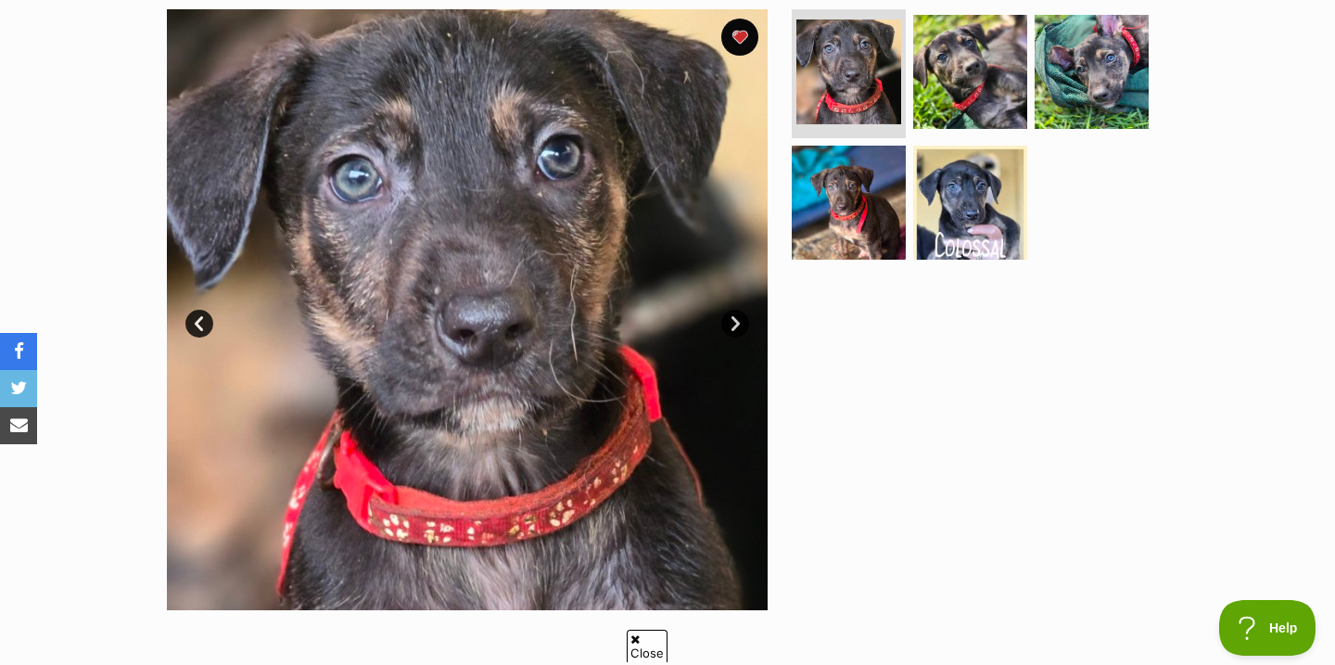
scroll to position [199, 0]
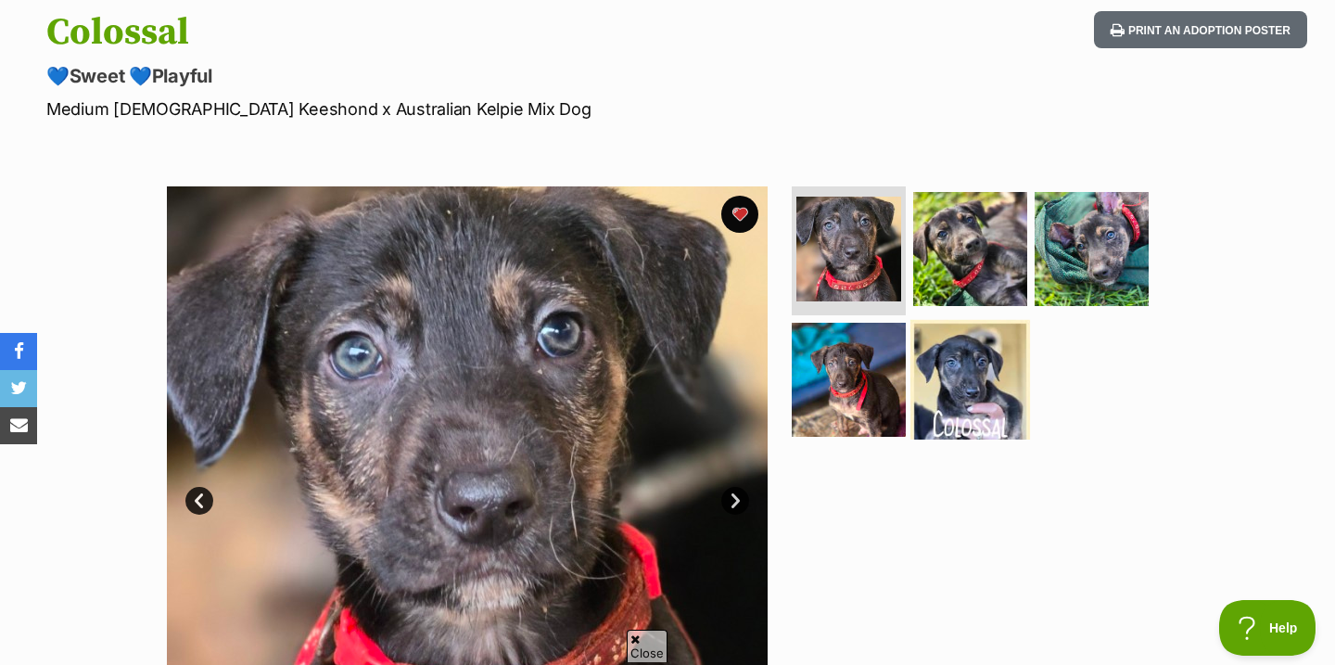
click at [933, 375] on img at bounding box center [970, 380] width 120 height 120
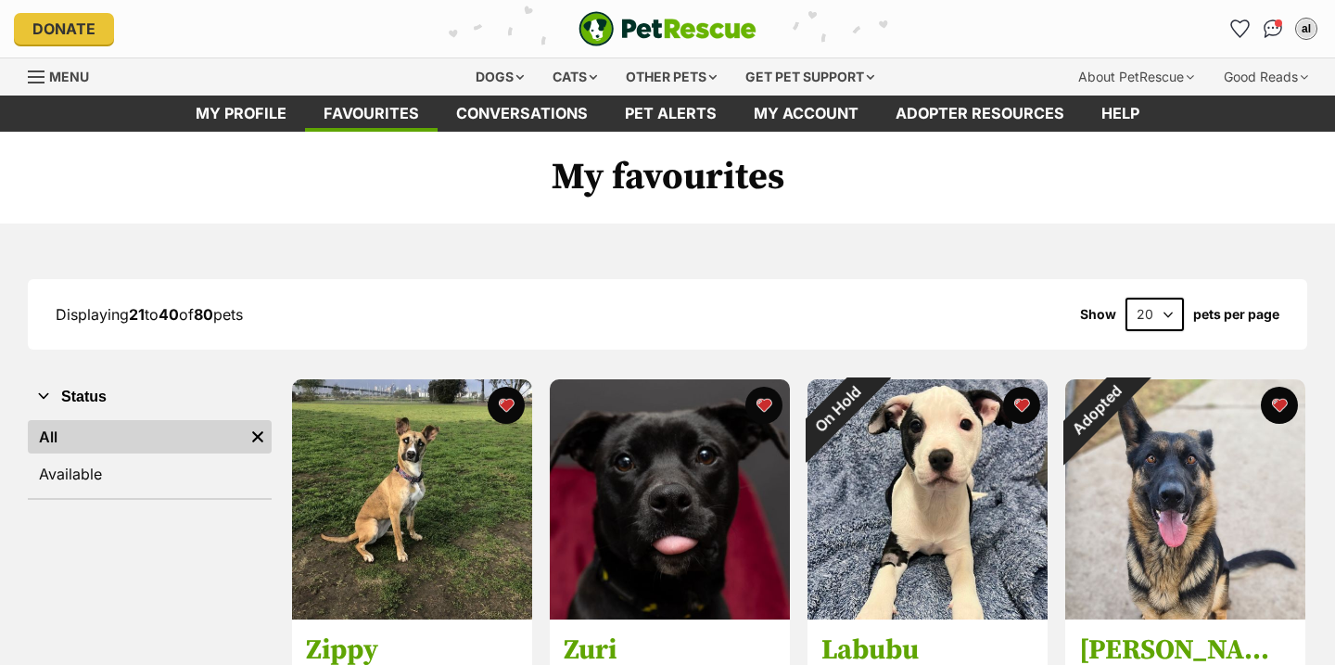
click at [1169, 320] on select "20 40 60" at bounding box center [1155, 314] width 58 height 33
select select "60"
click at [1126, 298] on select "20 40 60" at bounding box center [1155, 314] width 58 height 33
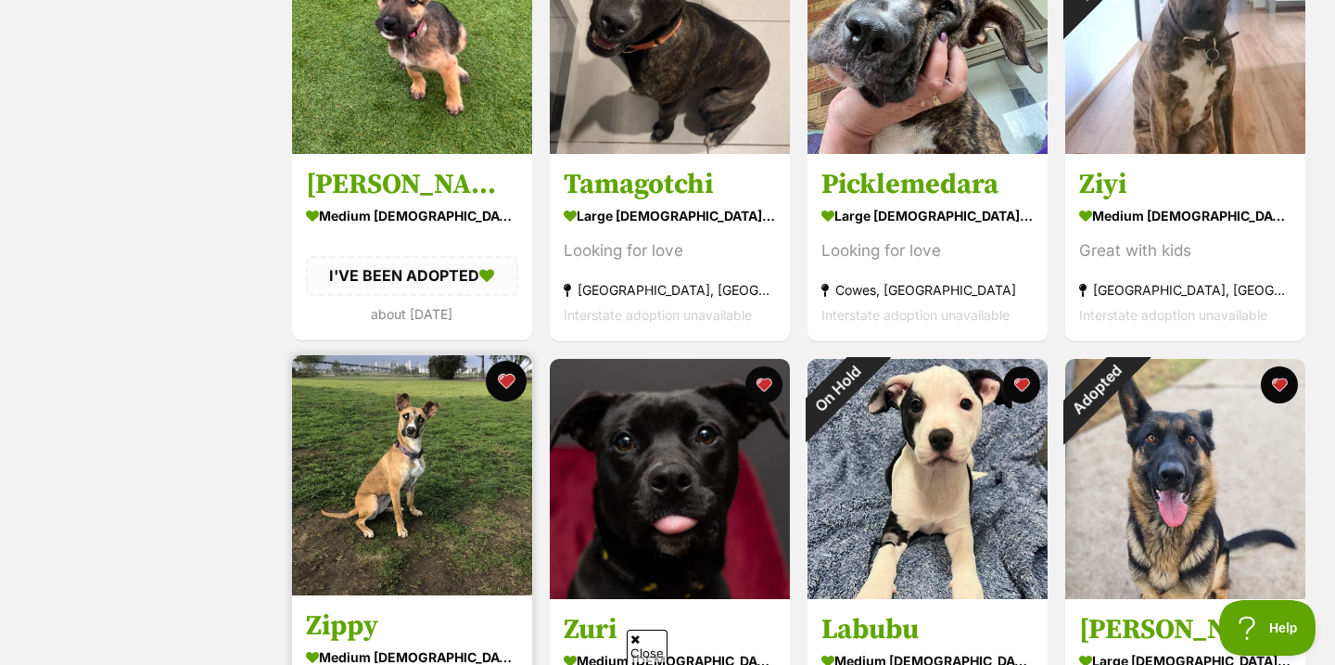
click at [505, 381] on button "favourite" at bounding box center [506, 381] width 41 height 41
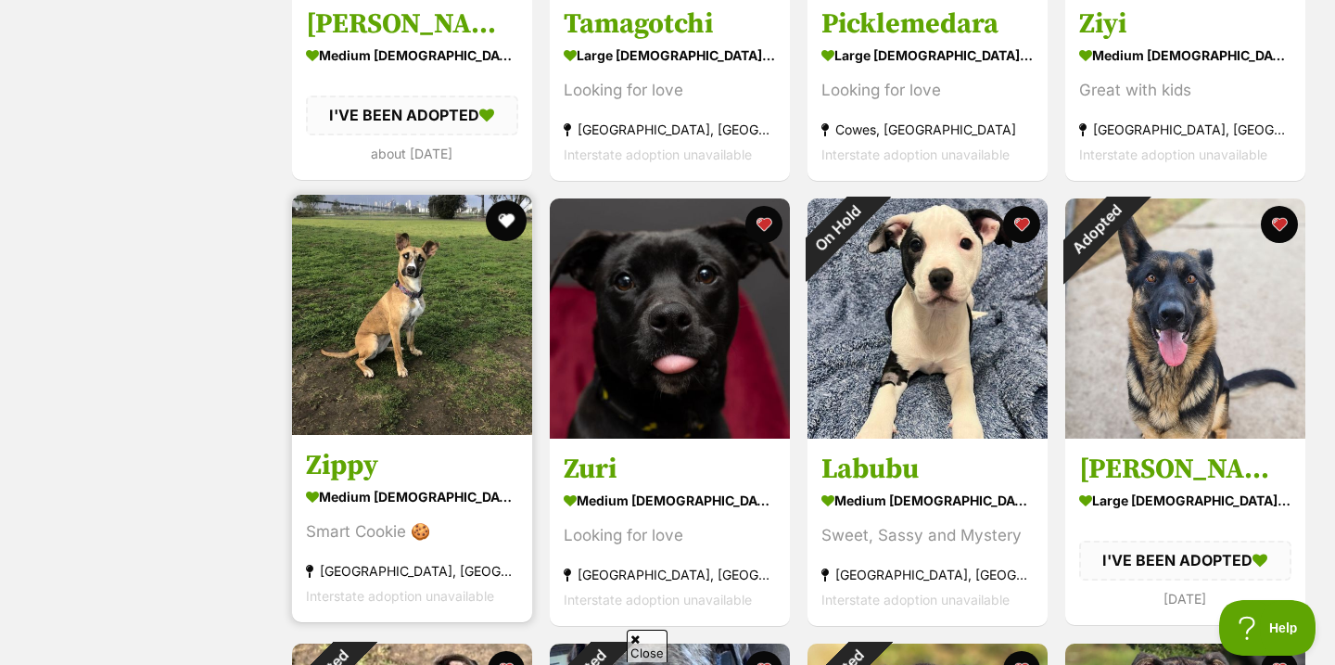
scroll to position [2411, 0]
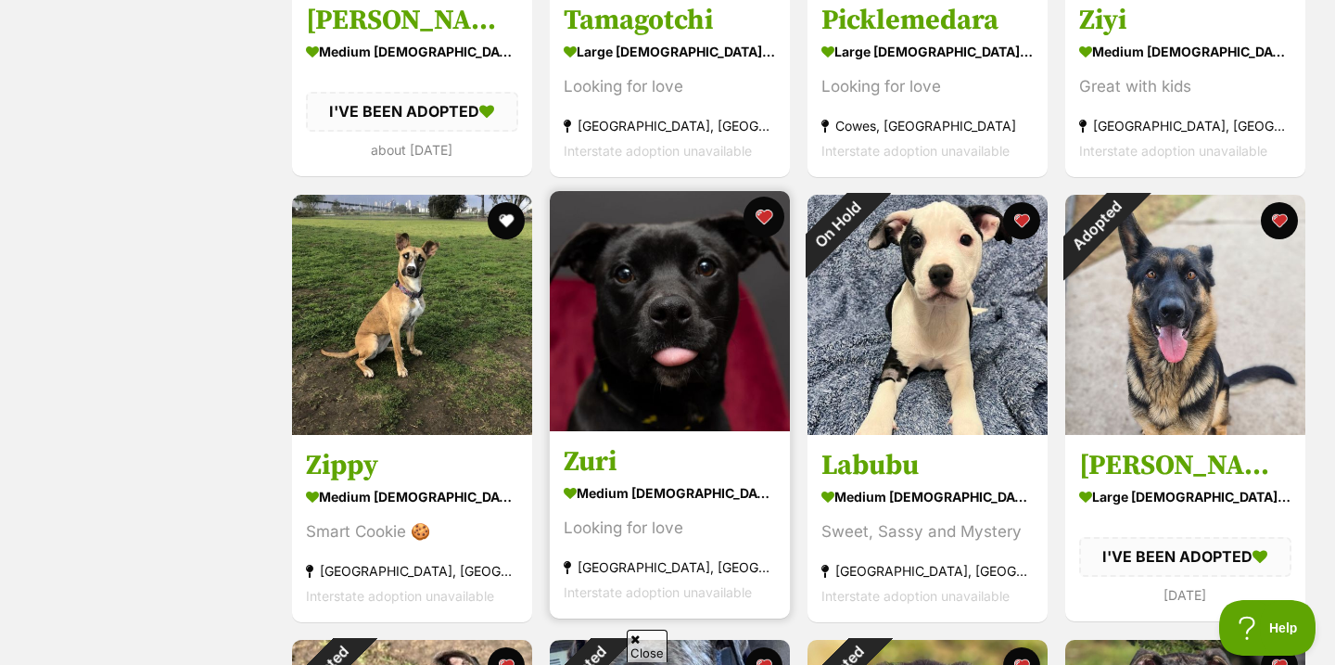
click at [771, 211] on button "favourite" at bounding box center [764, 217] width 41 height 41
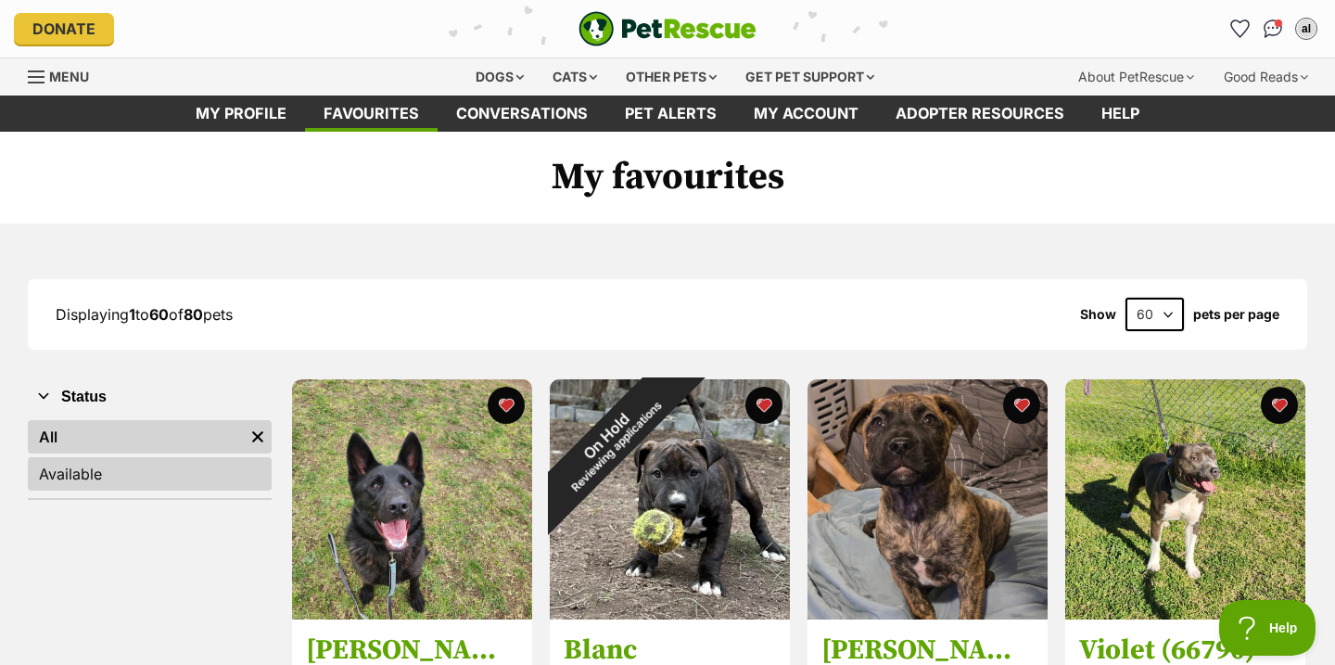
scroll to position [0, 0]
click at [182, 465] on link "Available" at bounding box center [150, 473] width 244 height 33
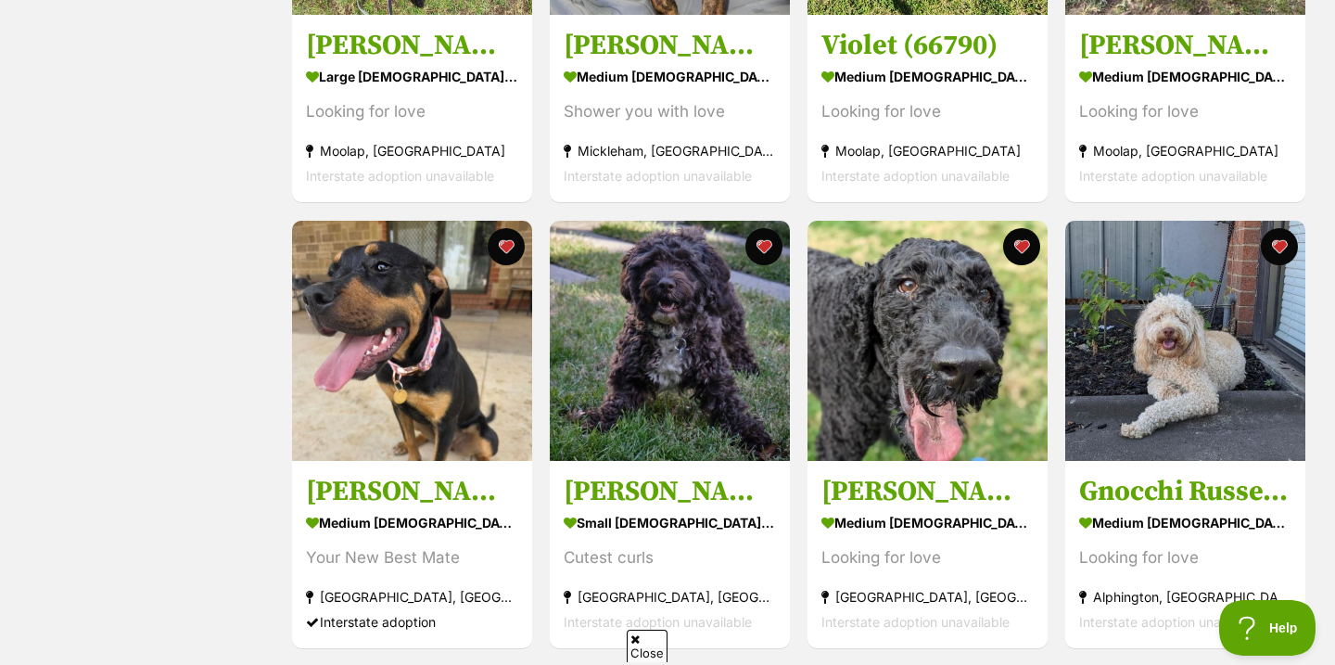
scroll to position [626, 0]
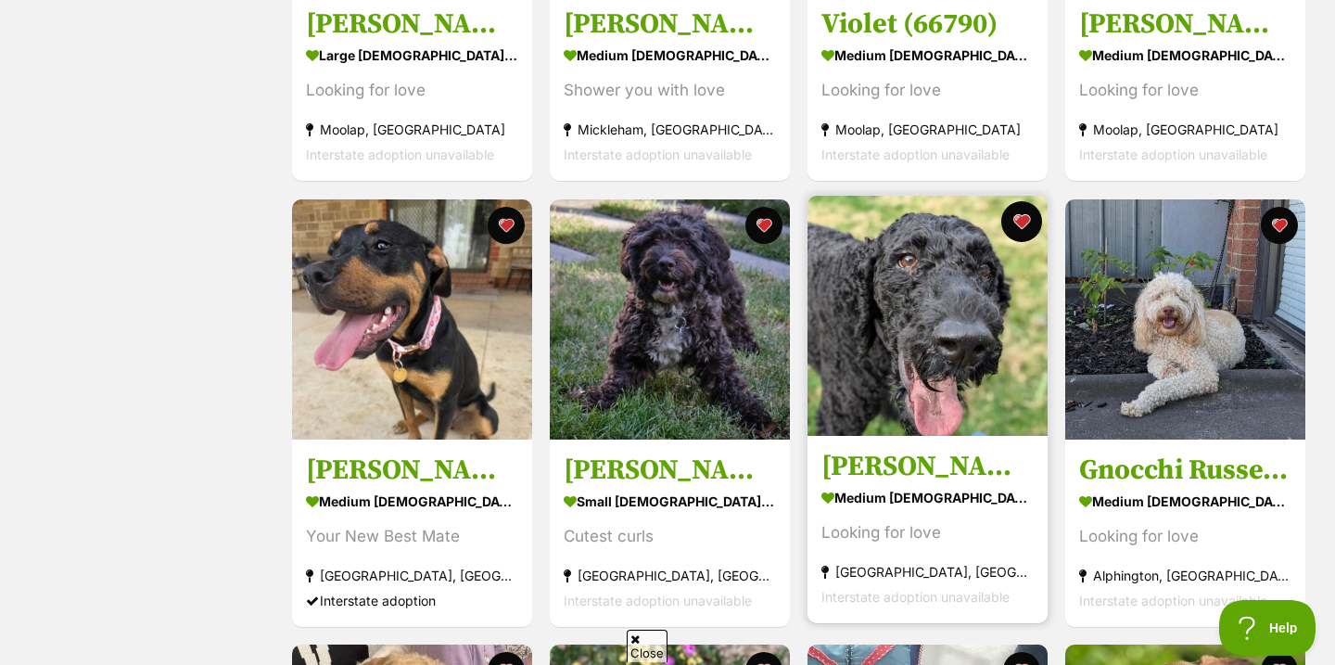
click at [1032, 223] on button "favourite" at bounding box center [1021, 221] width 41 height 41
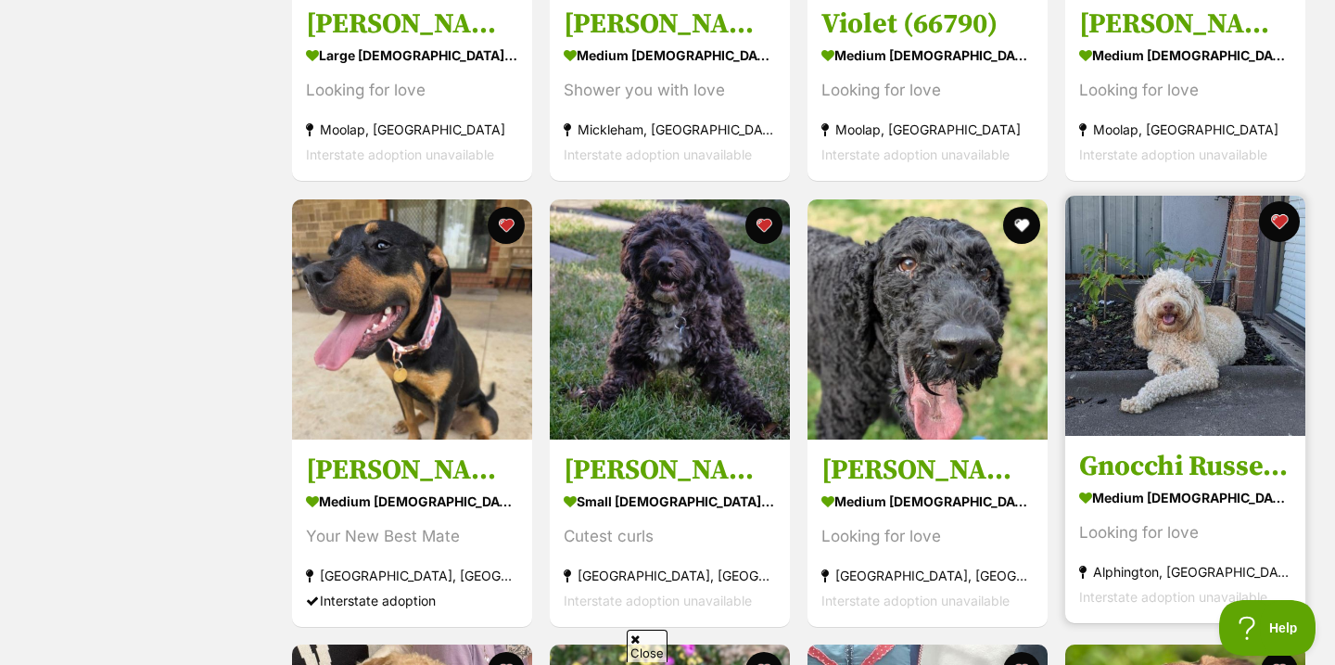
click at [1283, 216] on button "favourite" at bounding box center [1279, 221] width 41 height 41
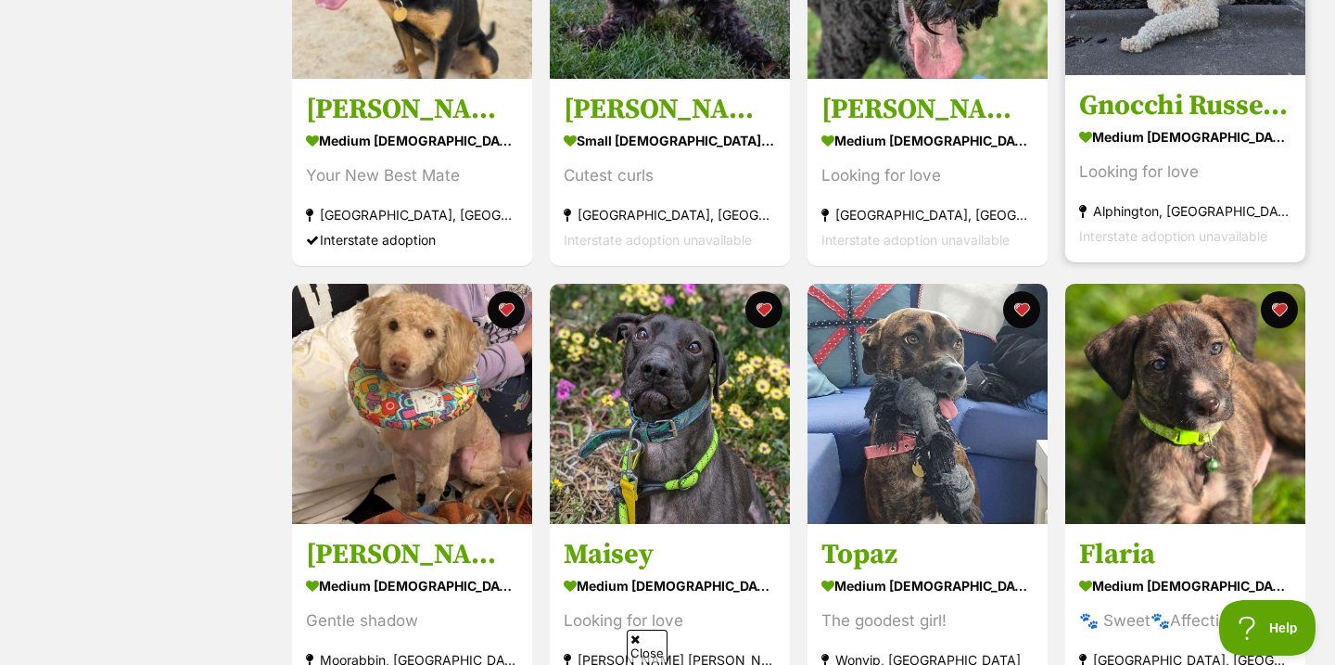
scroll to position [1016, 0]
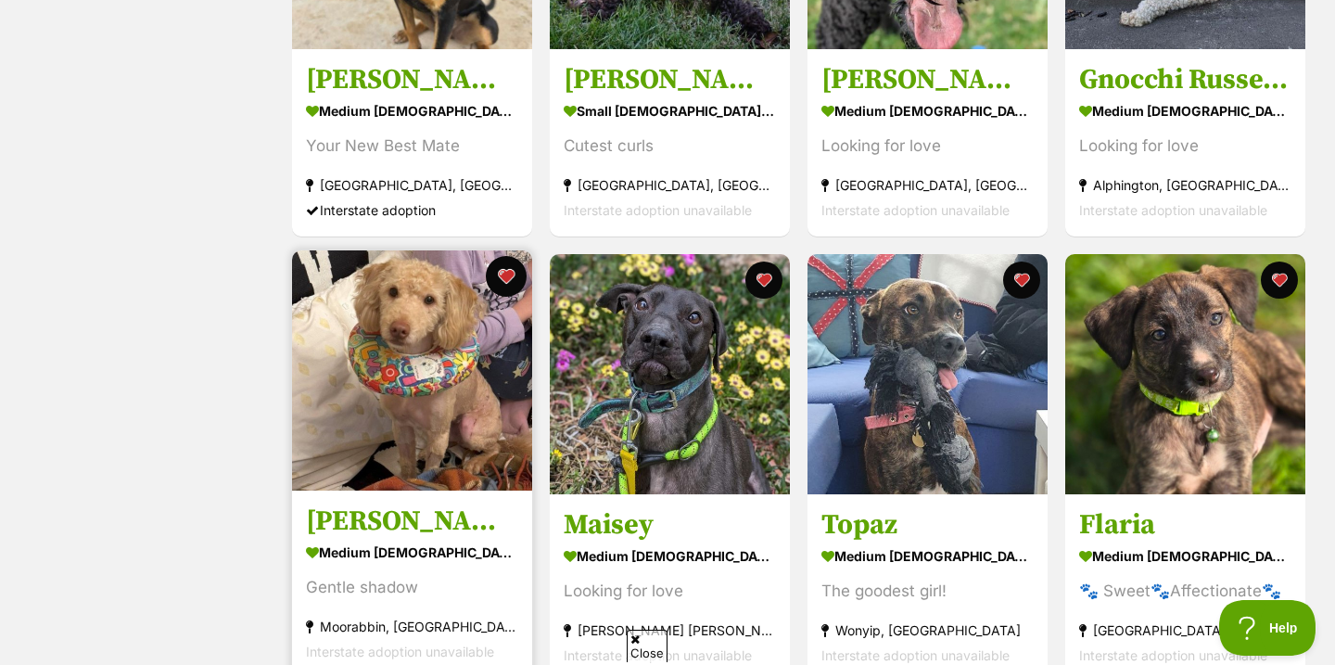
click at [512, 276] on button "favourite" at bounding box center [506, 276] width 41 height 41
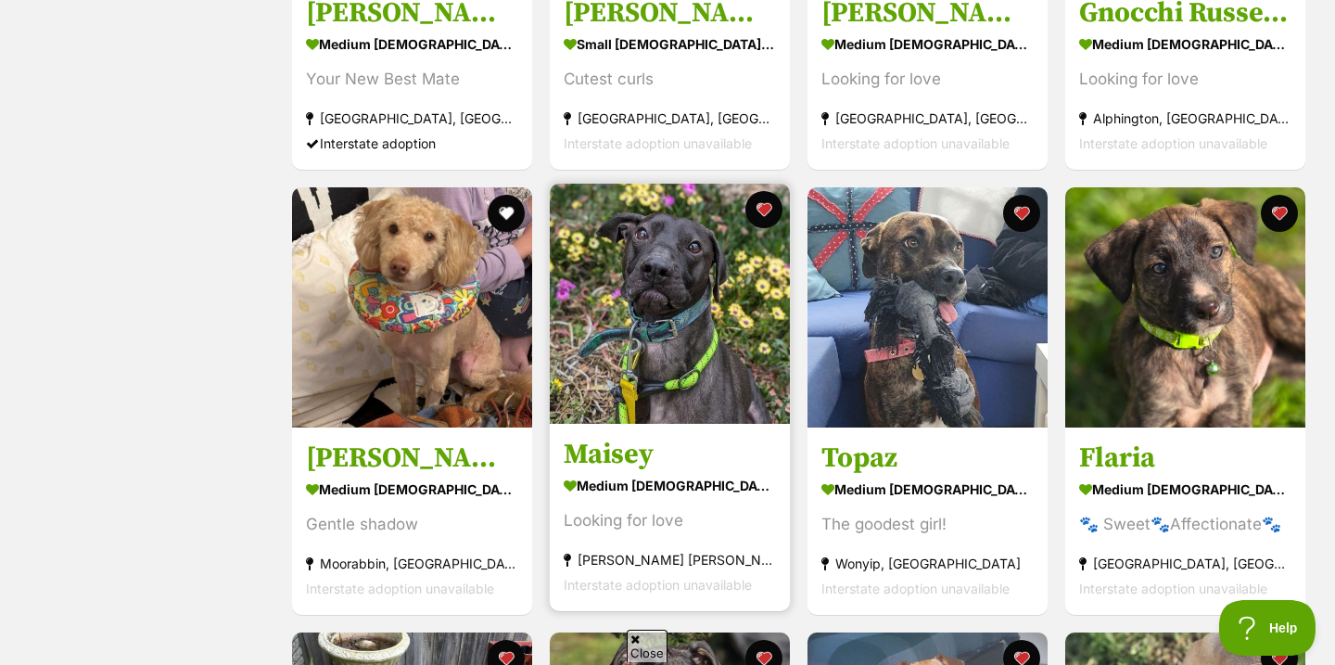
scroll to position [1091, 0]
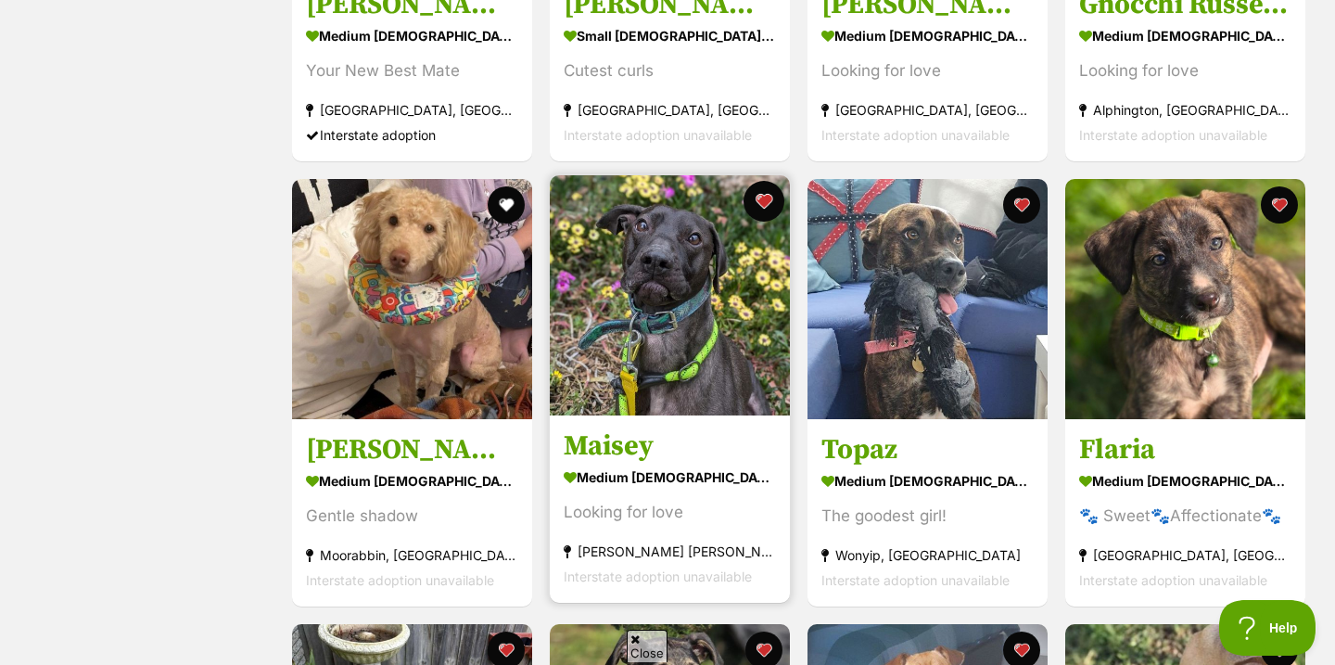
click at [758, 196] on button "favourite" at bounding box center [764, 201] width 41 height 41
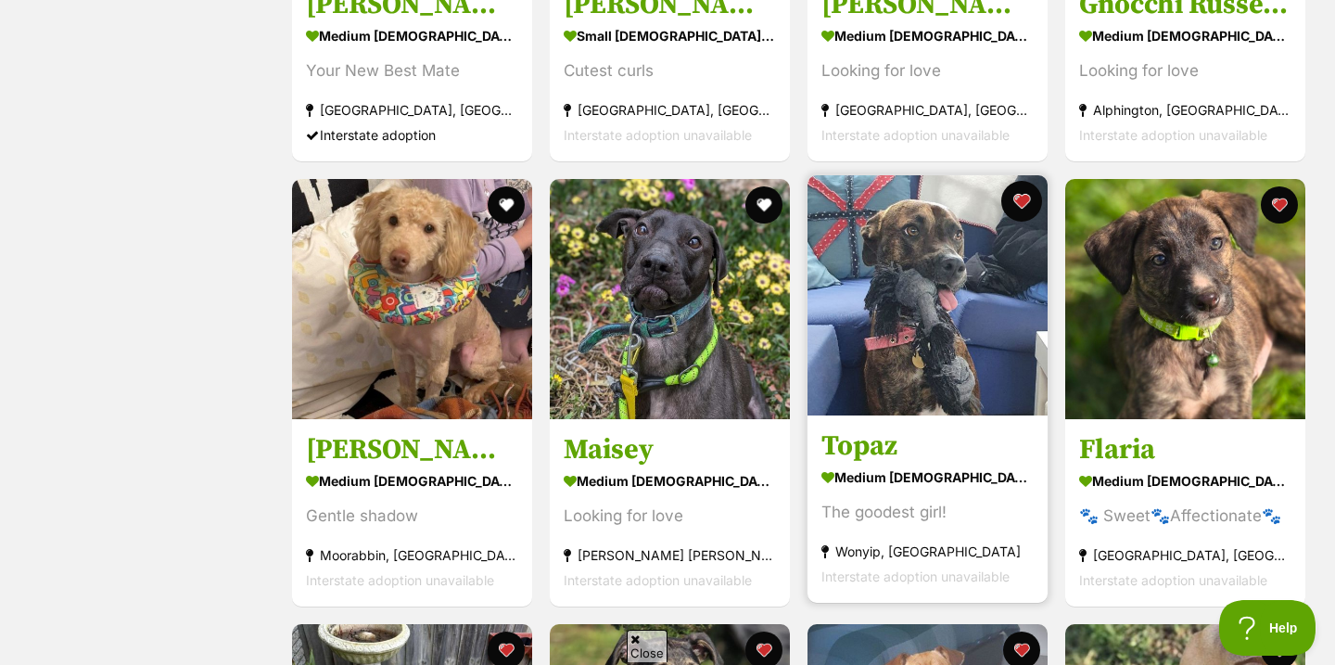
click at [1020, 199] on button "favourite" at bounding box center [1021, 201] width 41 height 41
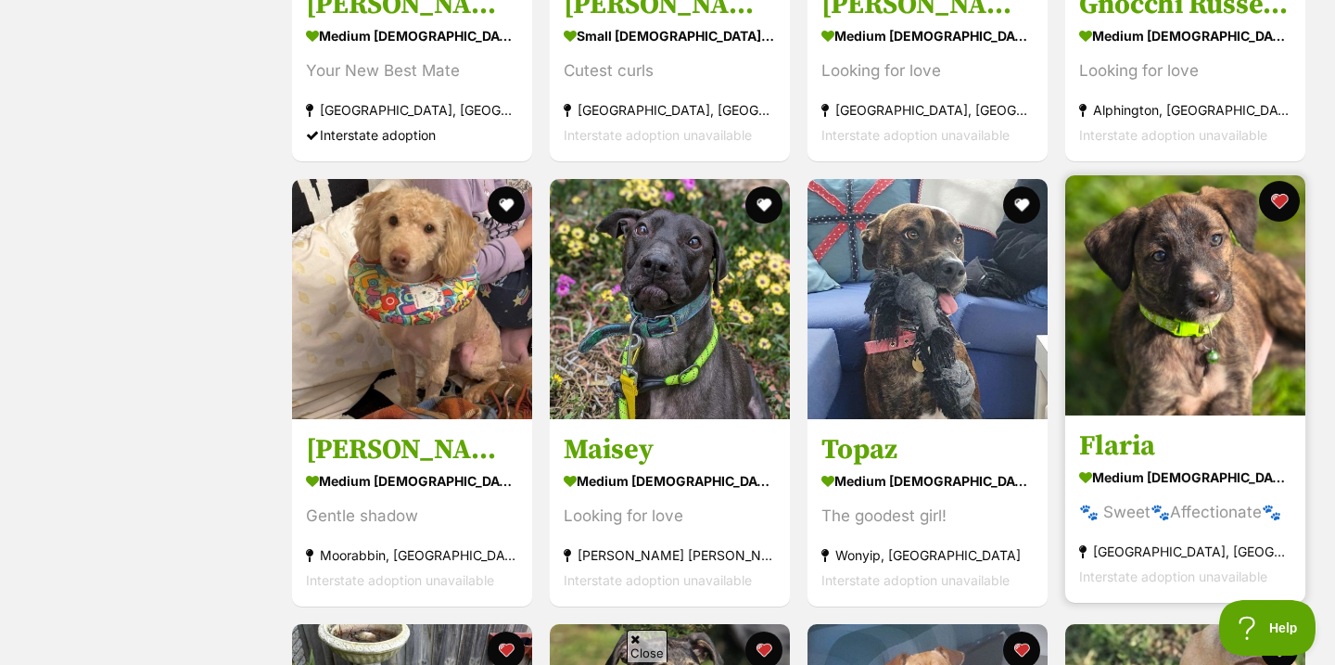
scroll to position [0, 0]
click at [1288, 208] on button "favourite" at bounding box center [1279, 201] width 41 height 41
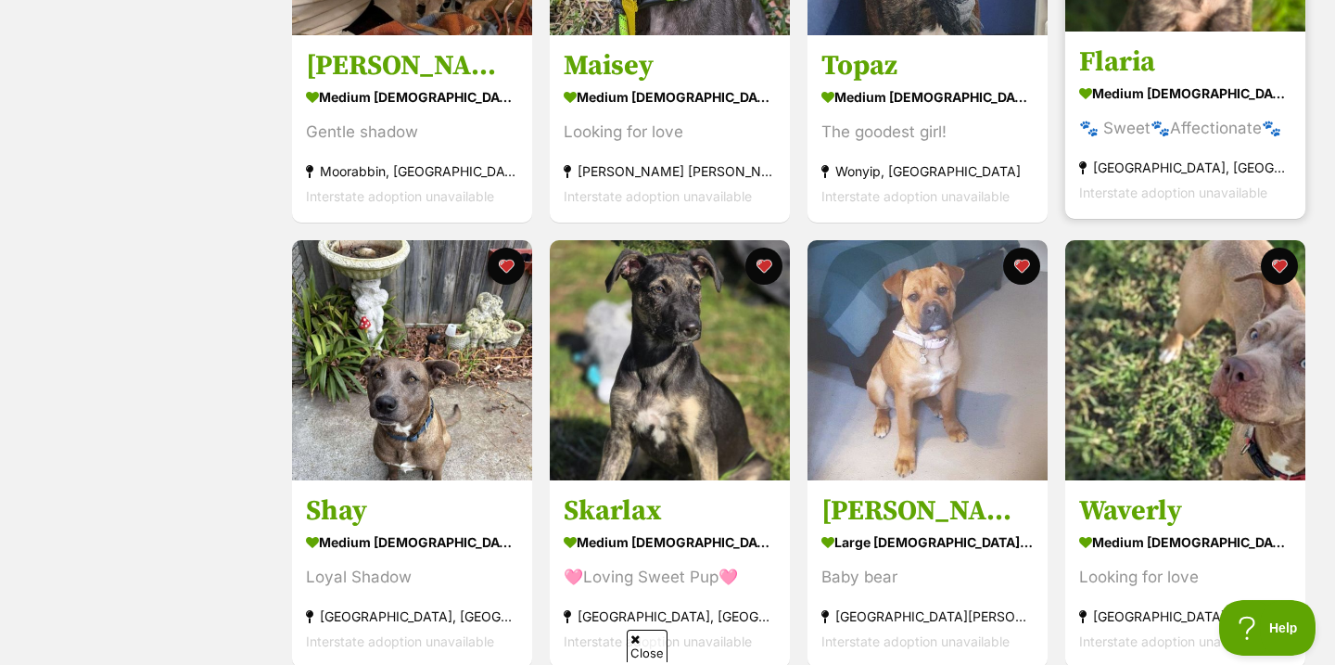
scroll to position [1521, 0]
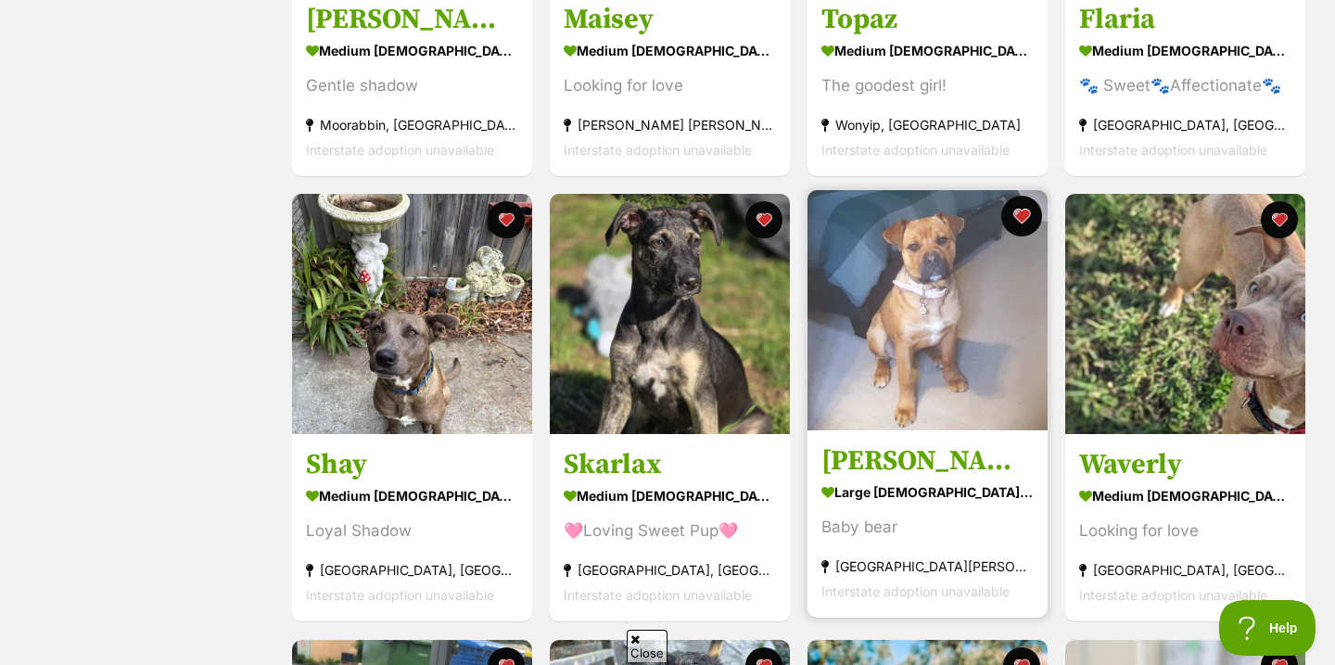
click at [1015, 215] on button "favourite" at bounding box center [1021, 216] width 41 height 41
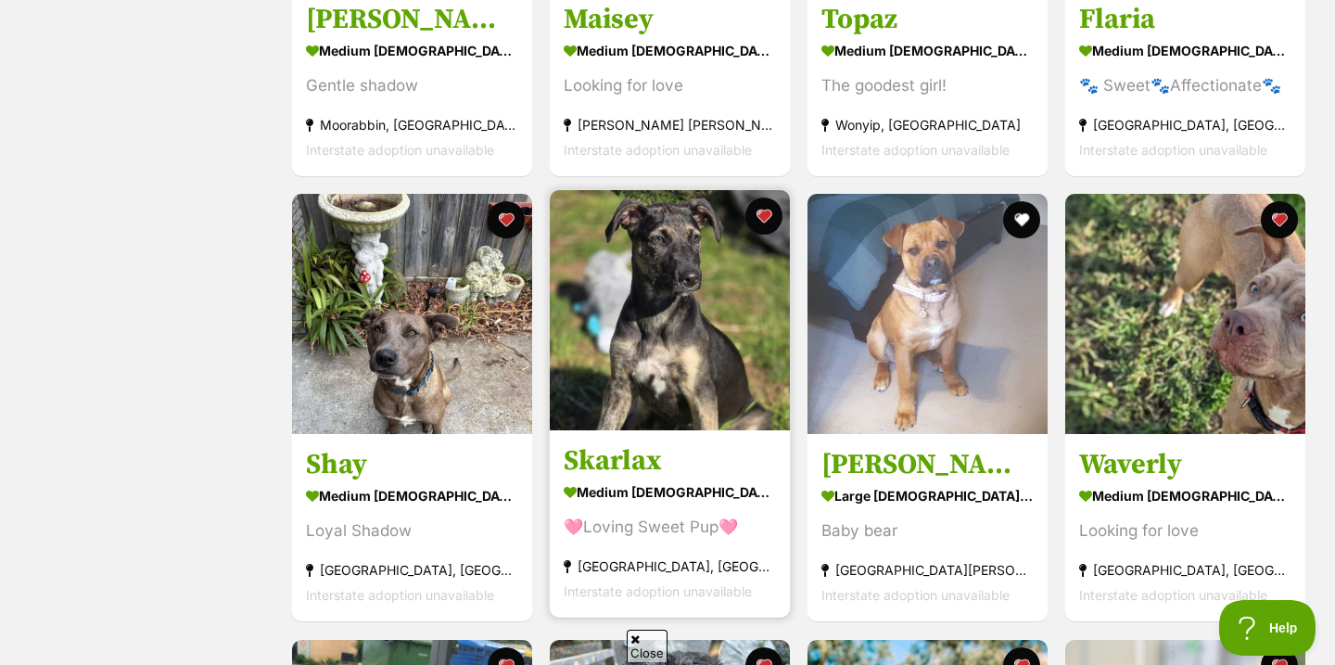
click at [730, 279] on img at bounding box center [670, 310] width 240 height 240
click at [767, 218] on button "favourite" at bounding box center [764, 216] width 41 height 41
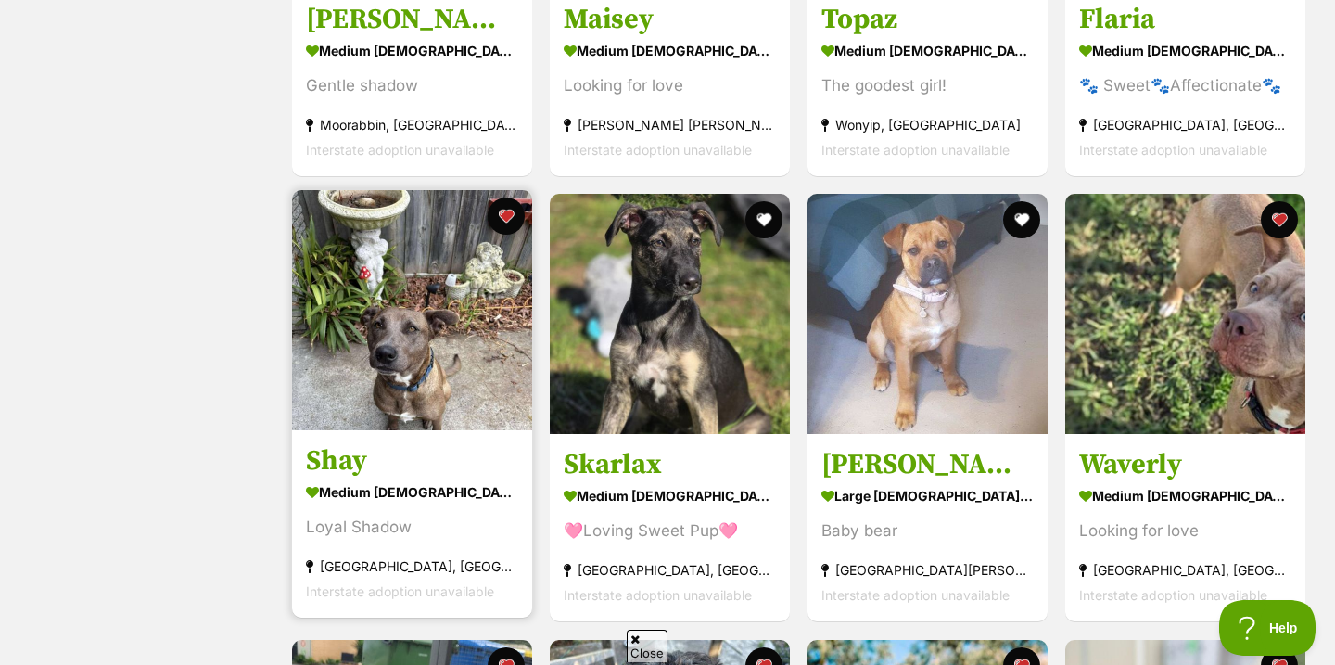
click at [430, 455] on h3 "Shay" at bounding box center [412, 461] width 212 height 35
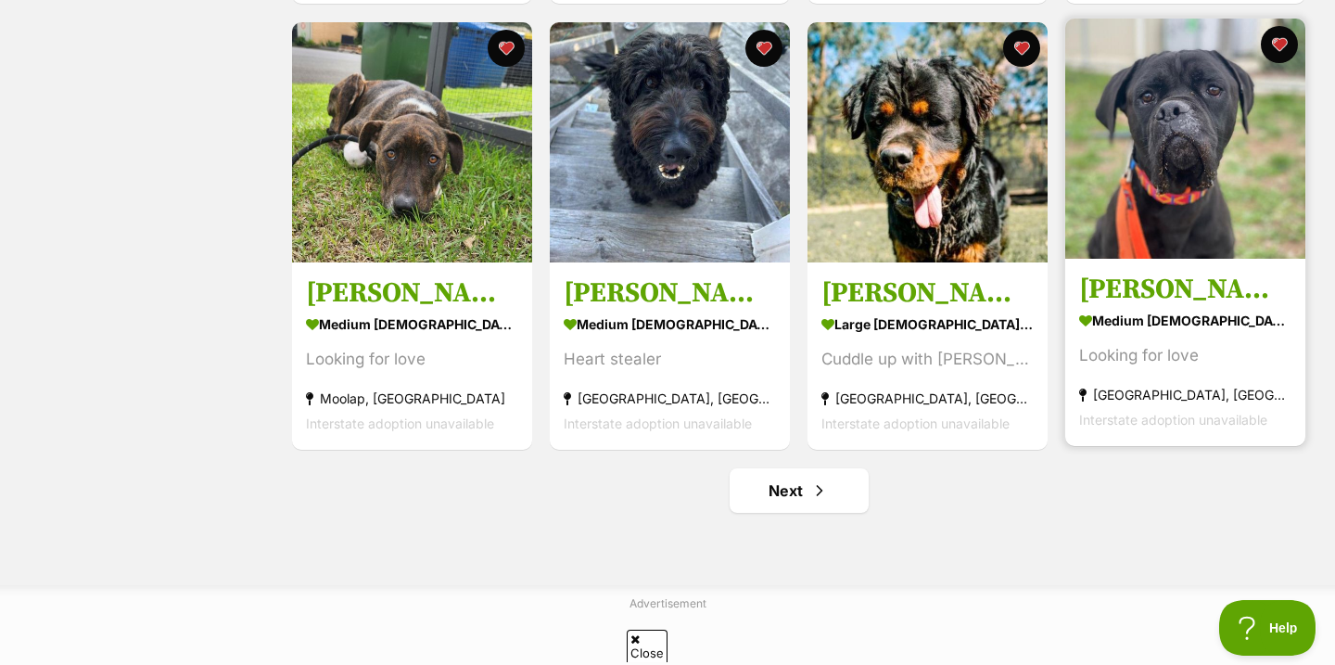
scroll to position [2201, 0]
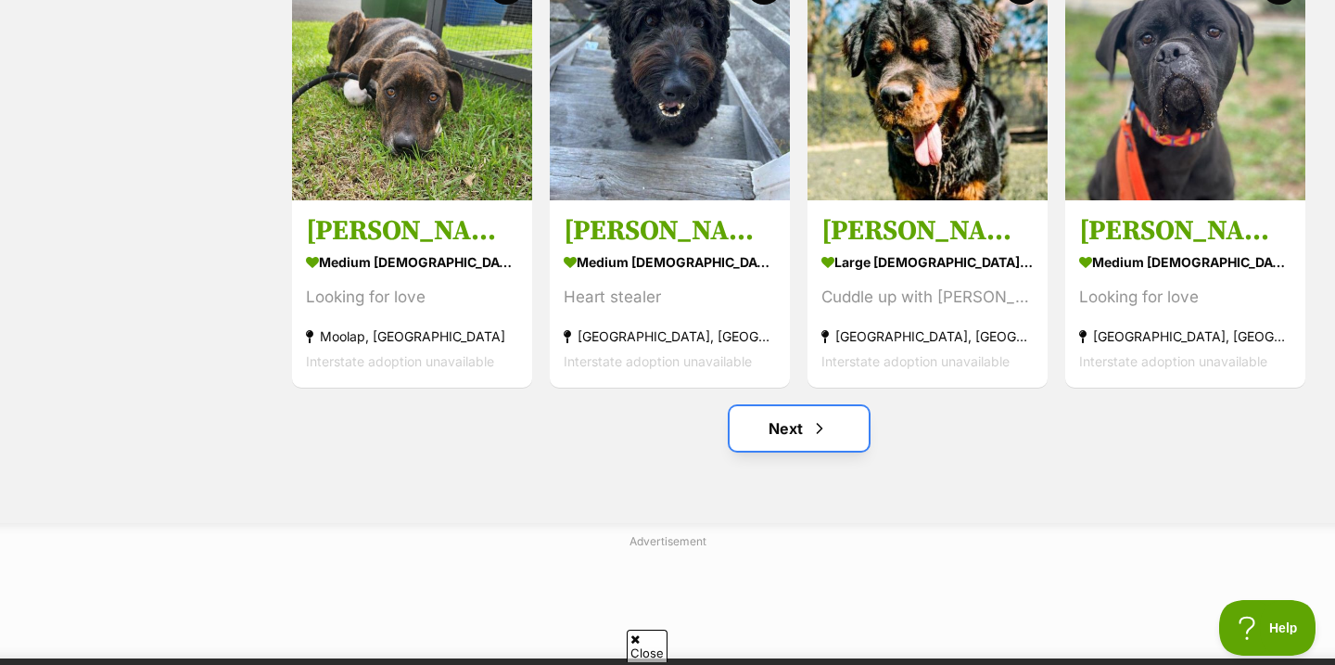
click at [787, 435] on link "Next" at bounding box center [799, 428] width 139 height 45
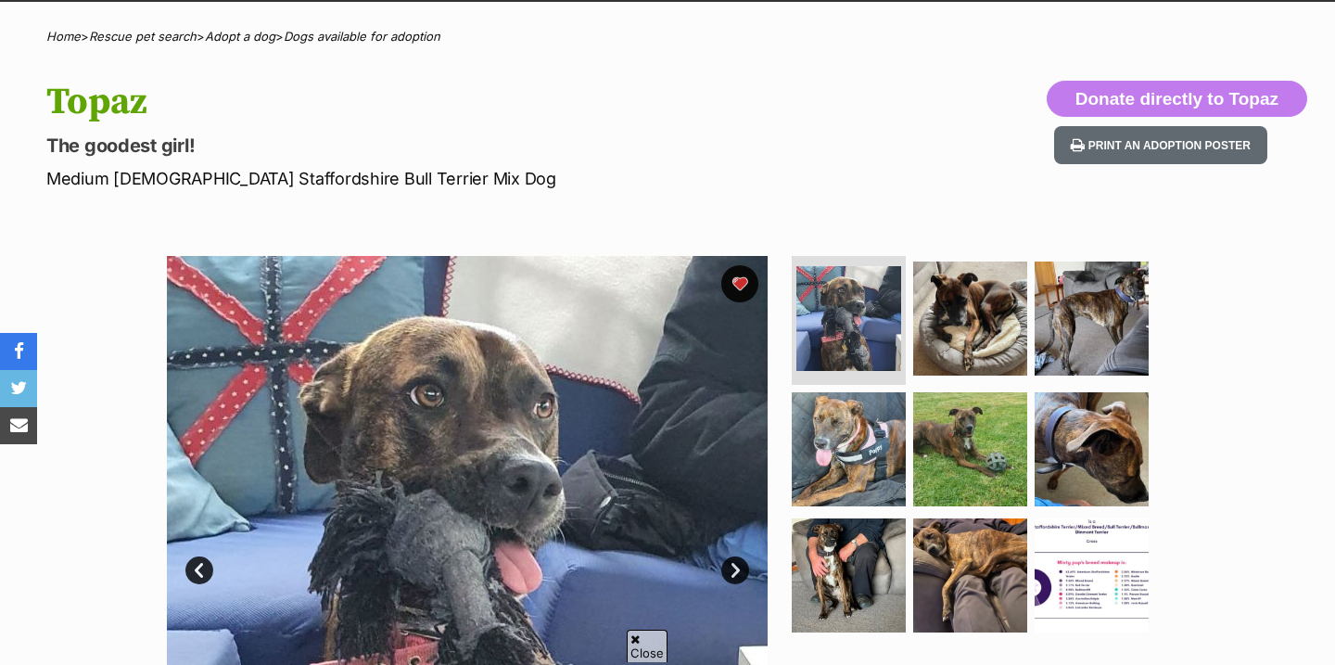
scroll to position [133, 0]
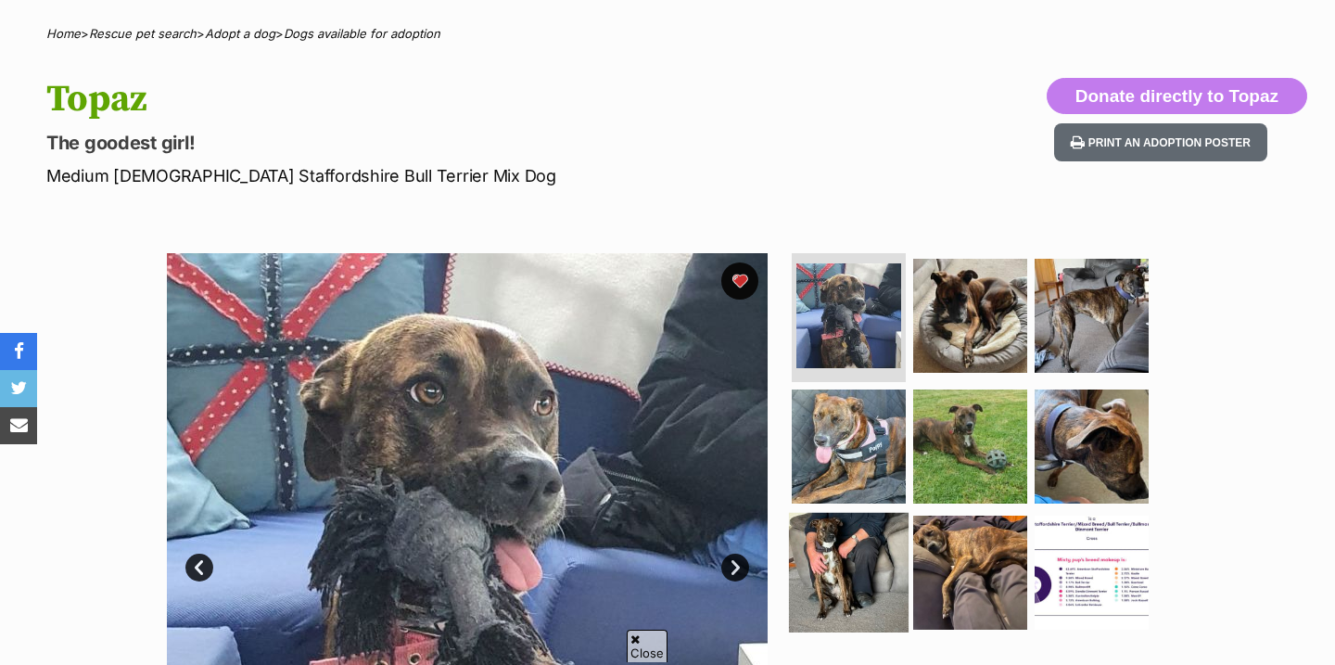
click at [889, 537] on img at bounding box center [849, 573] width 120 height 120
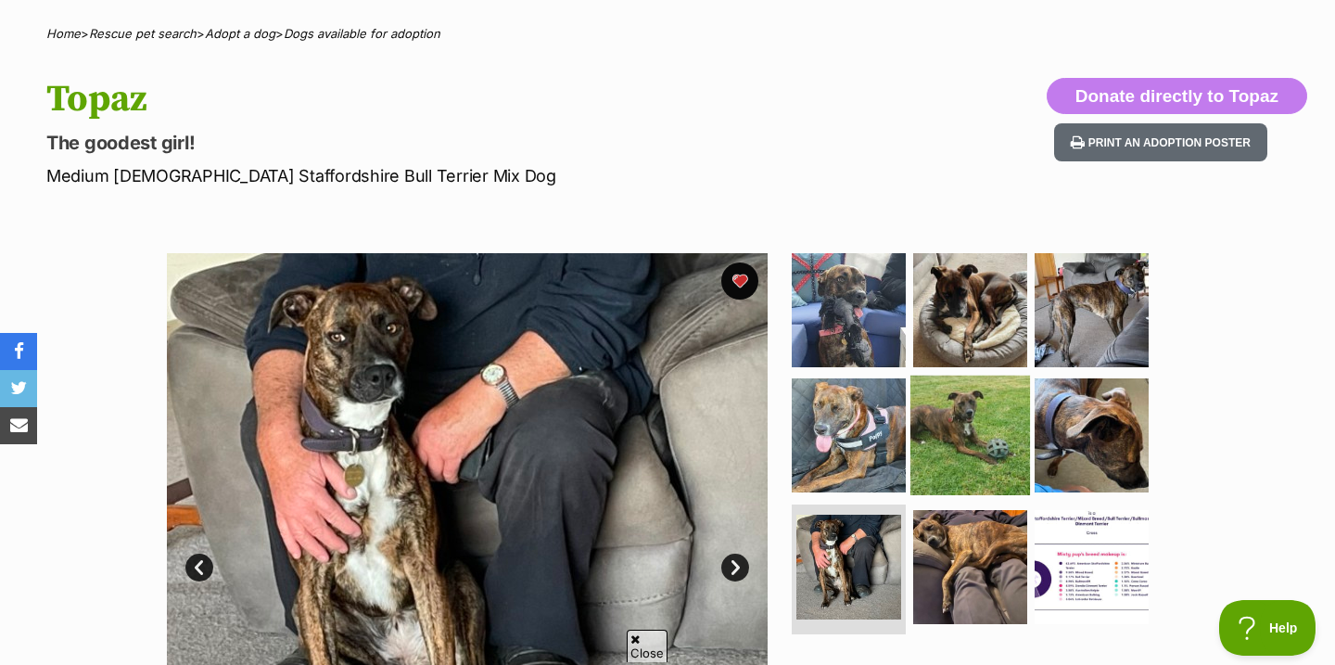
scroll to position [0, 0]
click at [946, 449] on img at bounding box center [970, 435] width 120 height 120
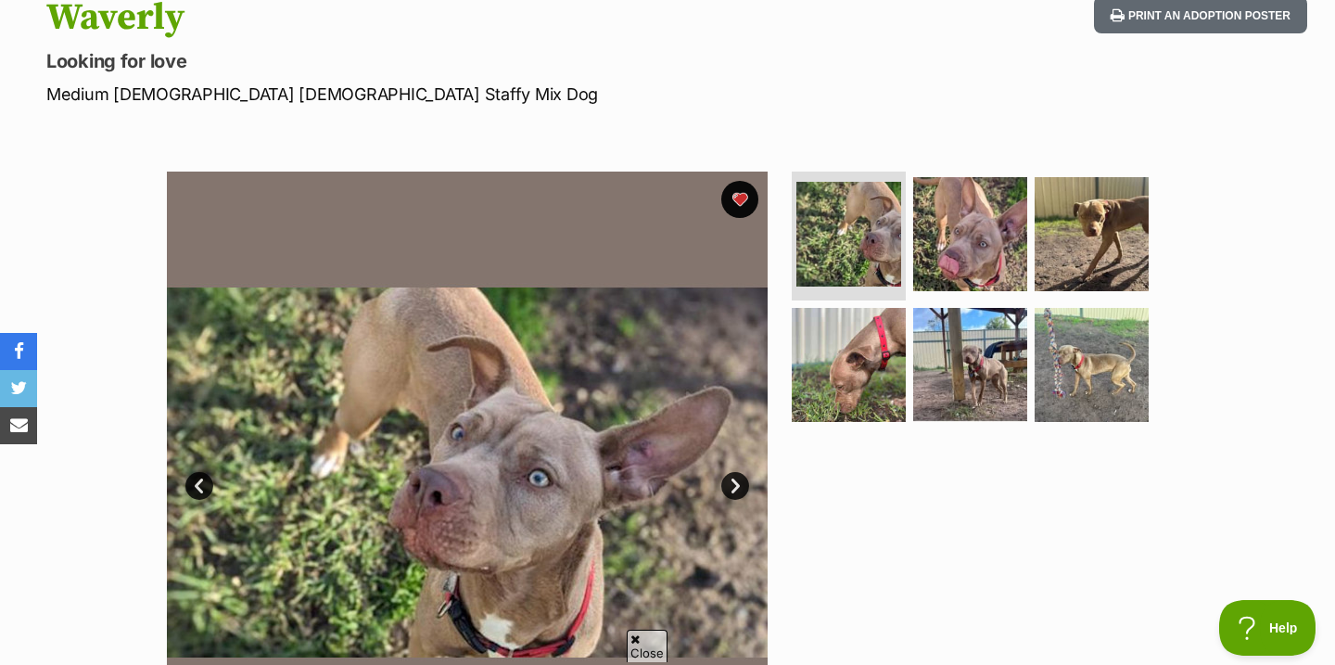
scroll to position [215, 0]
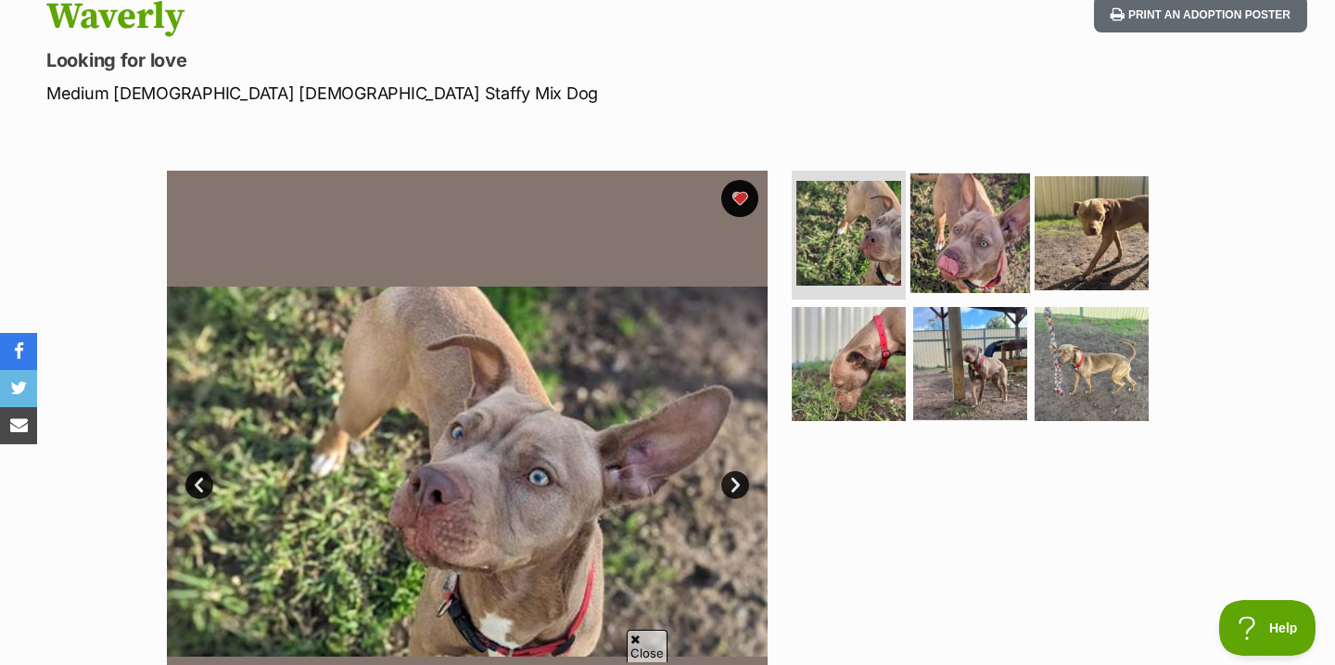
click at [926, 288] on img at bounding box center [970, 232] width 120 height 120
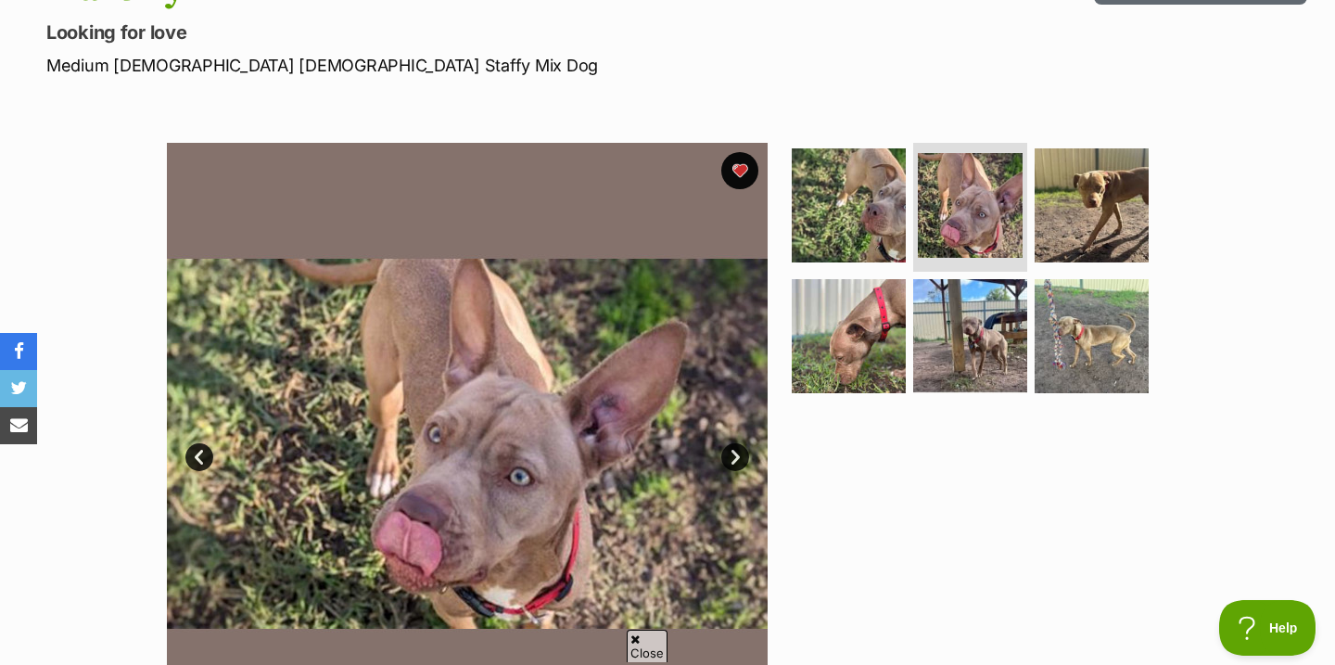
scroll to position [145, 0]
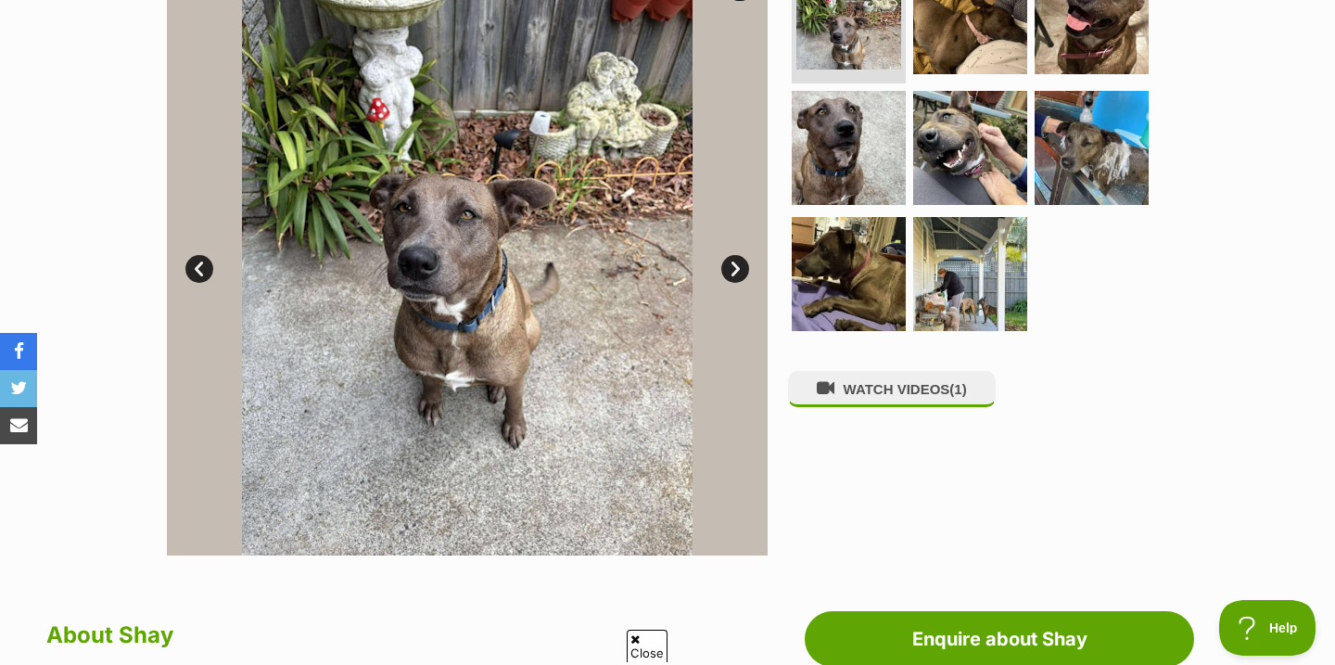
scroll to position [347, 0]
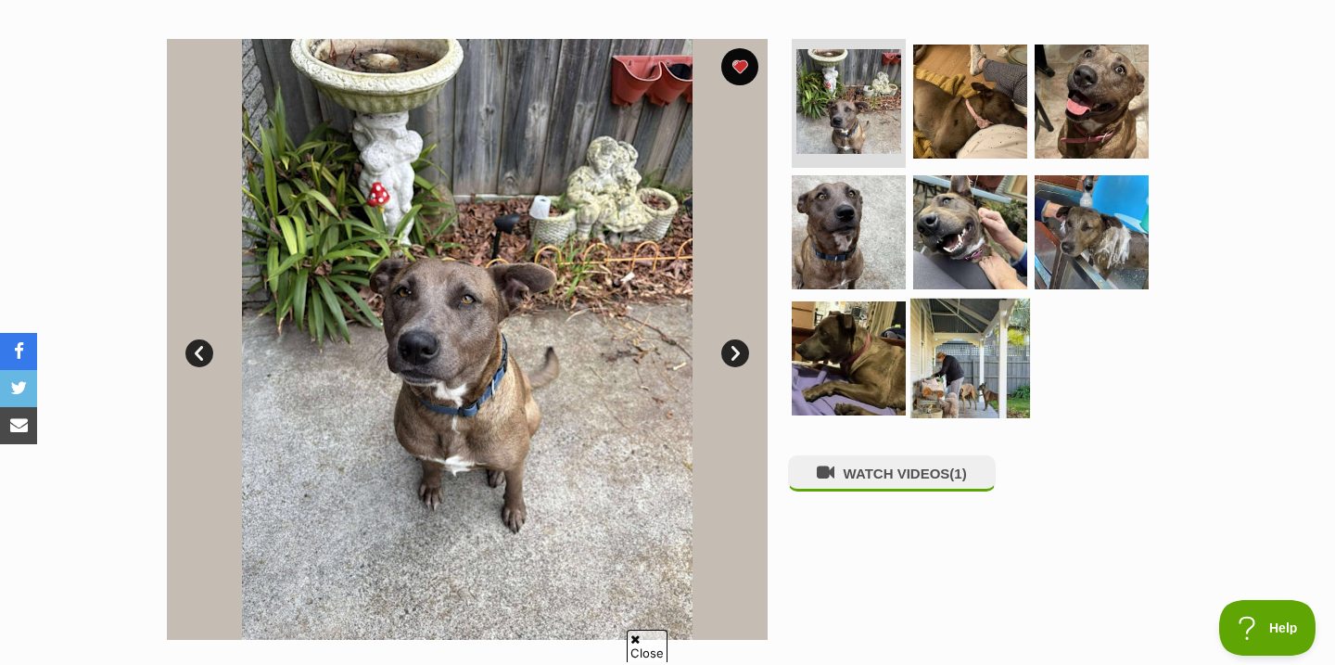
click at [956, 299] on img at bounding box center [970, 359] width 120 height 120
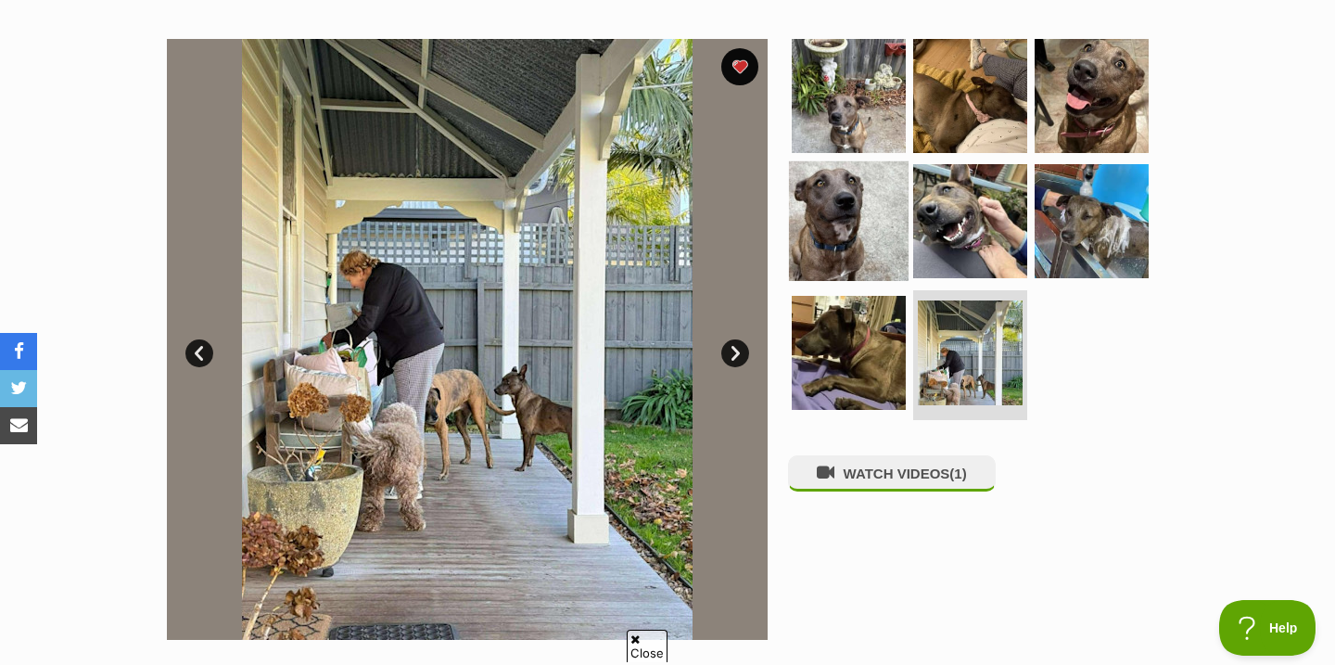
click at [859, 229] on img at bounding box center [849, 221] width 120 height 120
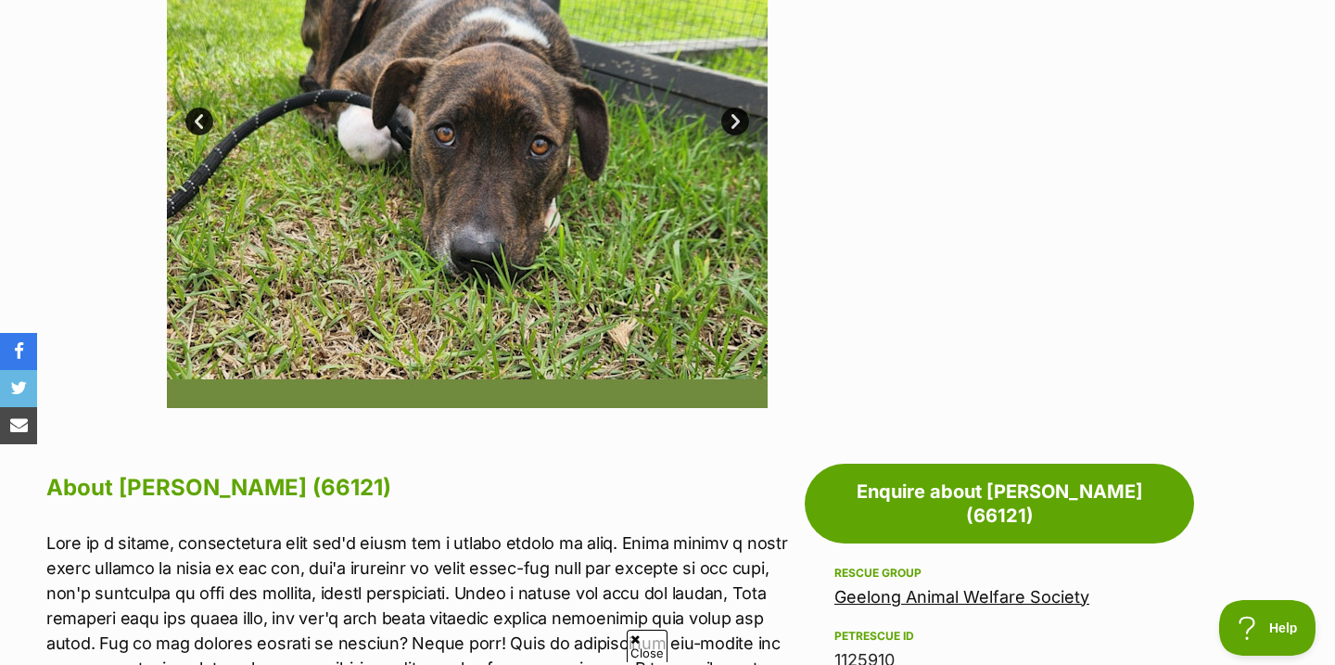
scroll to position [424, 0]
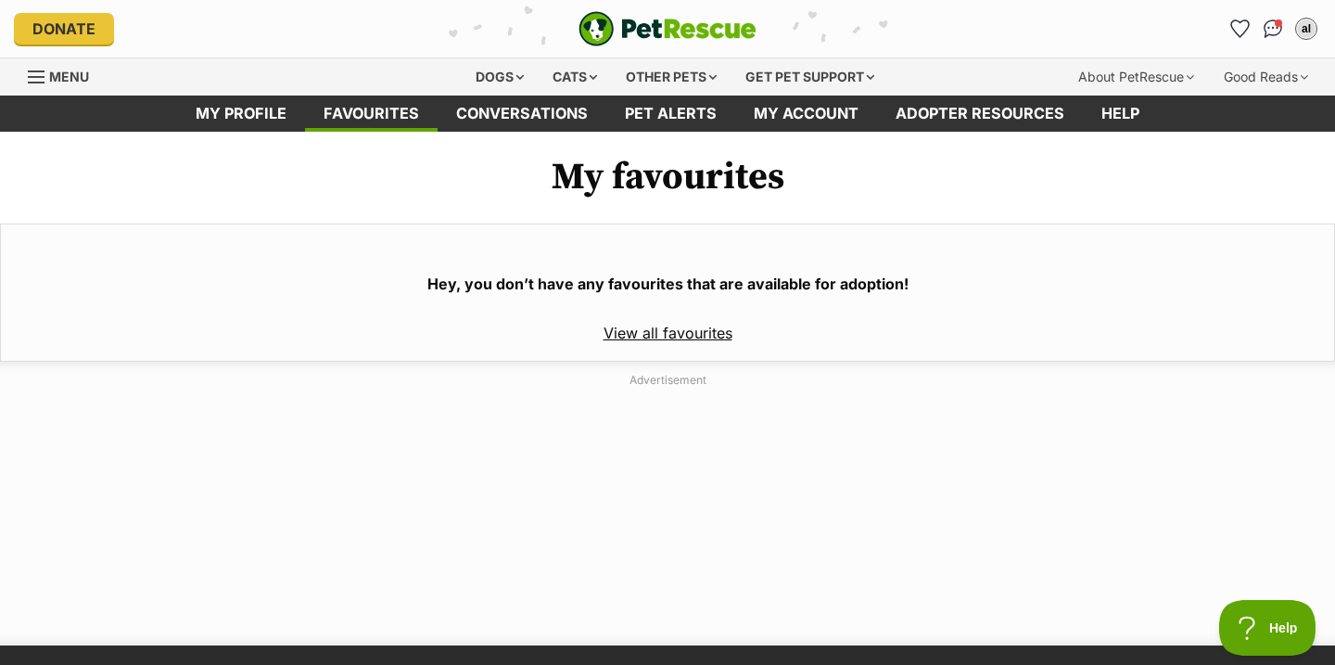
click at [639, 330] on link "View all favourites" at bounding box center [668, 333] width 129 height 19
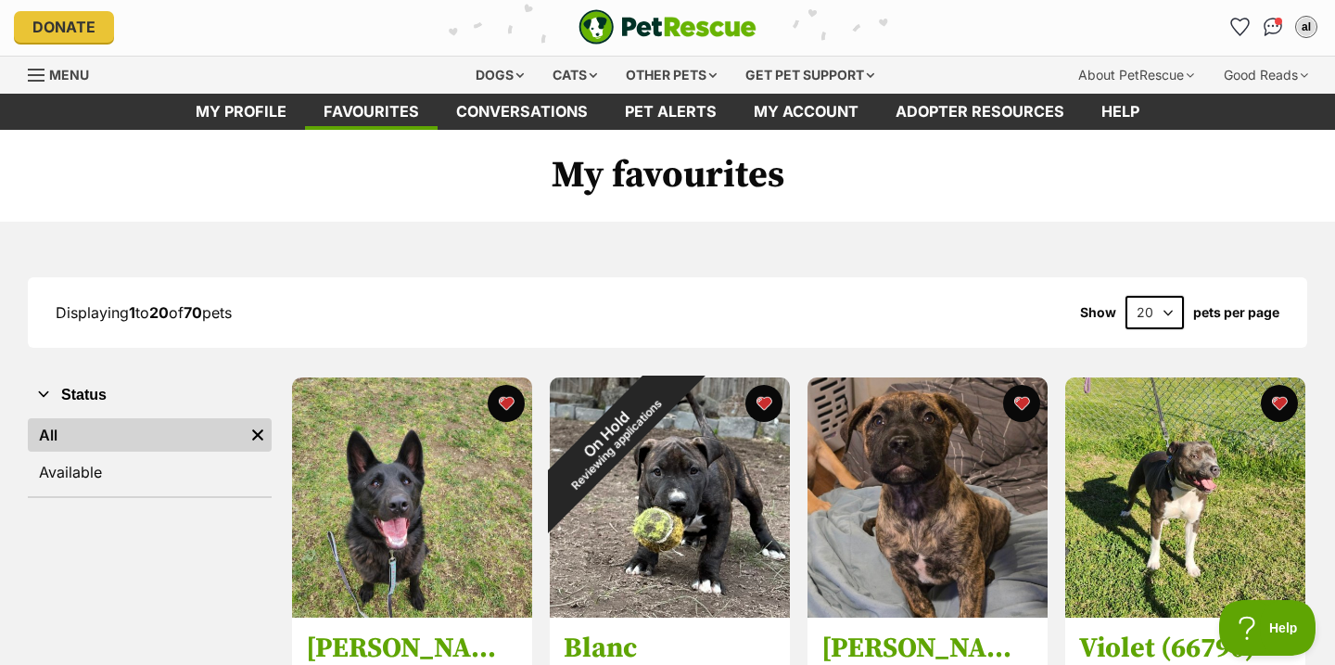
scroll to position [6, 0]
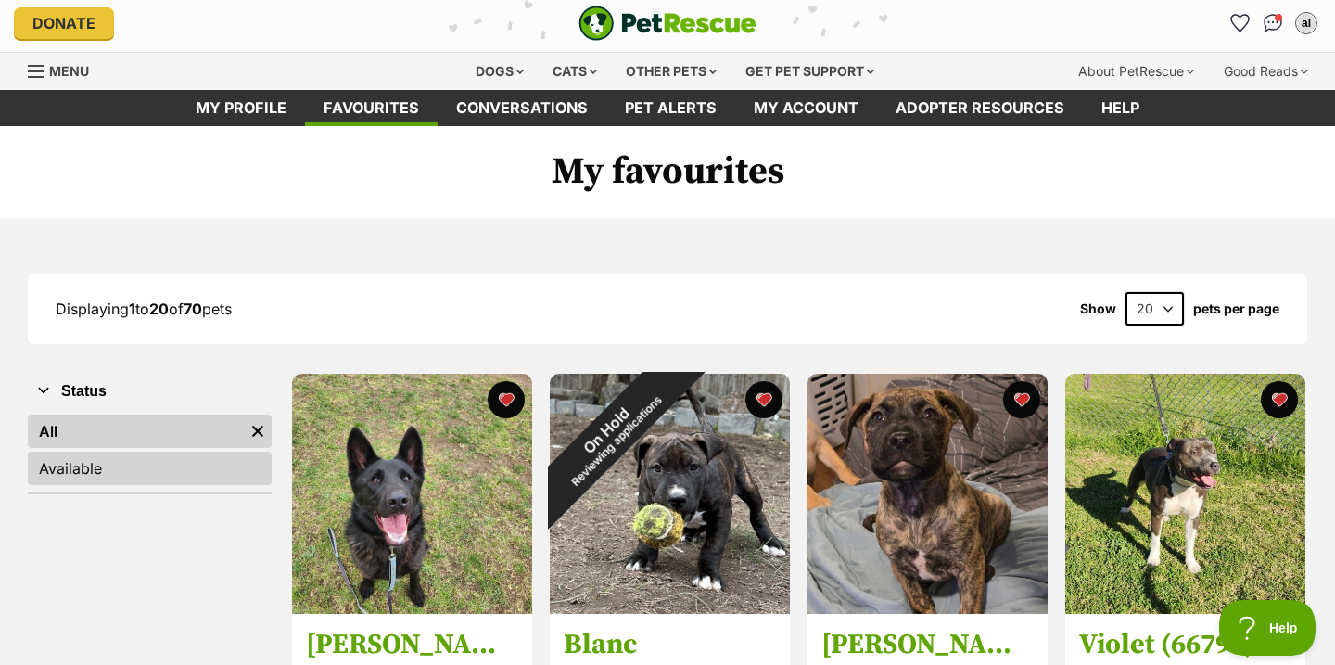
click at [66, 471] on link "Available" at bounding box center [150, 468] width 244 height 33
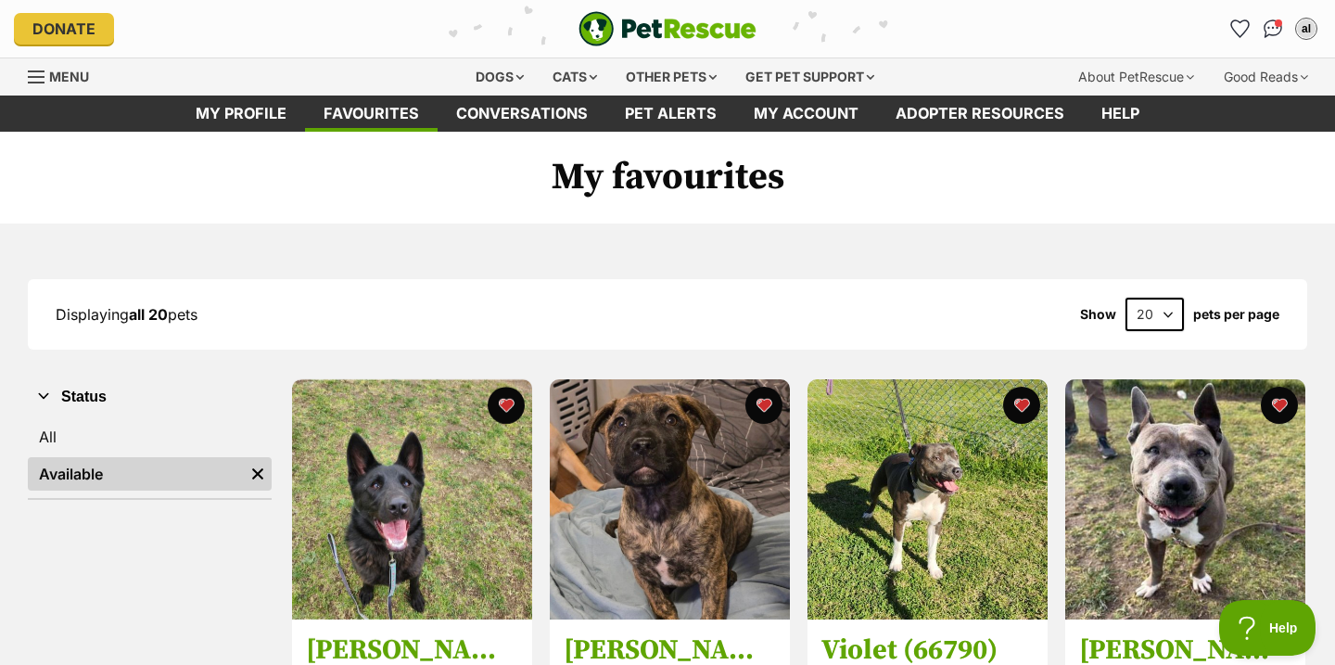
click at [1143, 312] on select "20 40 60" at bounding box center [1155, 314] width 58 height 33
select select "60"
click at [1126, 298] on select "20 40 60" at bounding box center [1155, 314] width 58 height 33
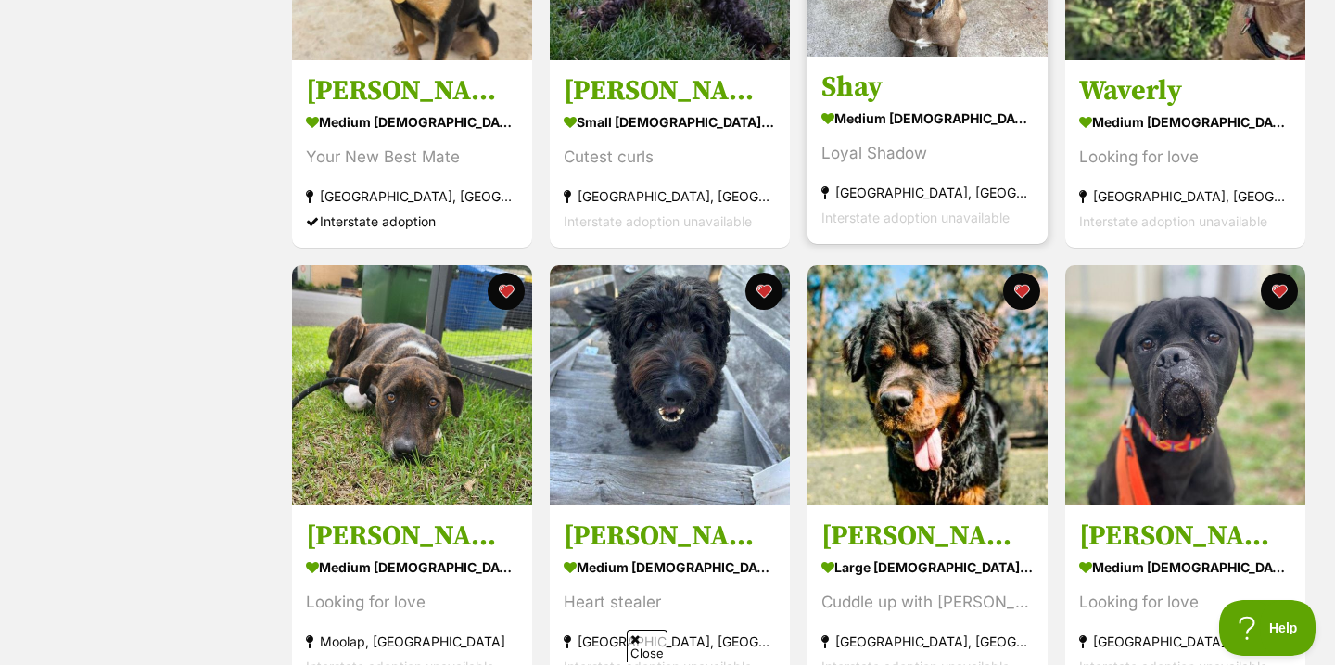
scroll to position [1009, 0]
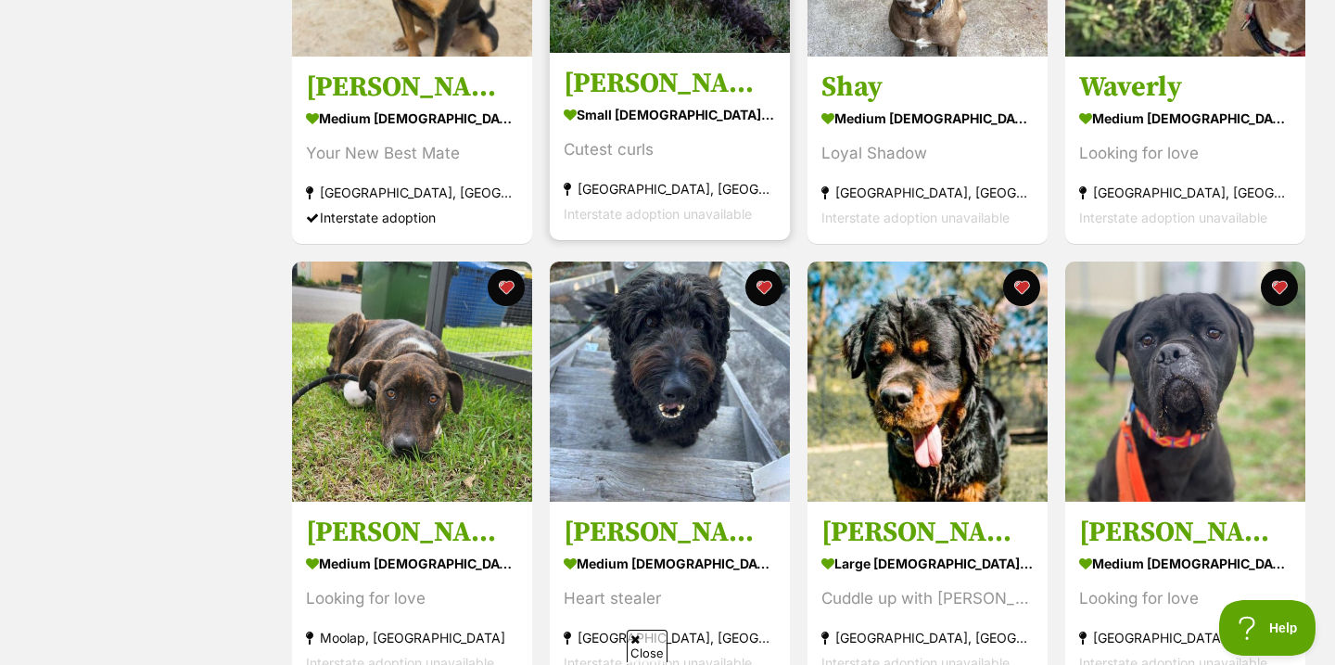
drag, startPoint x: 1204, startPoint y: 449, endPoint x: 723, endPoint y: 2, distance: 656.7
click at [0, 0] on div "Displaying all 20 pets Show 20 40 60 pets per page Visit PetRescue TV (external…" at bounding box center [667, 425] width 1335 height 2311
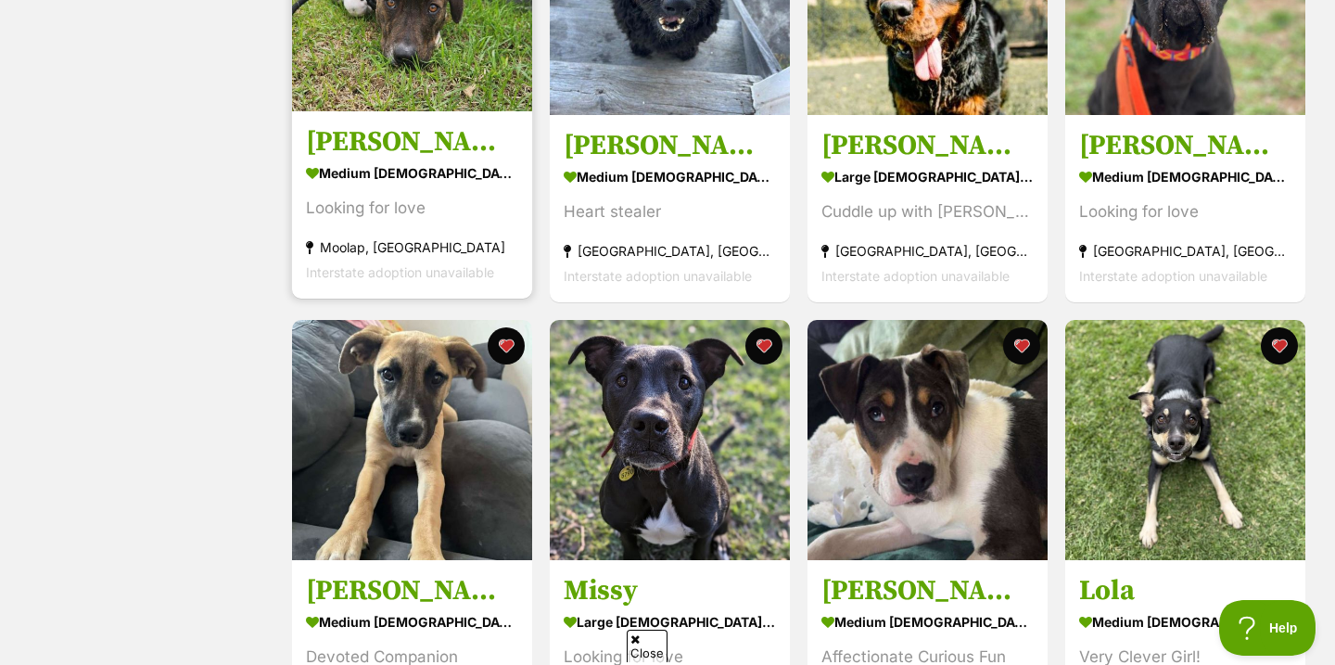
scroll to position [1415, 0]
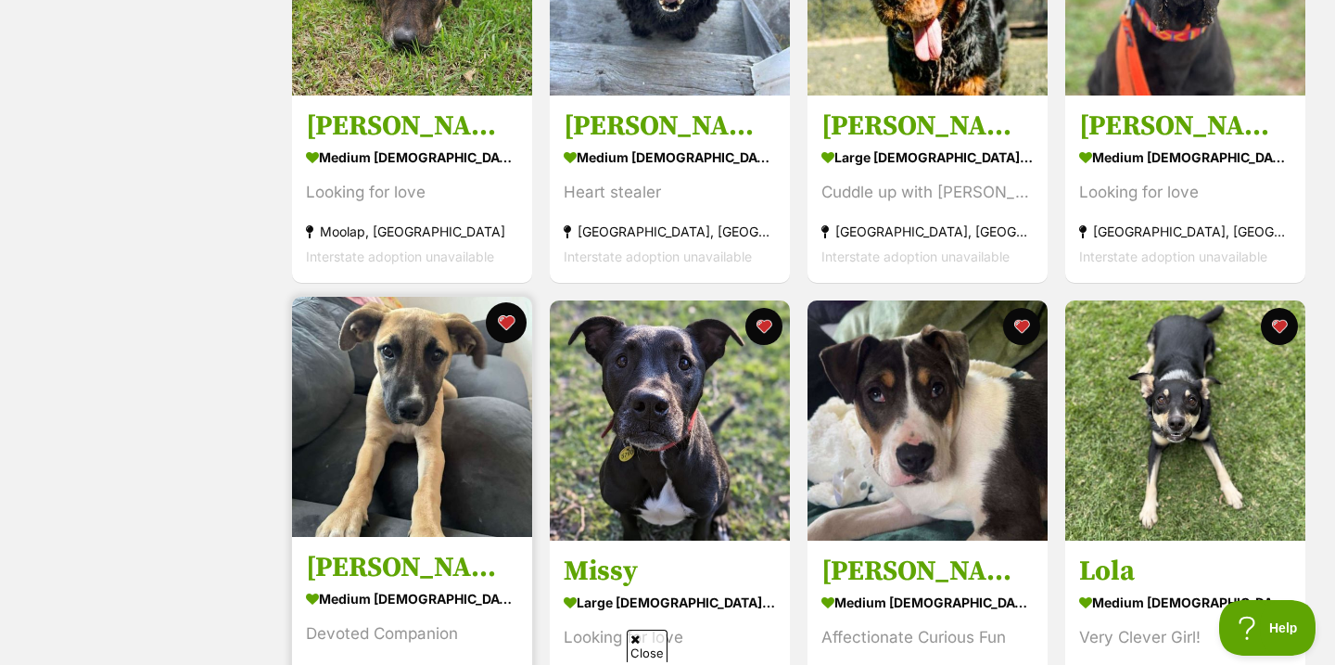
click at [504, 326] on button "favourite" at bounding box center [506, 322] width 41 height 41
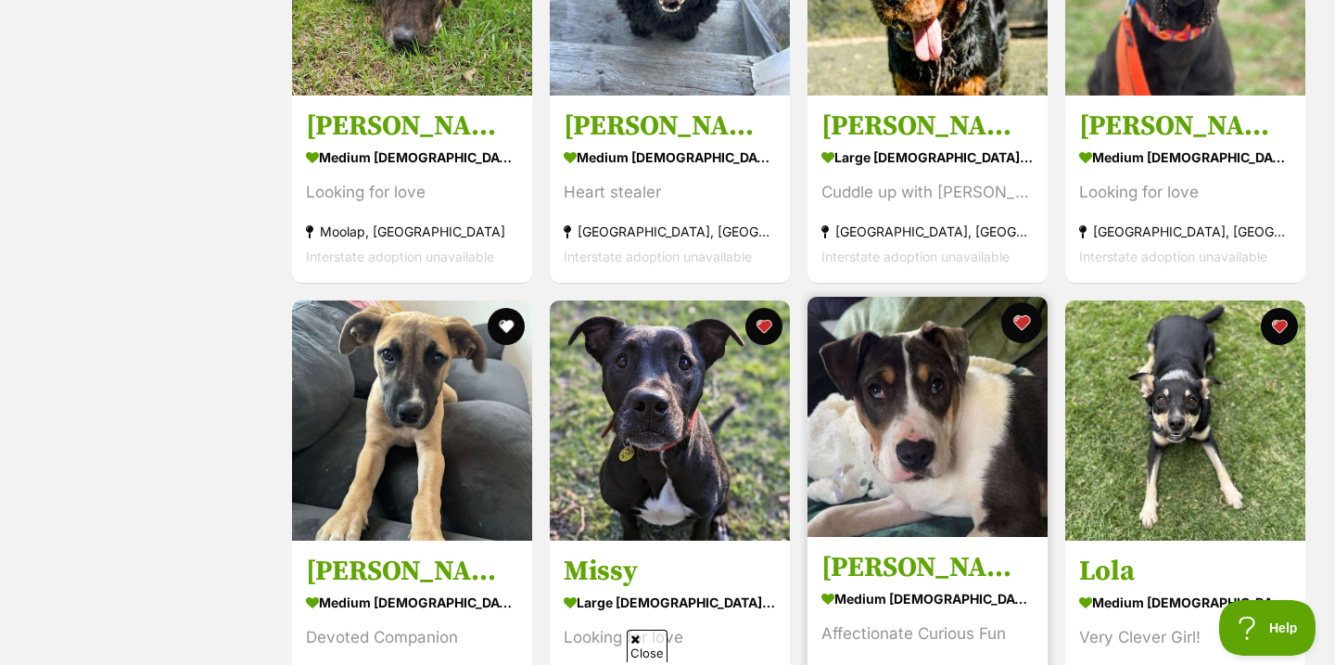
click at [1013, 325] on button "favourite" at bounding box center [1021, 322] width 41 height 41
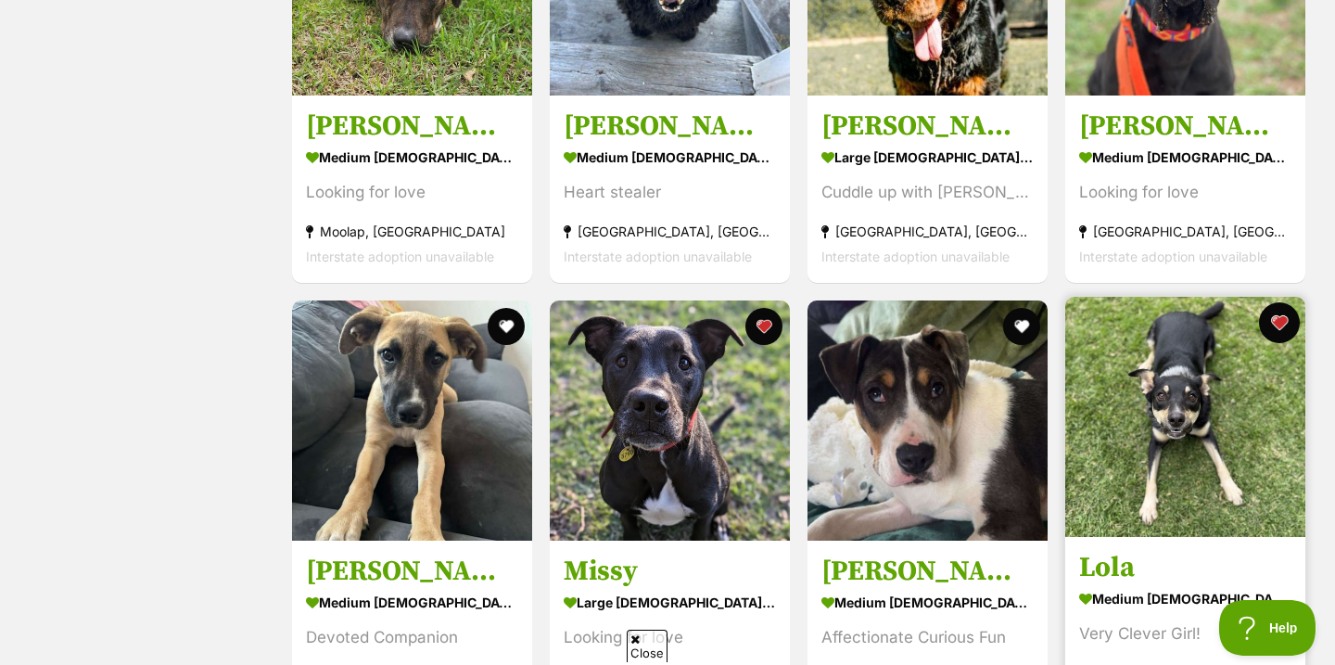
click at [1270, 328] on button "favourite" at bounding box center [1279, 322] width 41 height 41
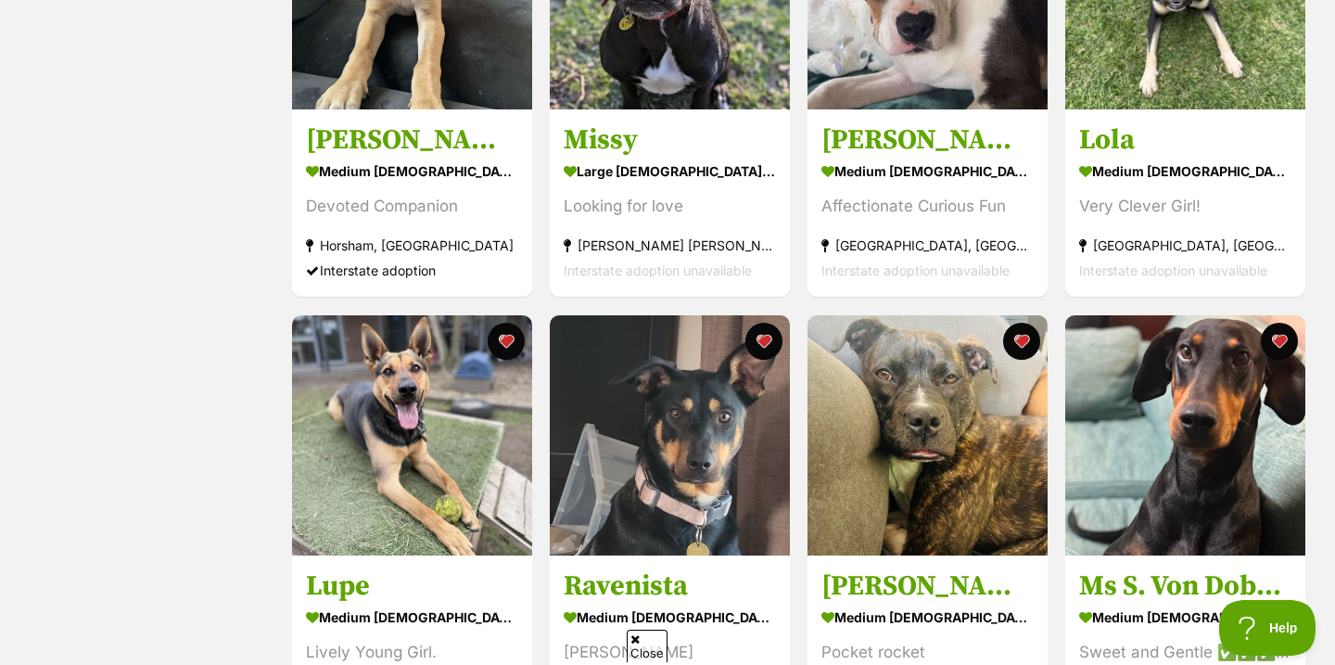
scroll to position [1874, 0]
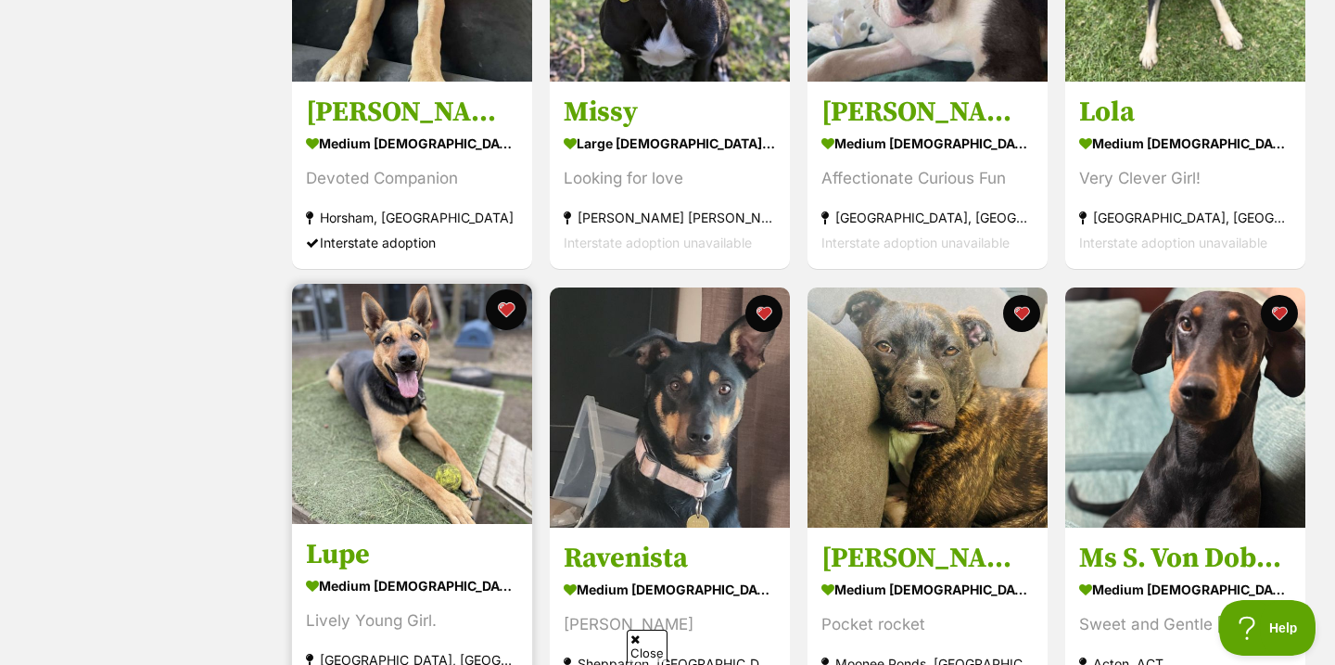
click at [504, 307] on button "favourite" at bounding box center [506, 309] width 41 height 41
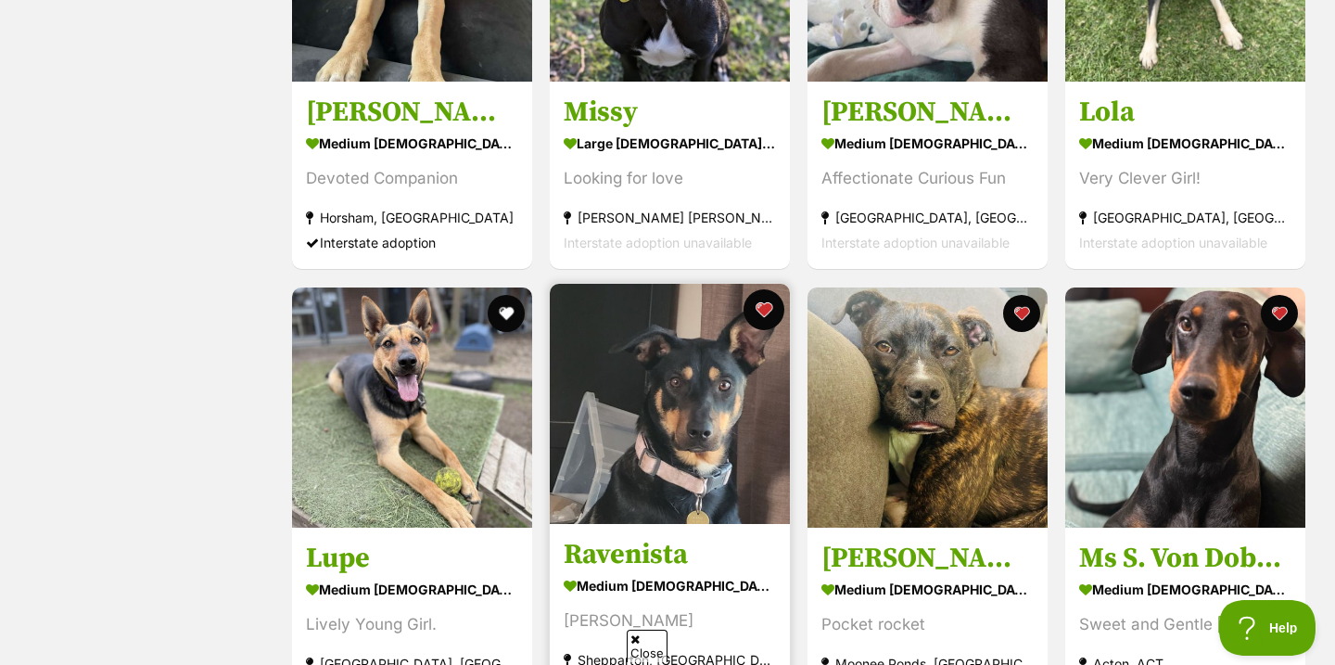
click at [778, 315] on button "favourite" at bounding box center [764, 309] width 41 height 41
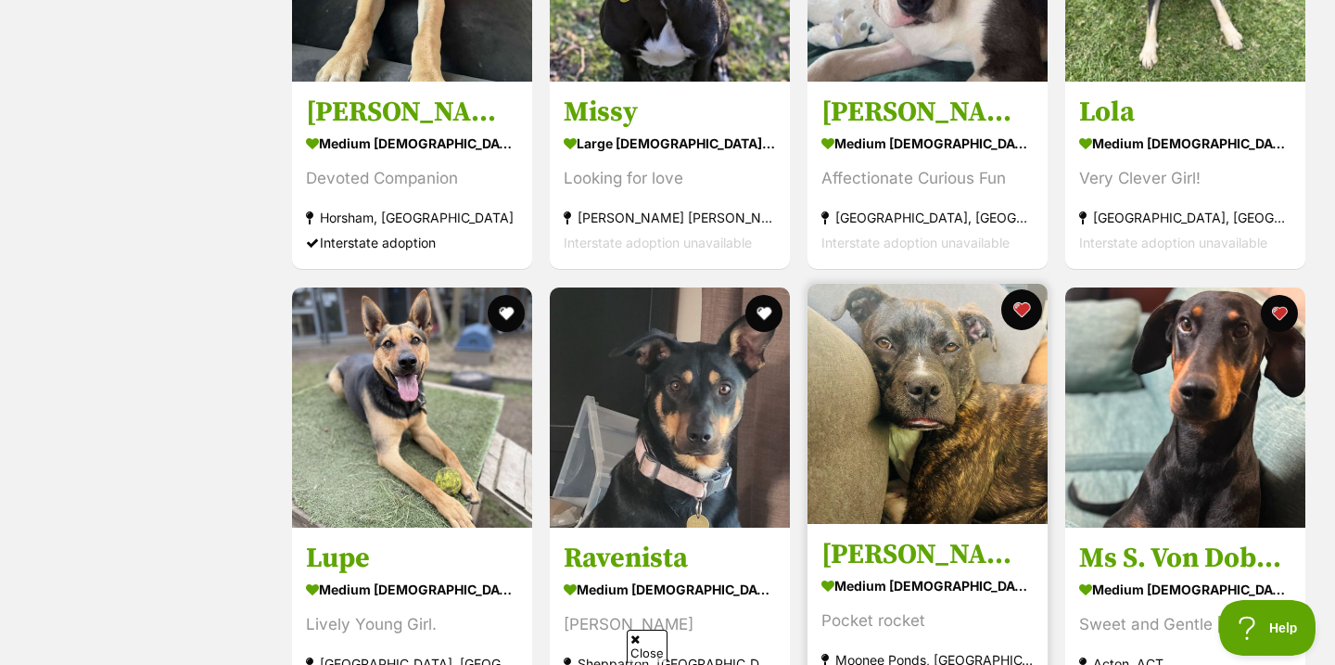
click at [1018, 308] on button "favourite" at bounding box center [1021, 309] width 41 height 41
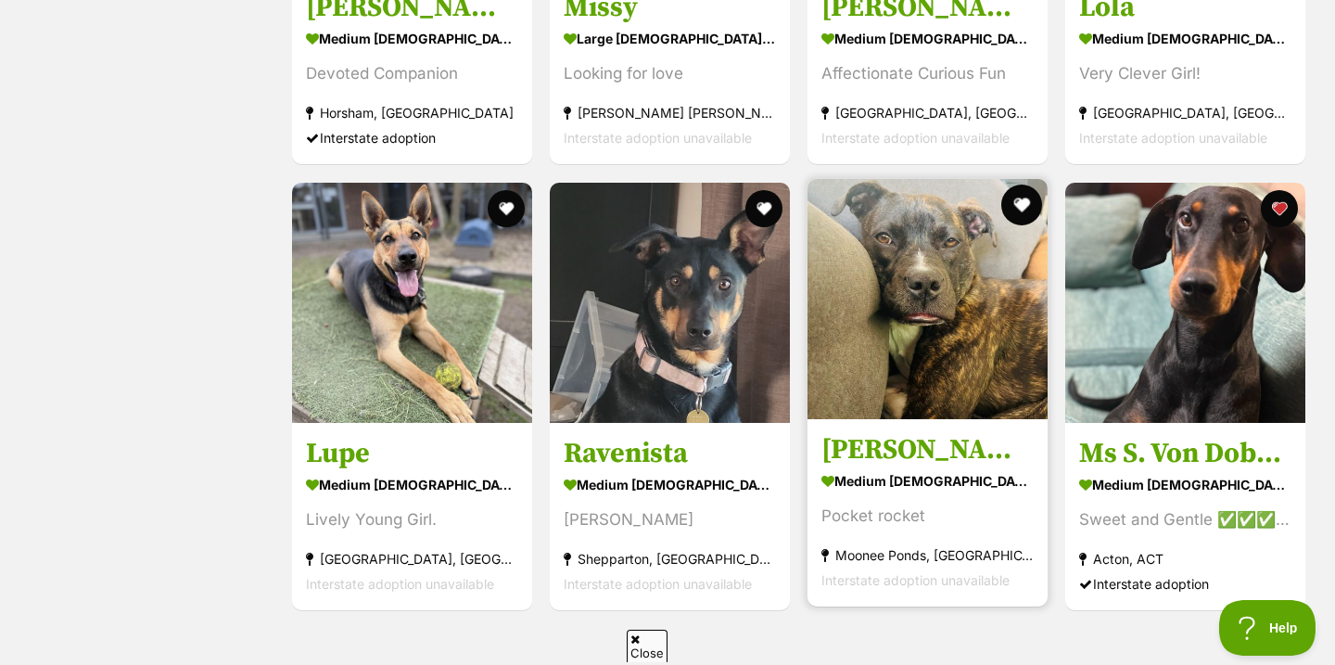
scroll to position [0, 0]
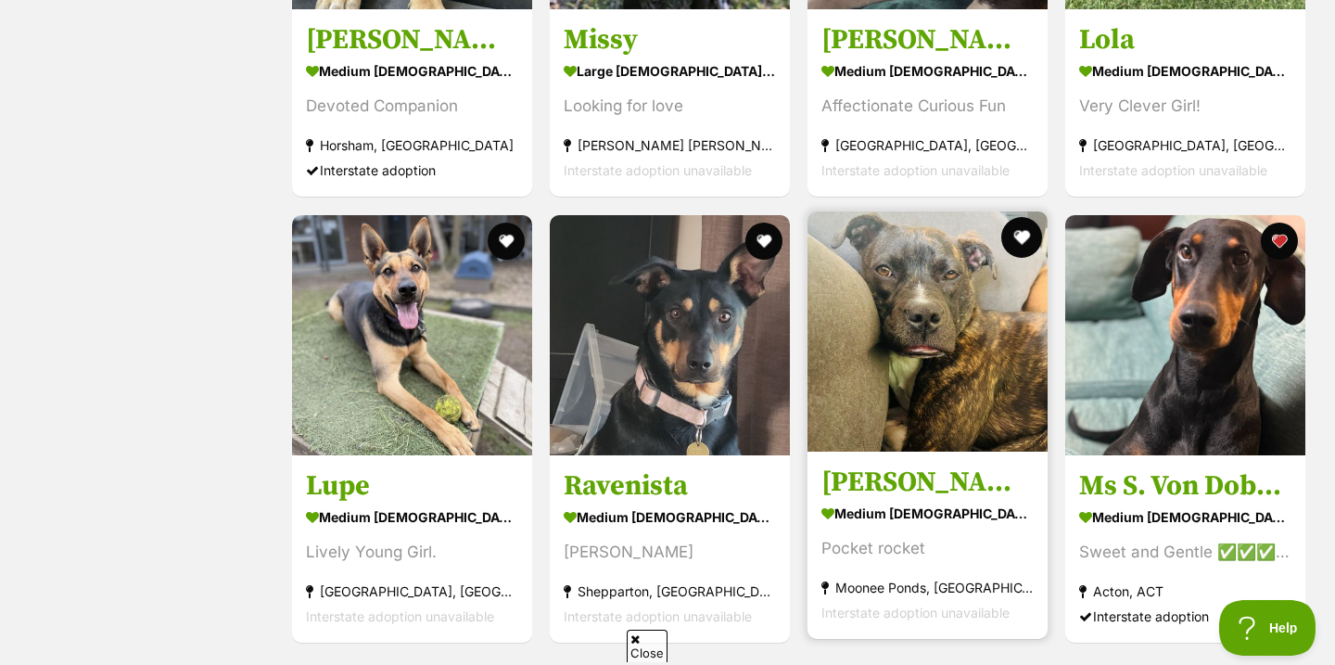
click at [1015, 237] on button "favourite" at bounding box center [1021, 237] width 41 height 41
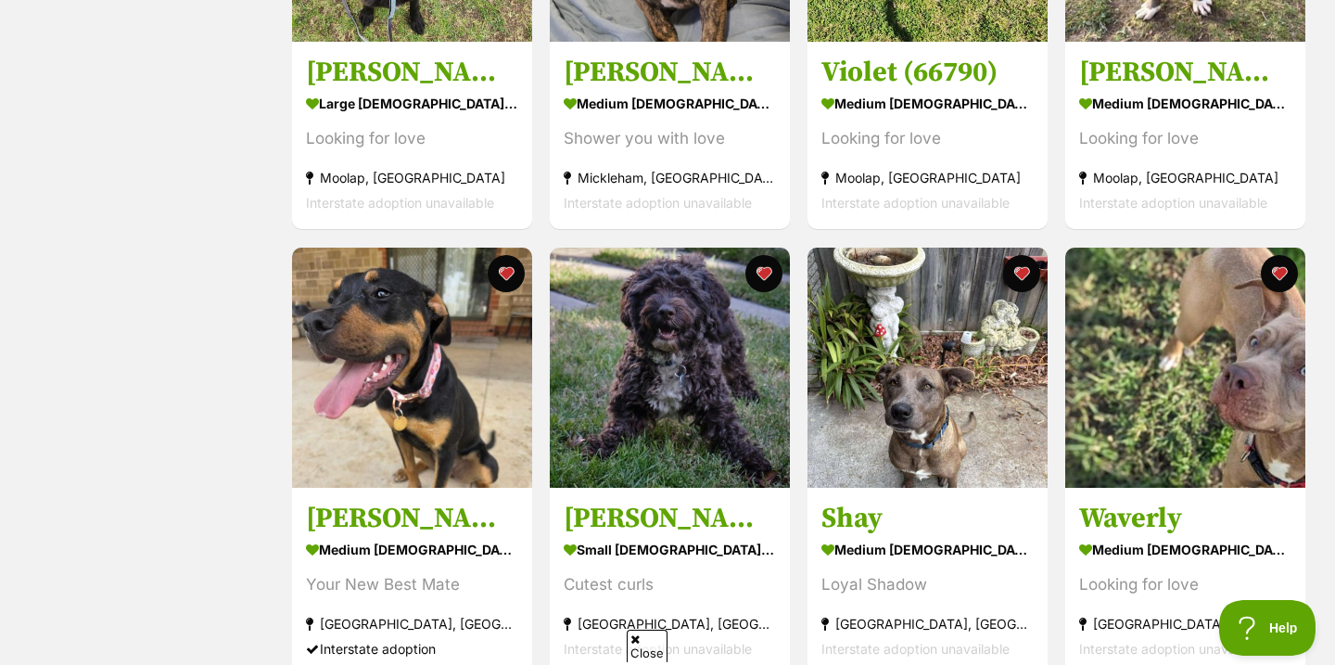
scroll to position [581, 0]
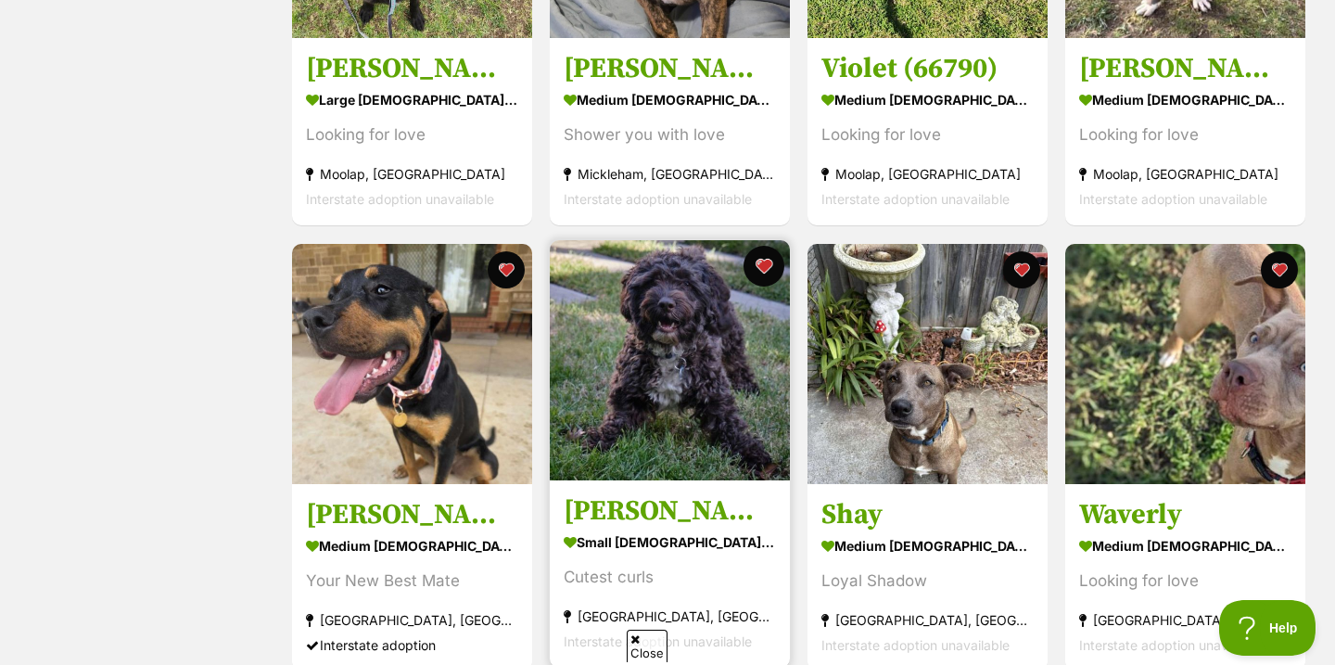
click at [774, 266] on button "favourite" at bounding box center [764, 266] width 41 height 41
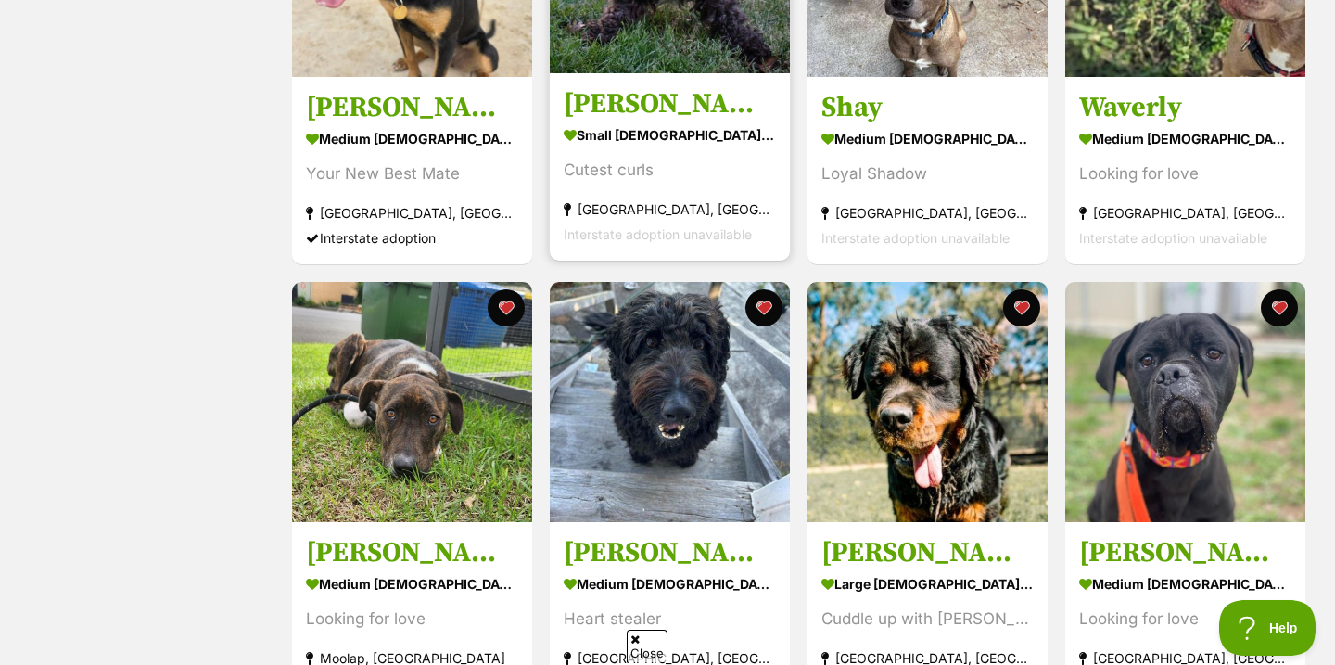
scroll to position [989, 0]
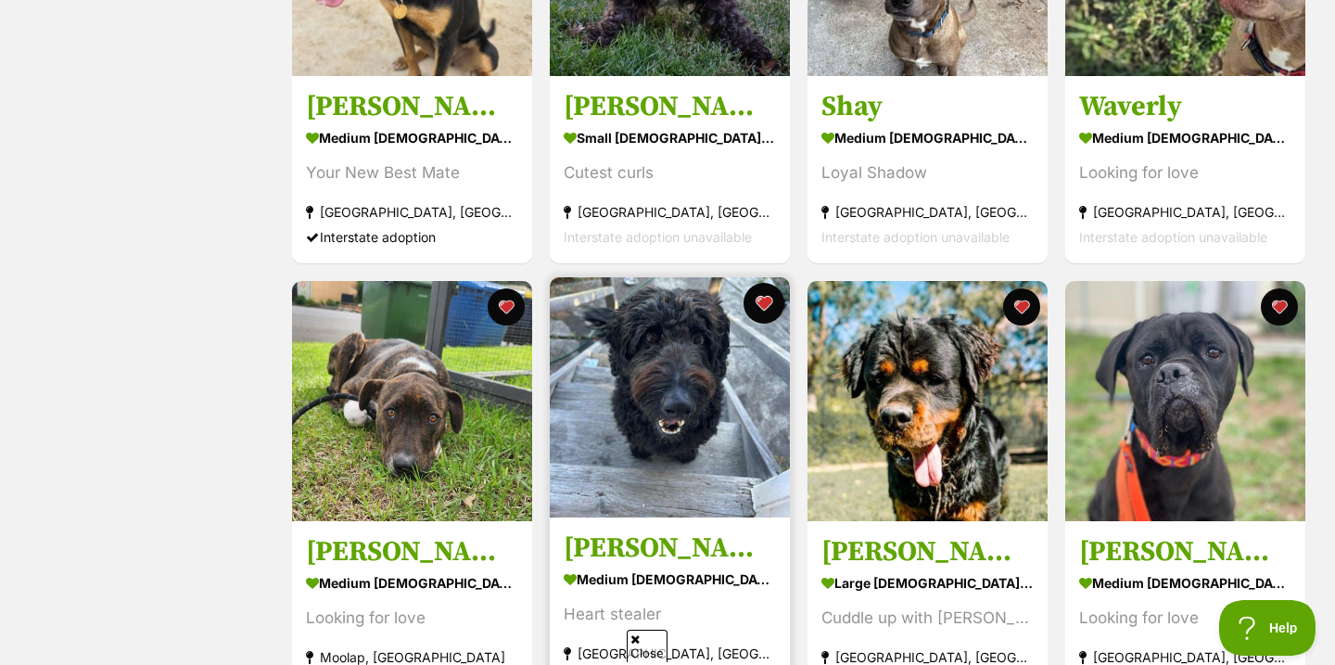
click at [771, 307] on button "favourite" at bounding box center [764, 303] width 41 height 41
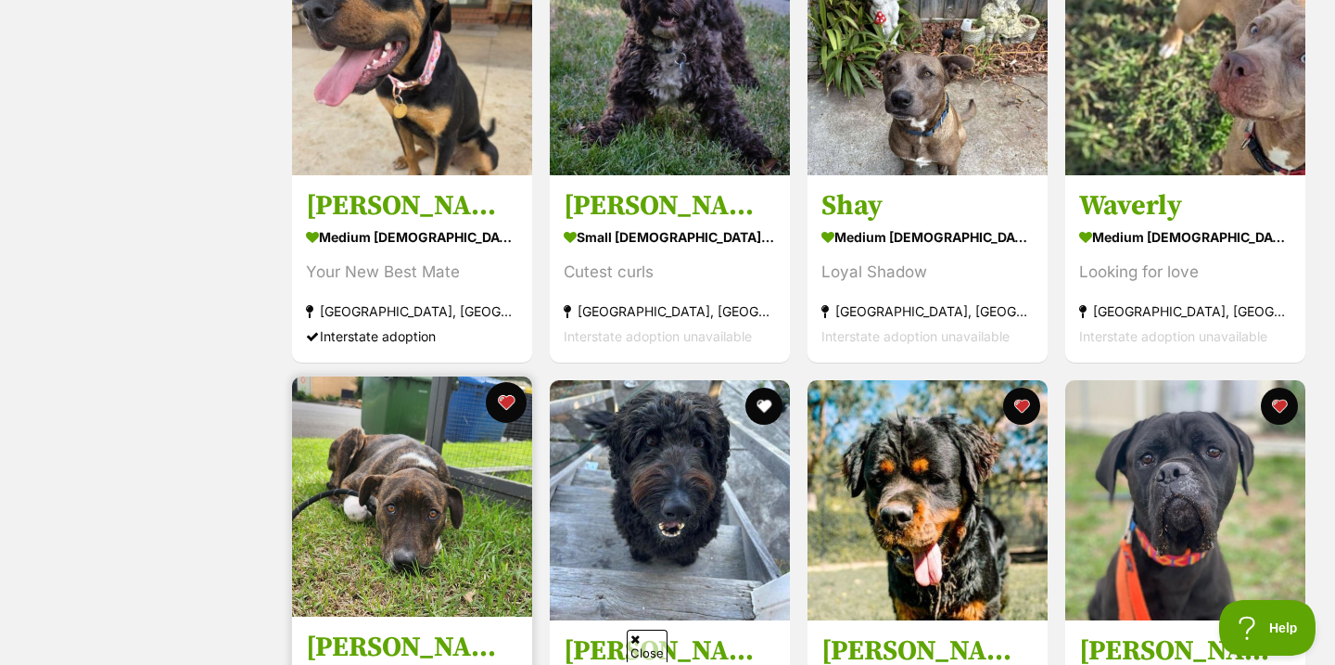
scroll to position [0, 0]
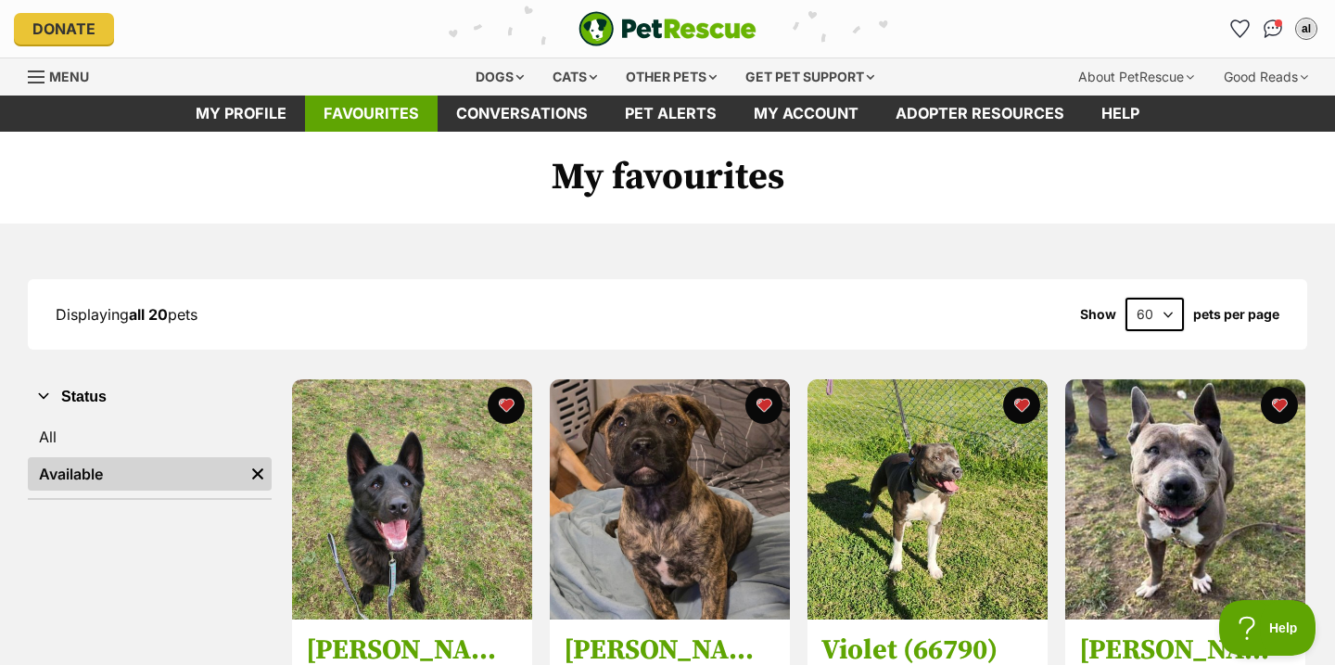
click at [398, 108] on link "Favourites" at bounding box center [371, 113] width 133 height 36
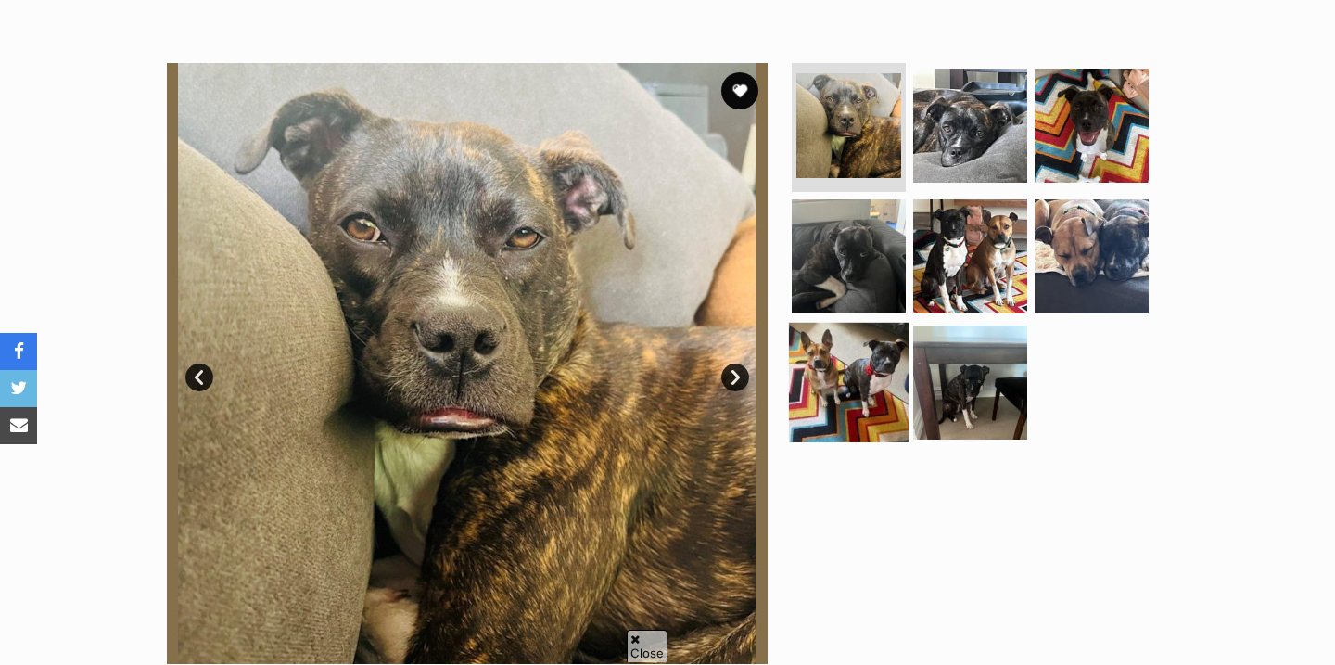
click at [857, 401] on img at bounding box center [849, 383] width 120 height 120
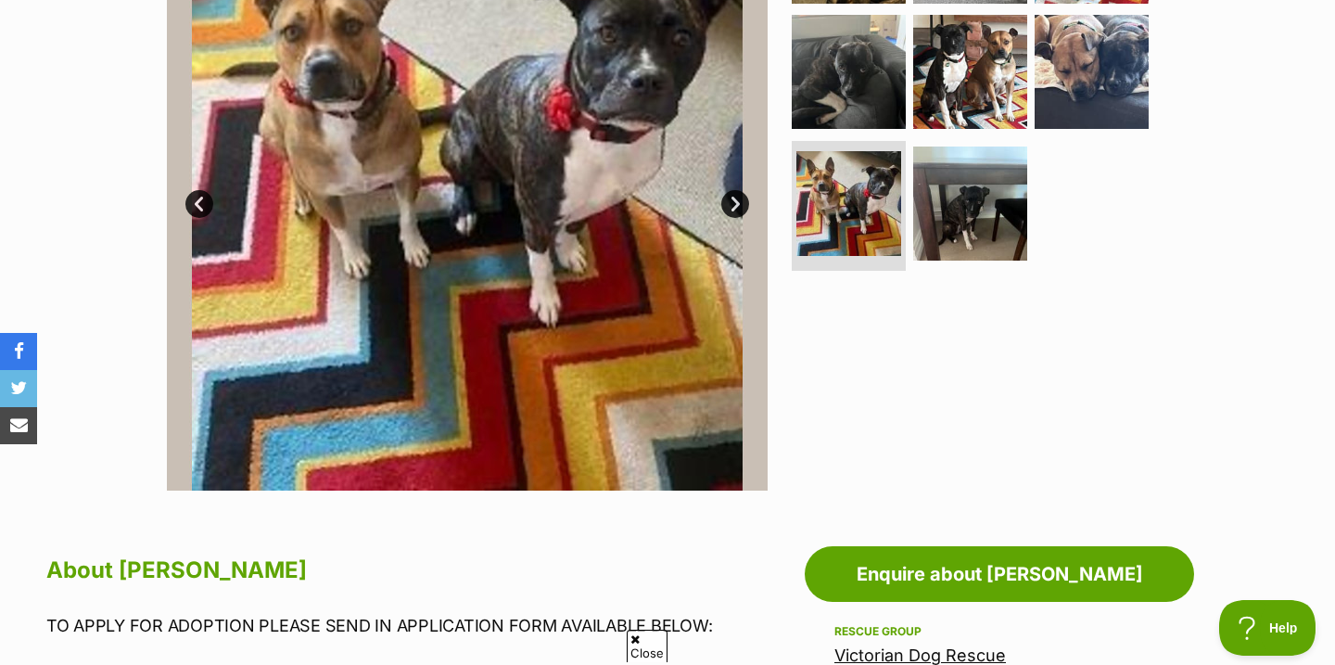
scroll to position [460, 0]
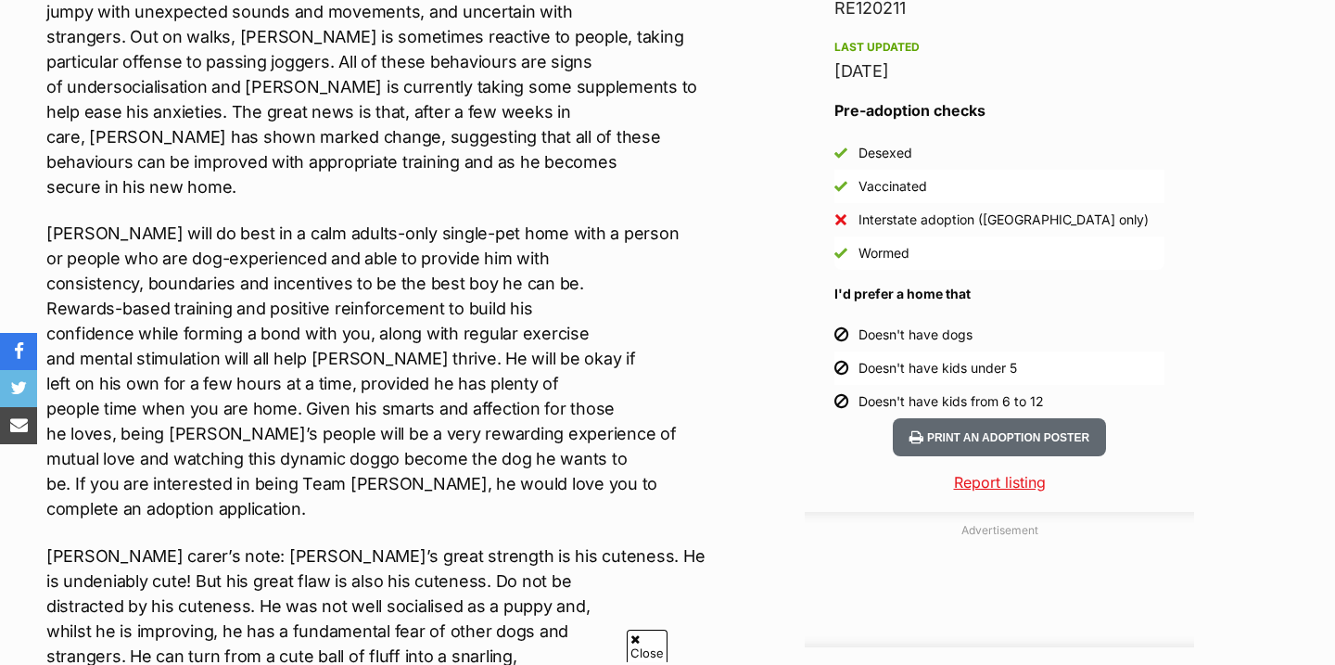
scroll to position [1574, 0]
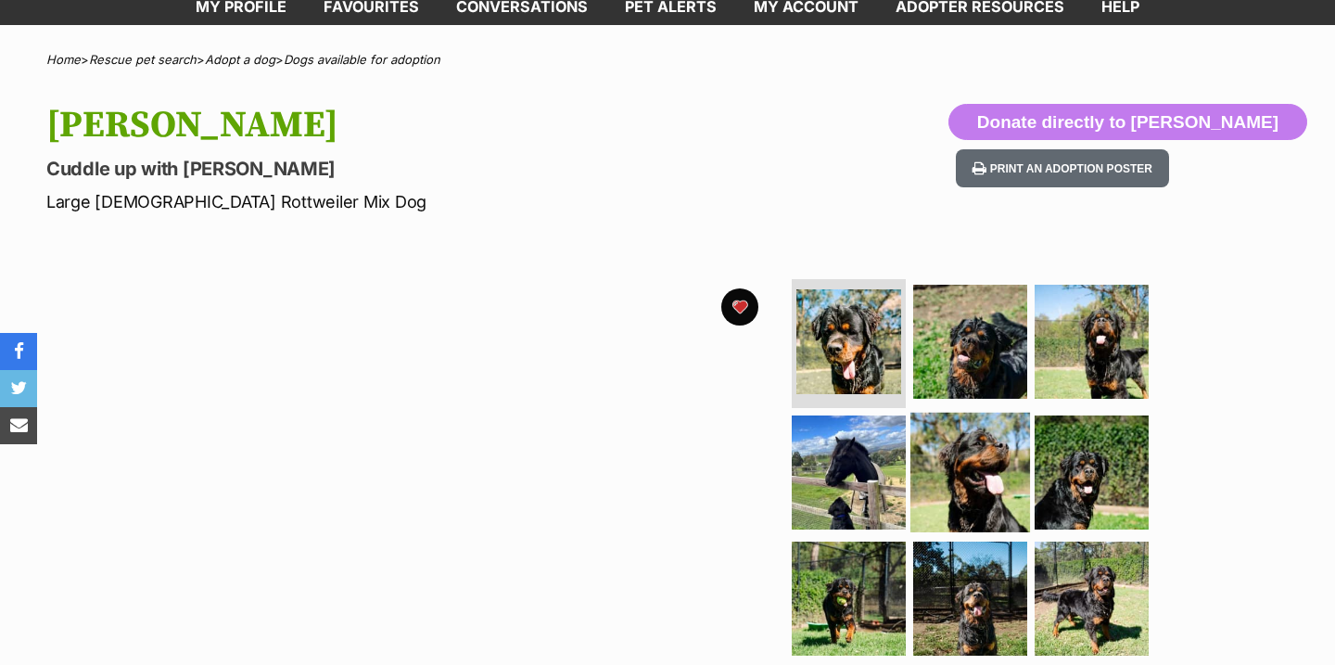
click at [974, 460] on img at bounding box center [970, 473] width 120 height 120
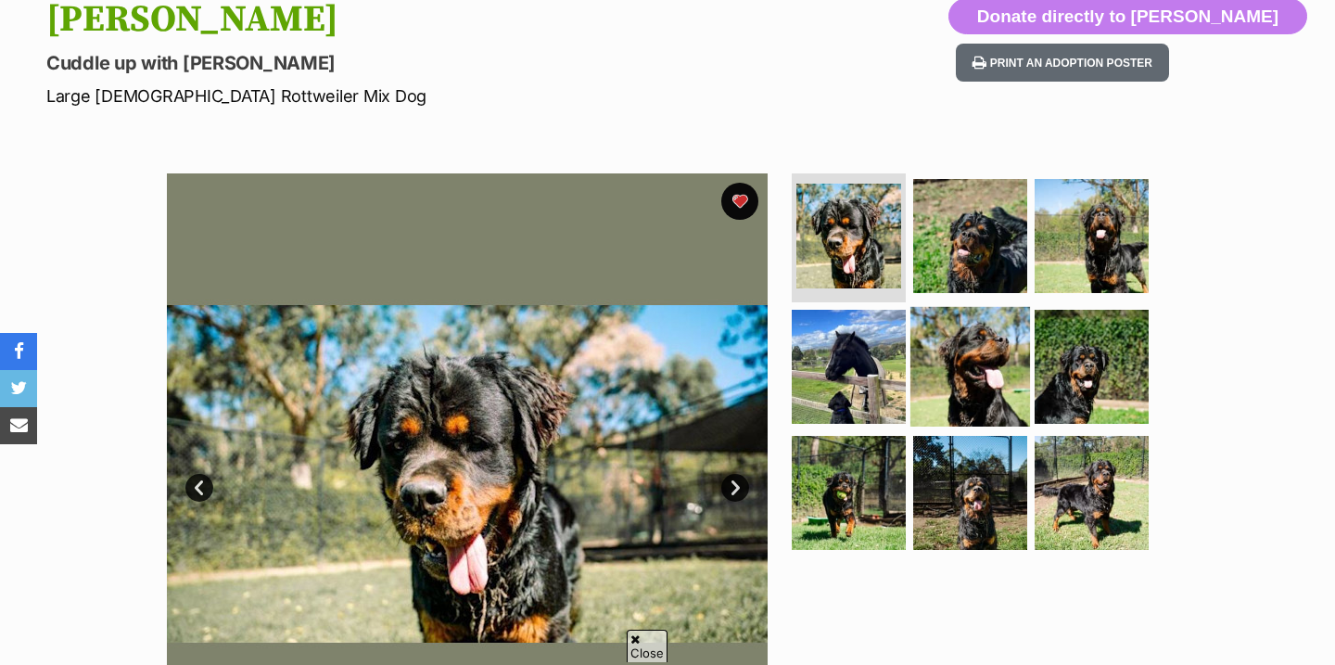
scroll to position [226, 0]
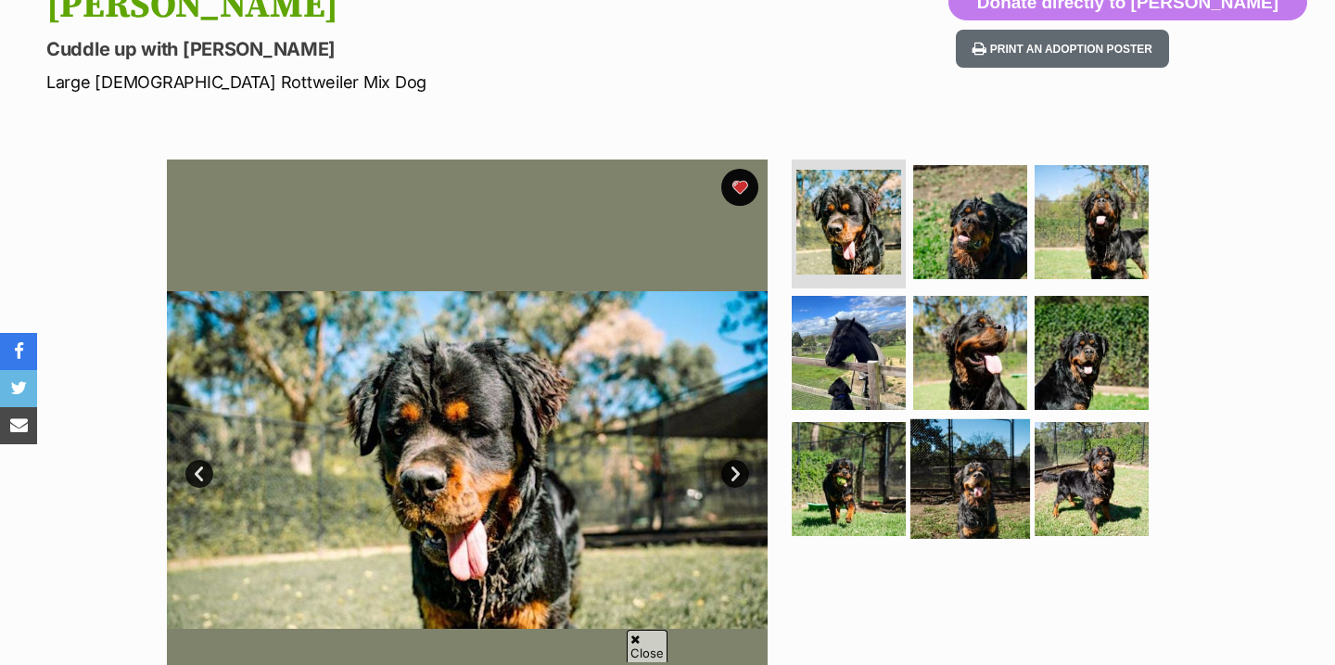
click at [951, 442] on img at bounding box center [970, 479] width 120 height 120
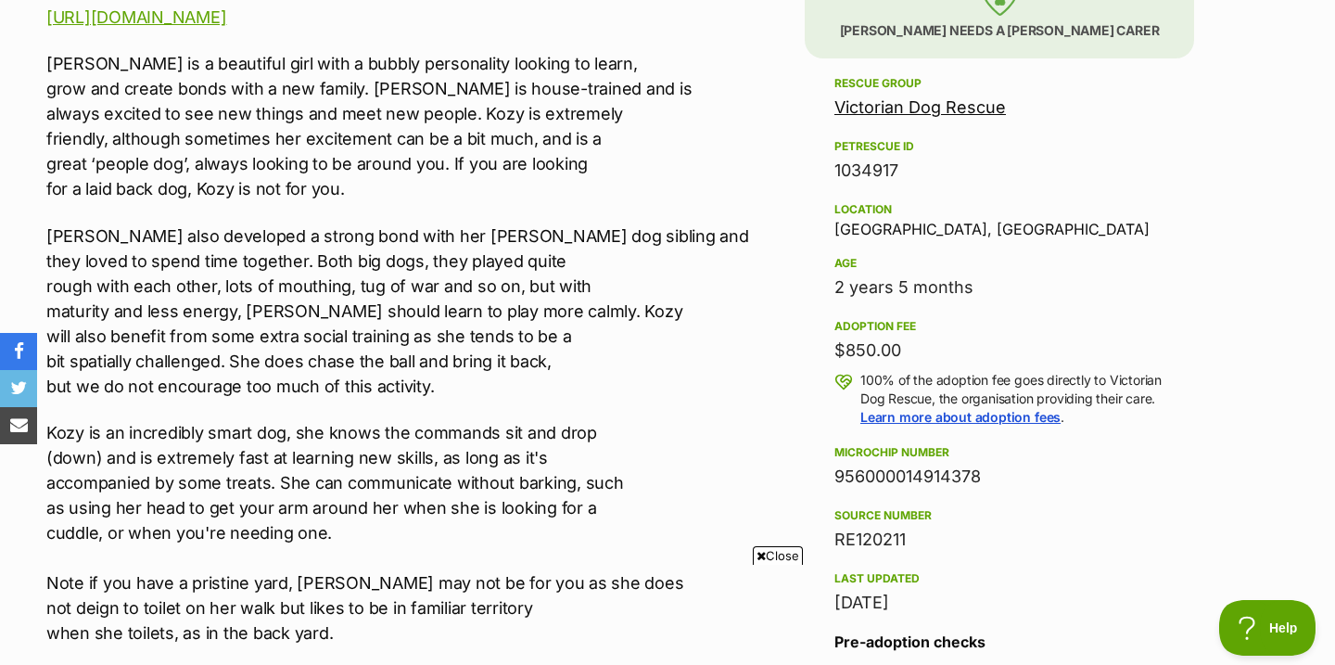
scroll to position [0, 0]
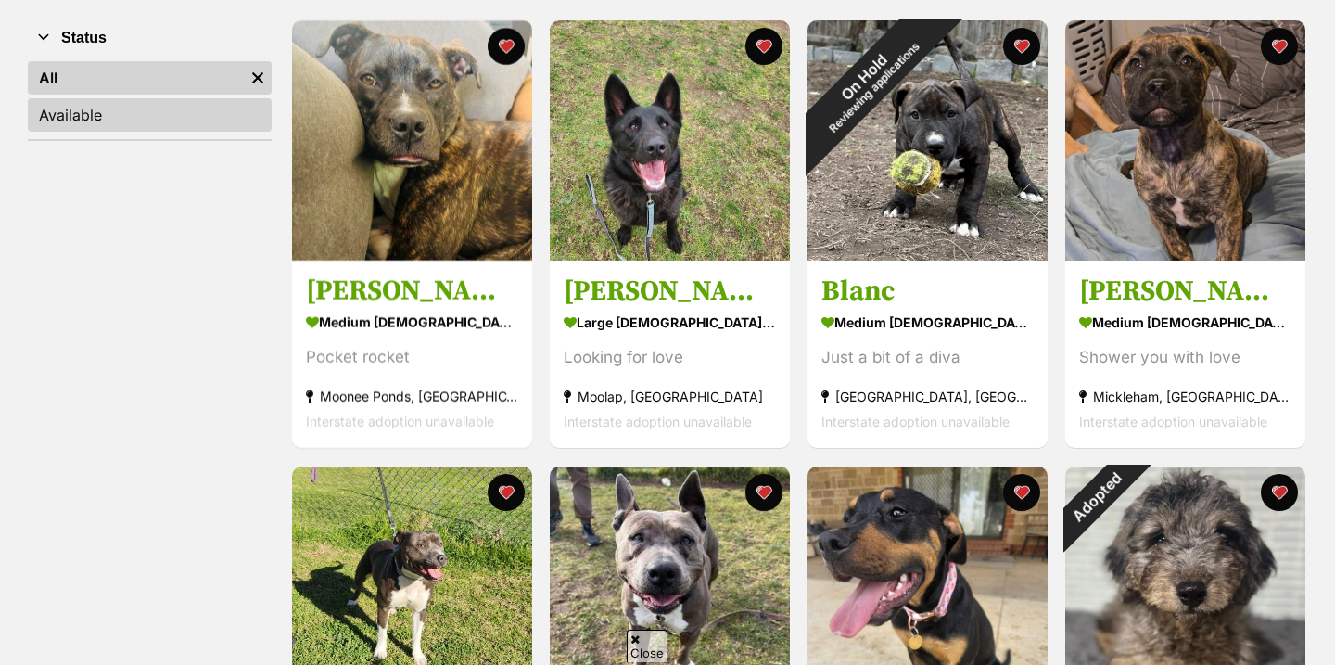
scroll to position [317, 0]
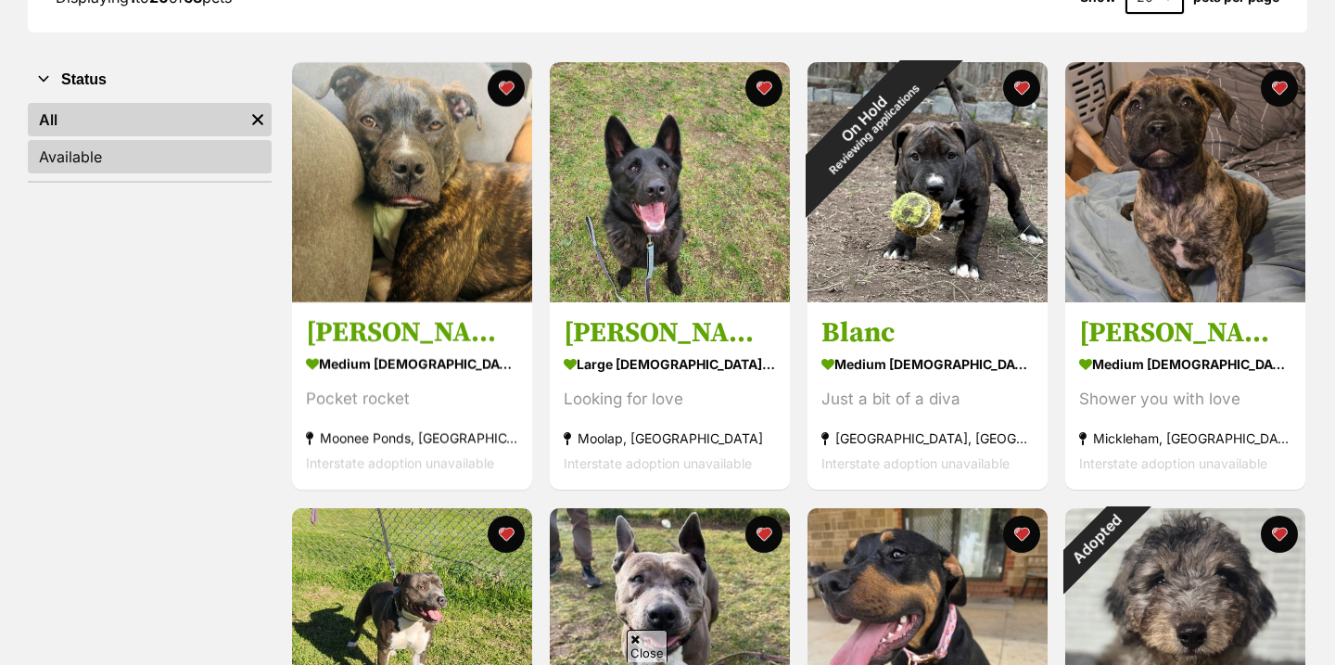
click at [219, 149] on link "Available" at bounding box center [150, 156] width 244 height 33
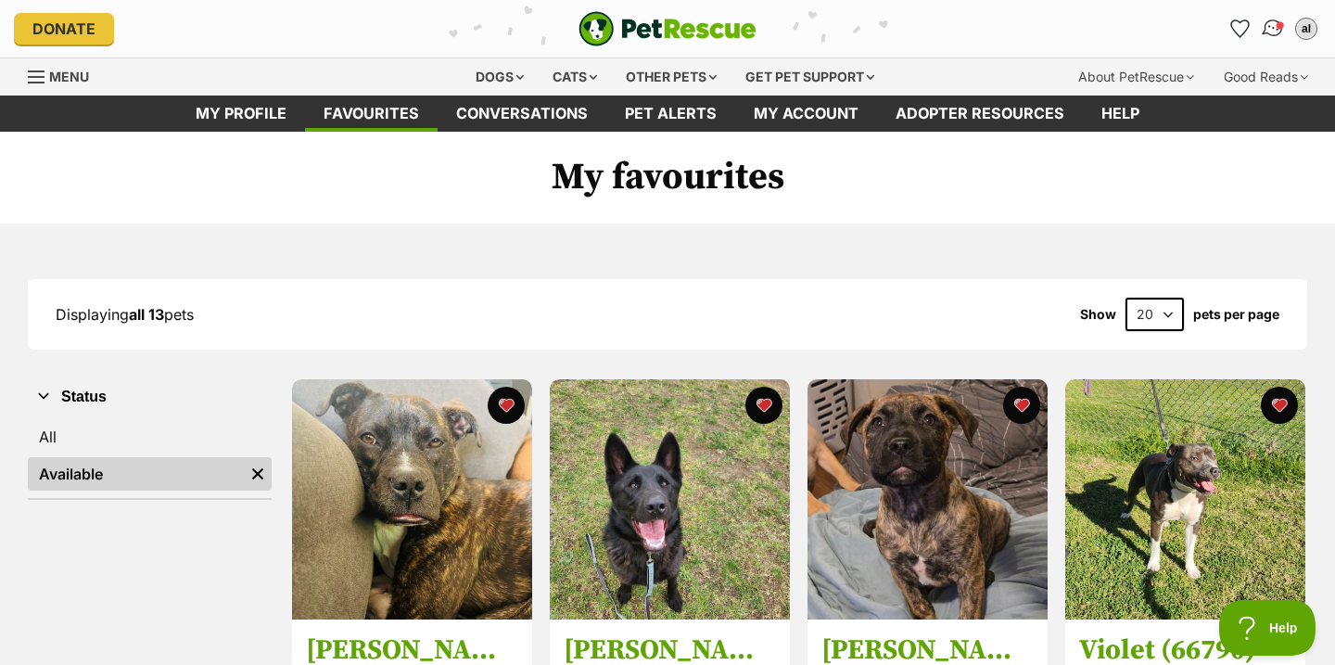
click at [1274, 25] on img "Conversations" at bounding box center [1273, 29] width 25 height 24
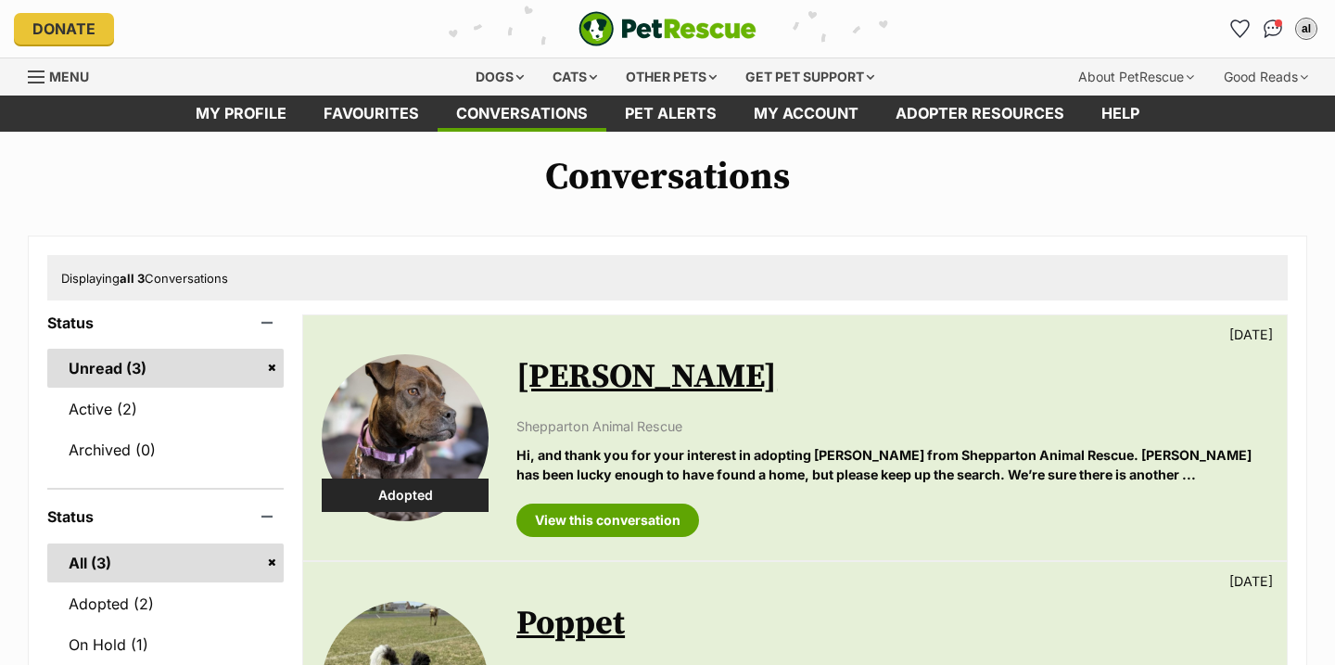
click at [168, 369] on link "Unread (3)" at bounding box center [165, 368] width 236 height 39
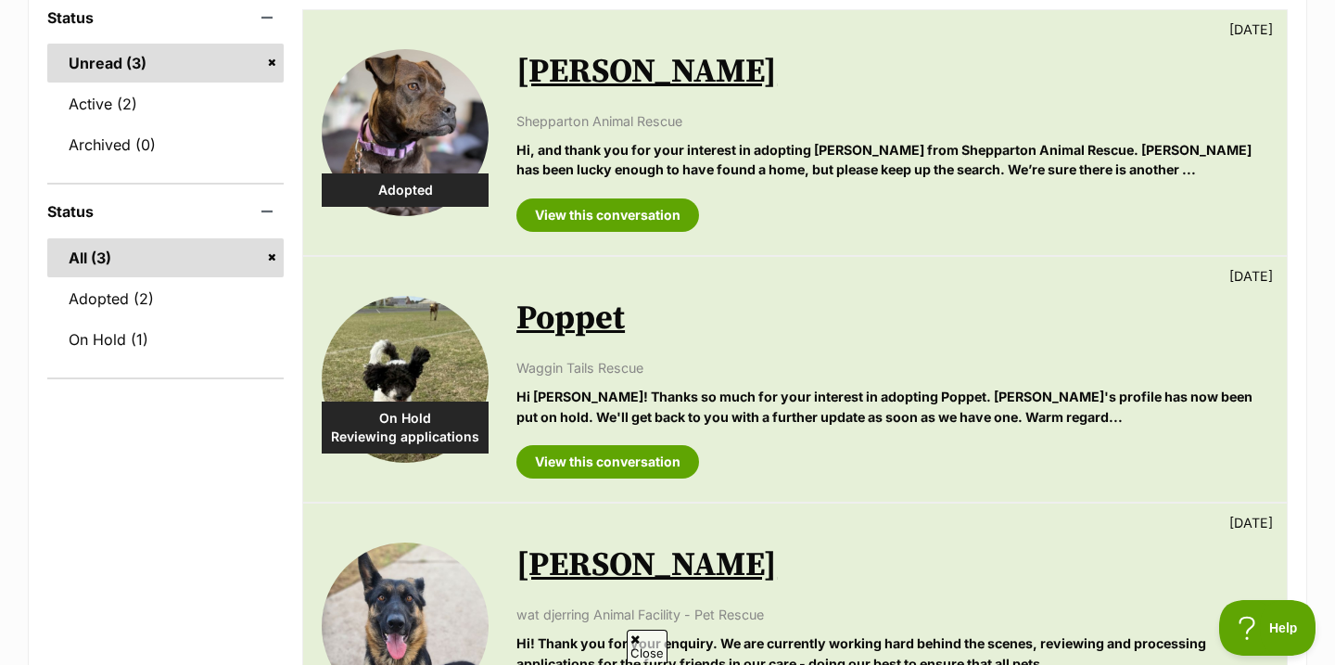
scroll to position [328, 0]
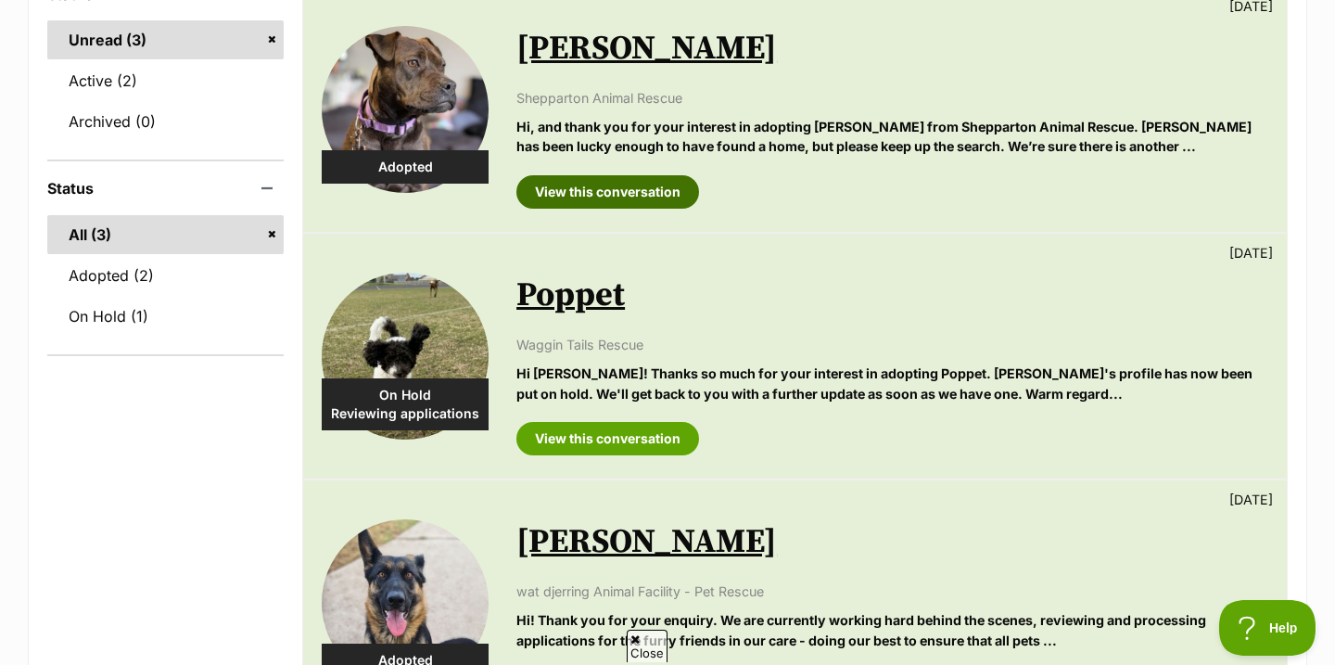
click at [632, 188] on link "View this conversation" at bounding box center [607, 191] width 183 height 33
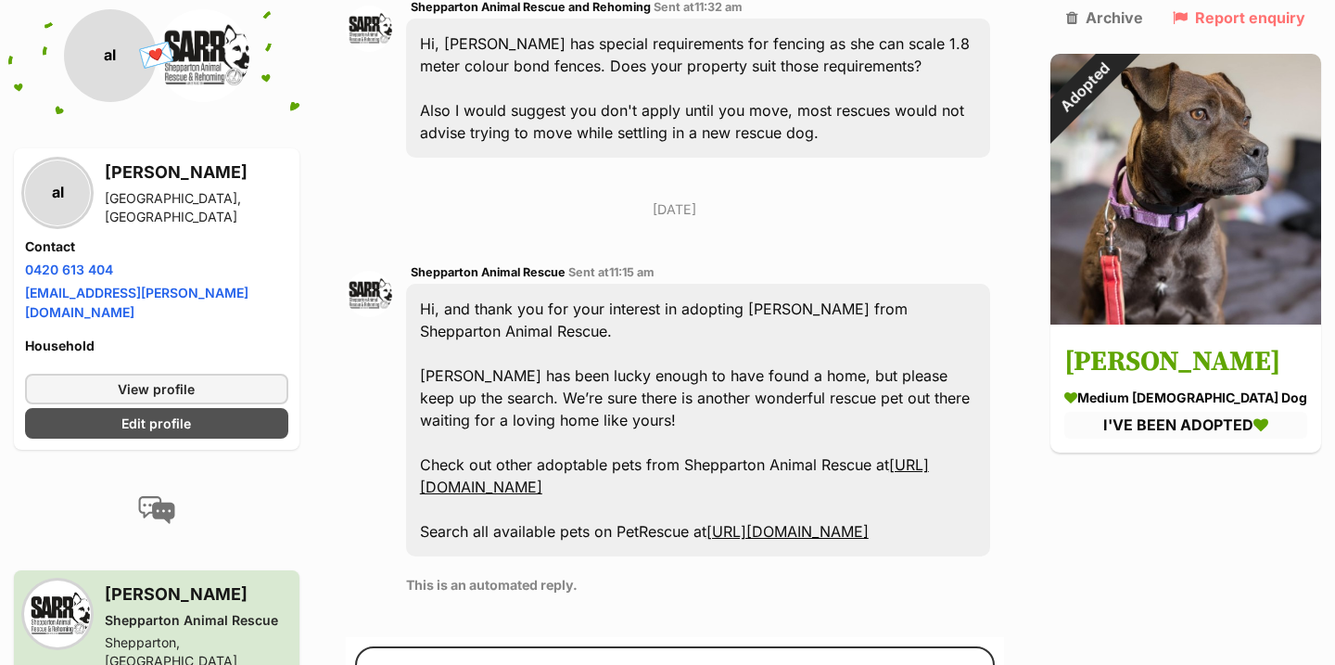
scroll to position [1178, 0]
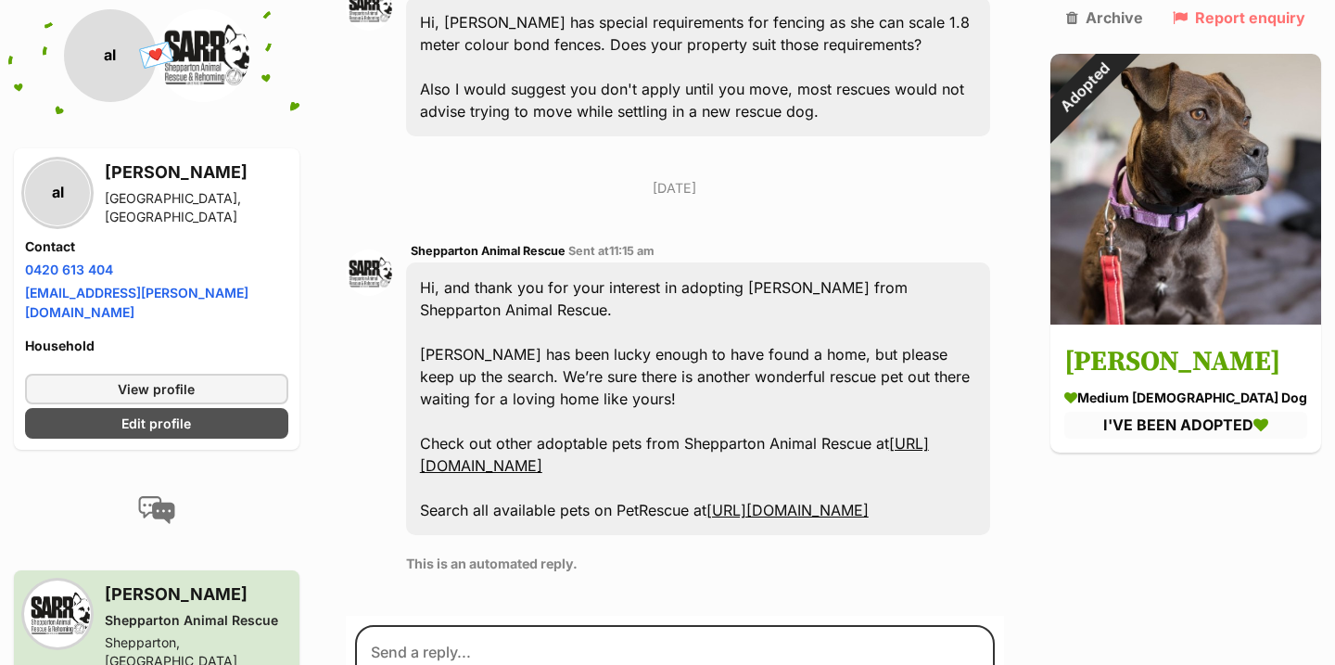
click at [681, 434] on link "[URL][DOMAIN_NAME]" at bounding box center [674, 454] width 509 height 41
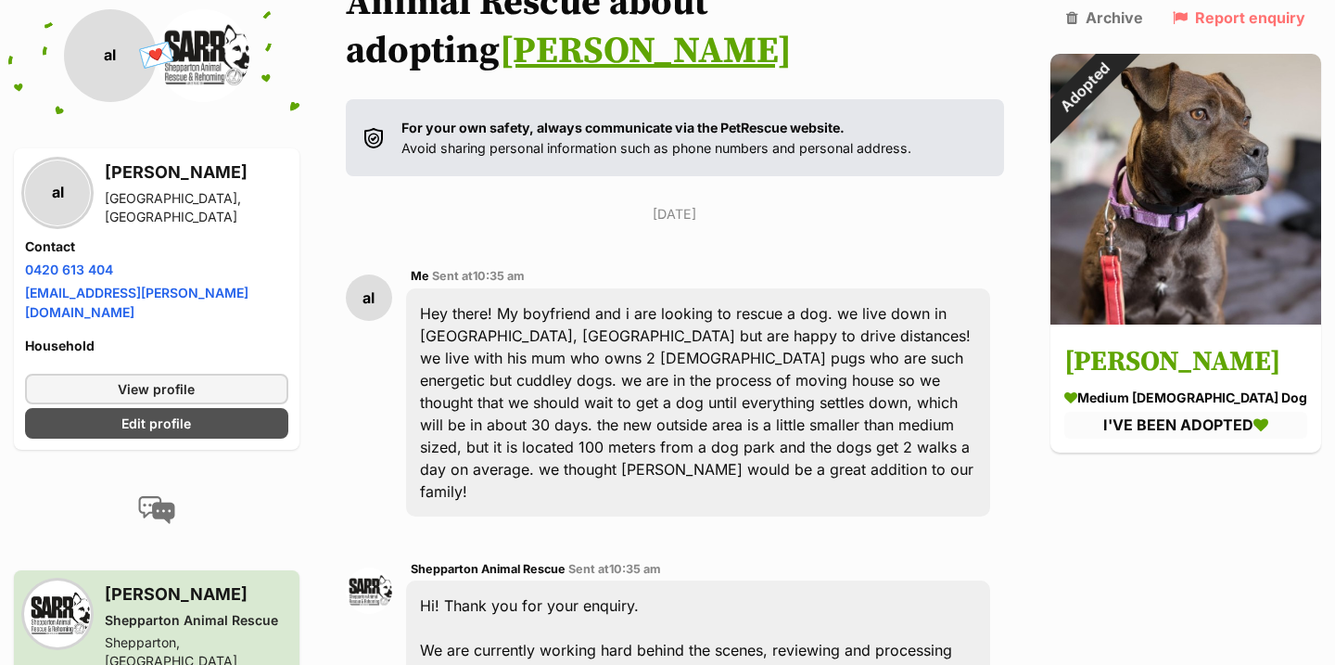
scroll to position [0, 0]
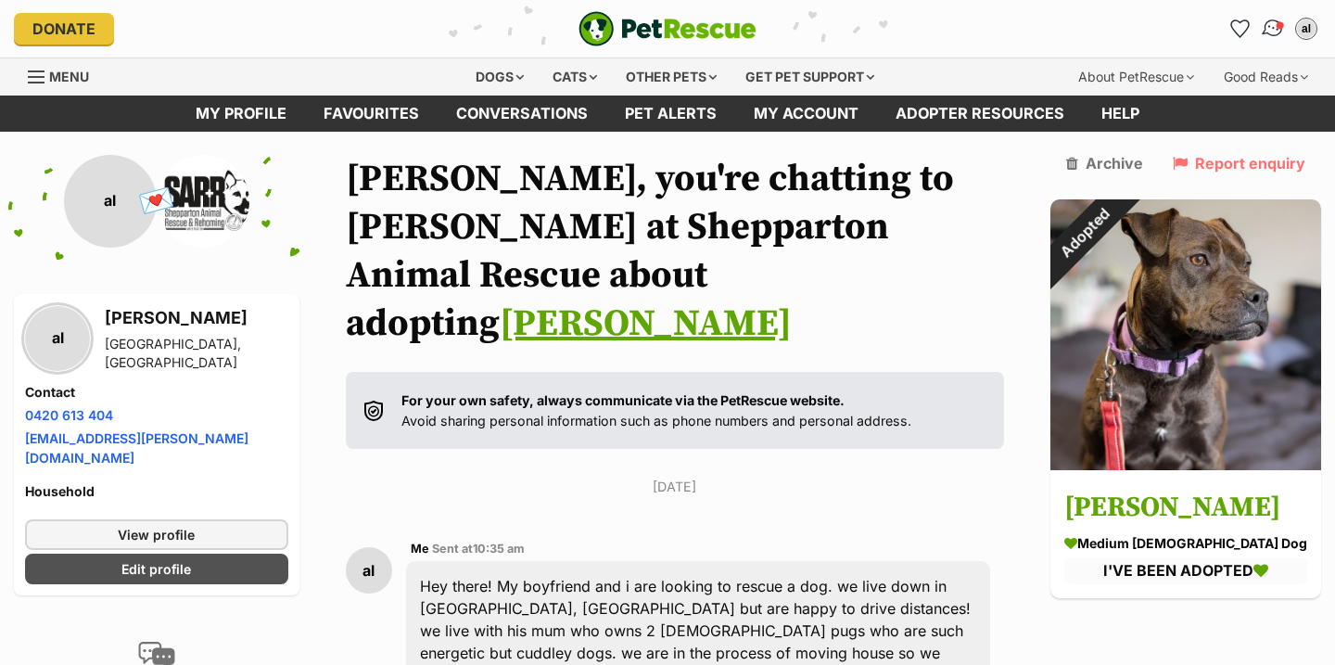
click at [1282, 26] on span "Conversations" at bounding box center [1280, 24] width 9 height 9
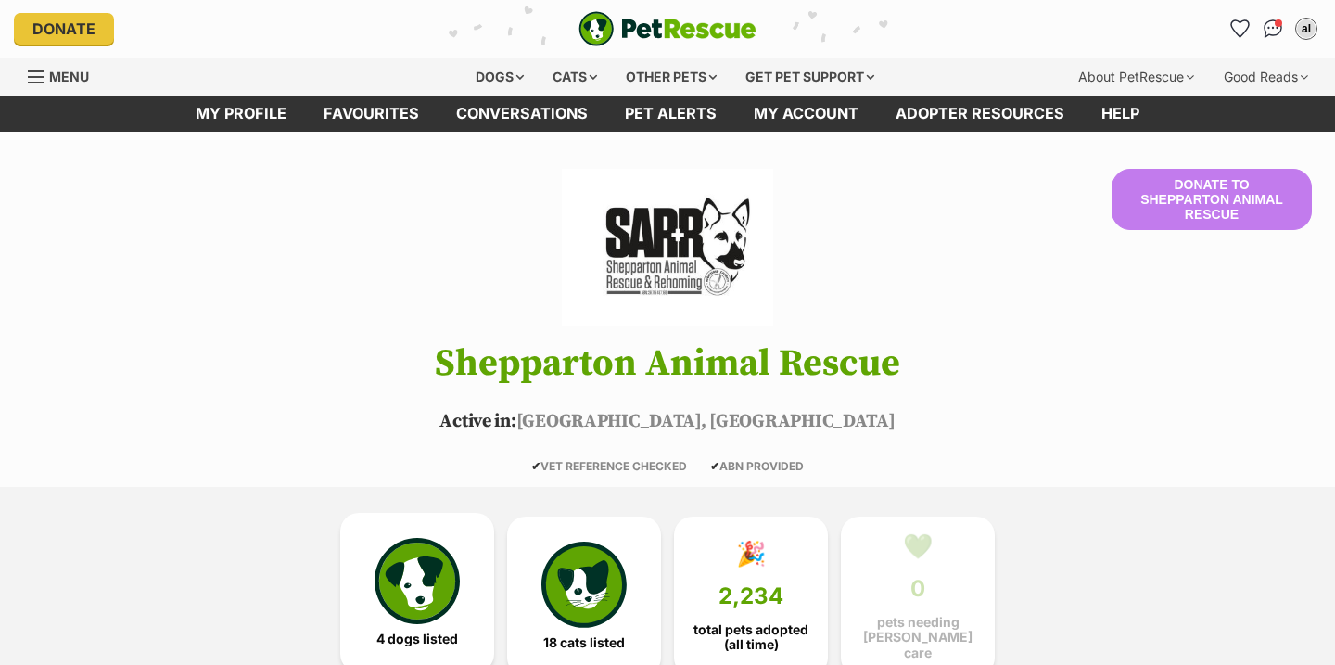
click at [444, 538] on img at bounding box center [417, 580] width 85 height 85
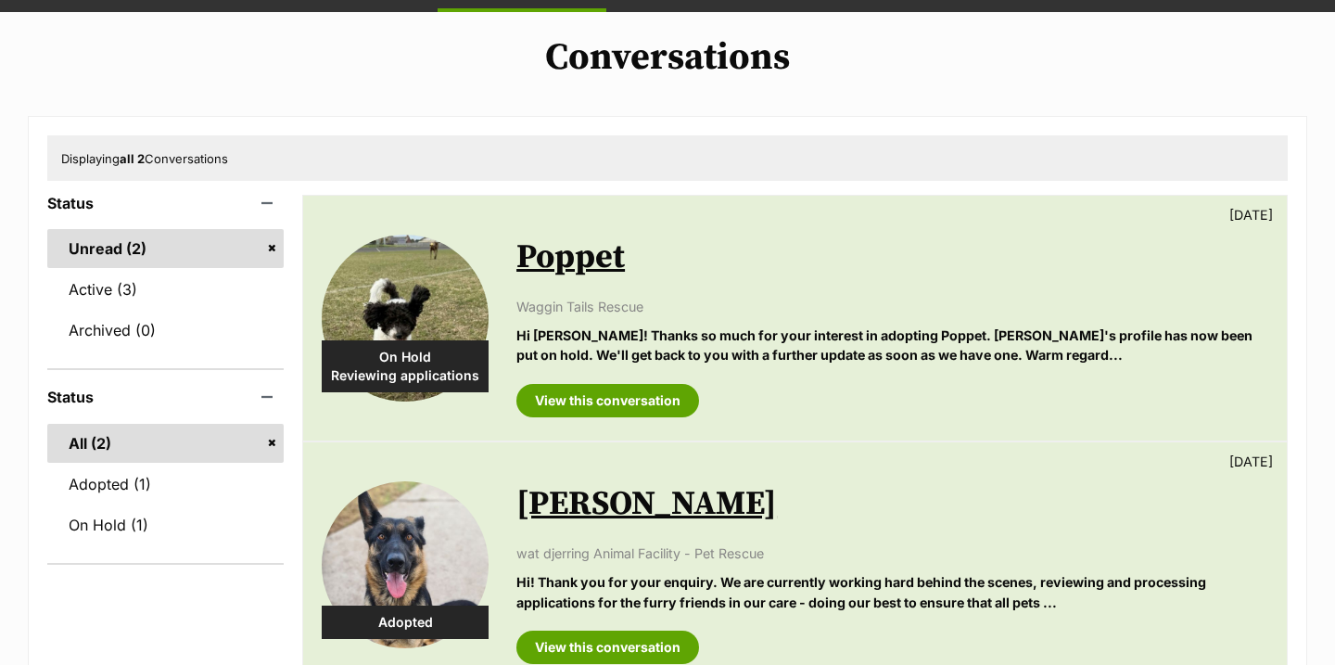
scroll to position [121, 0]
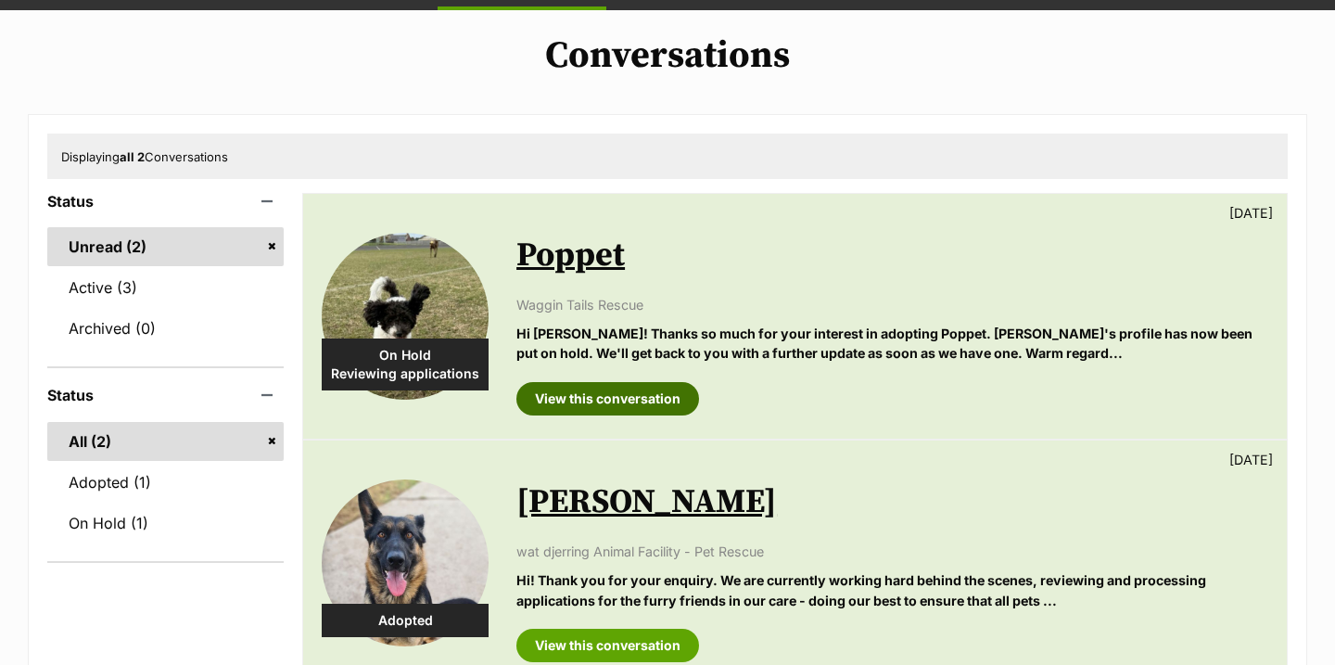
click at [645, 408] on link "View this conversation" at bounding box center [607, 398] width 183 height 33
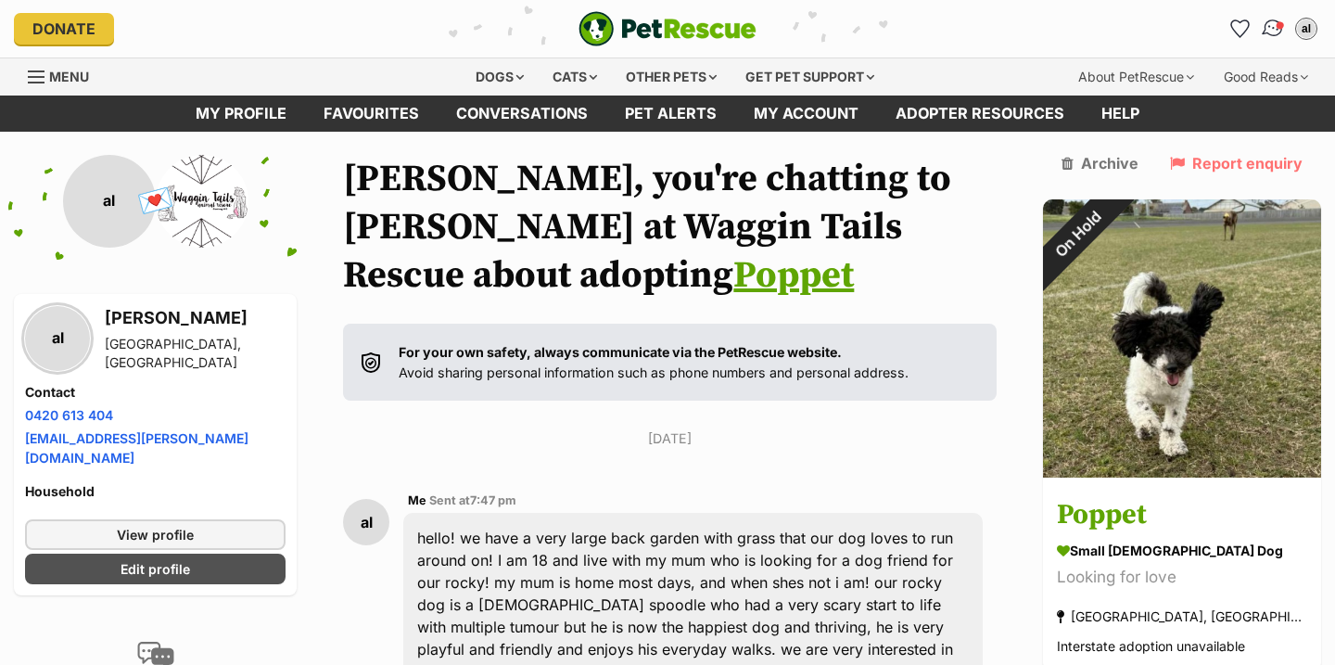
click at [1273, 26] on img "Conversations" at bounding box center [1273, 29] width 25 height 24
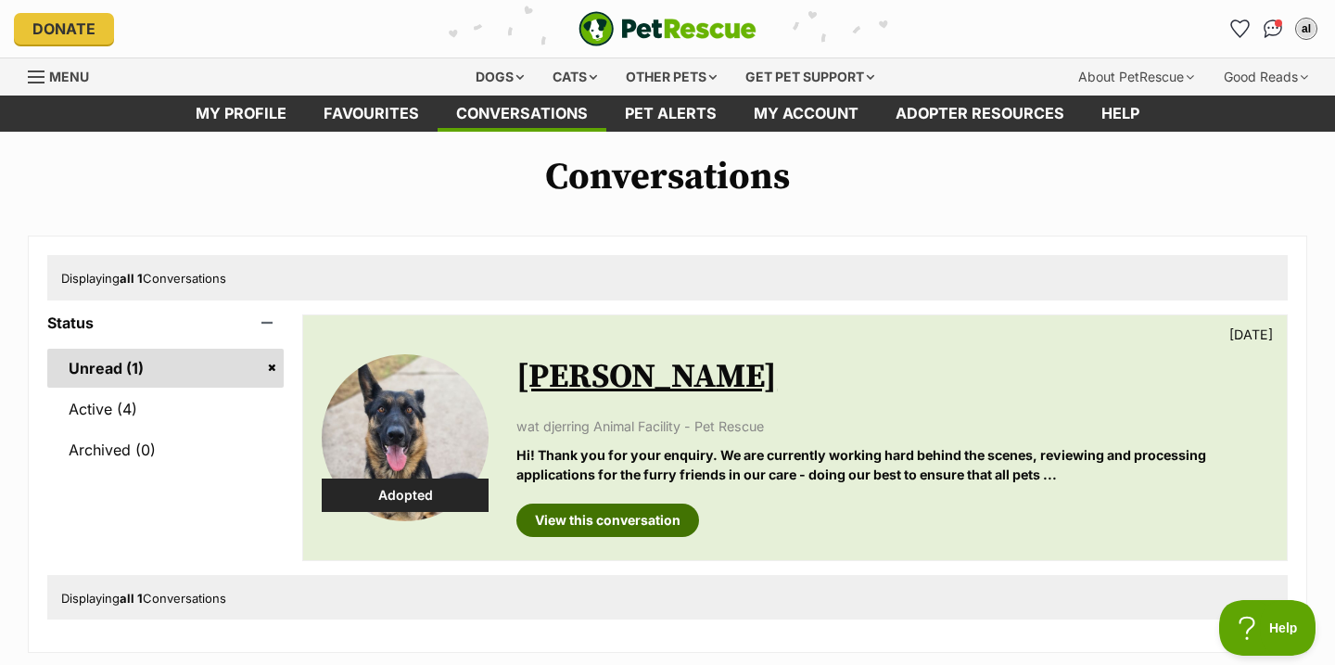
click at [592, 516] on link "View this conversation" at bounding box center [607, 519] width 183 height 33
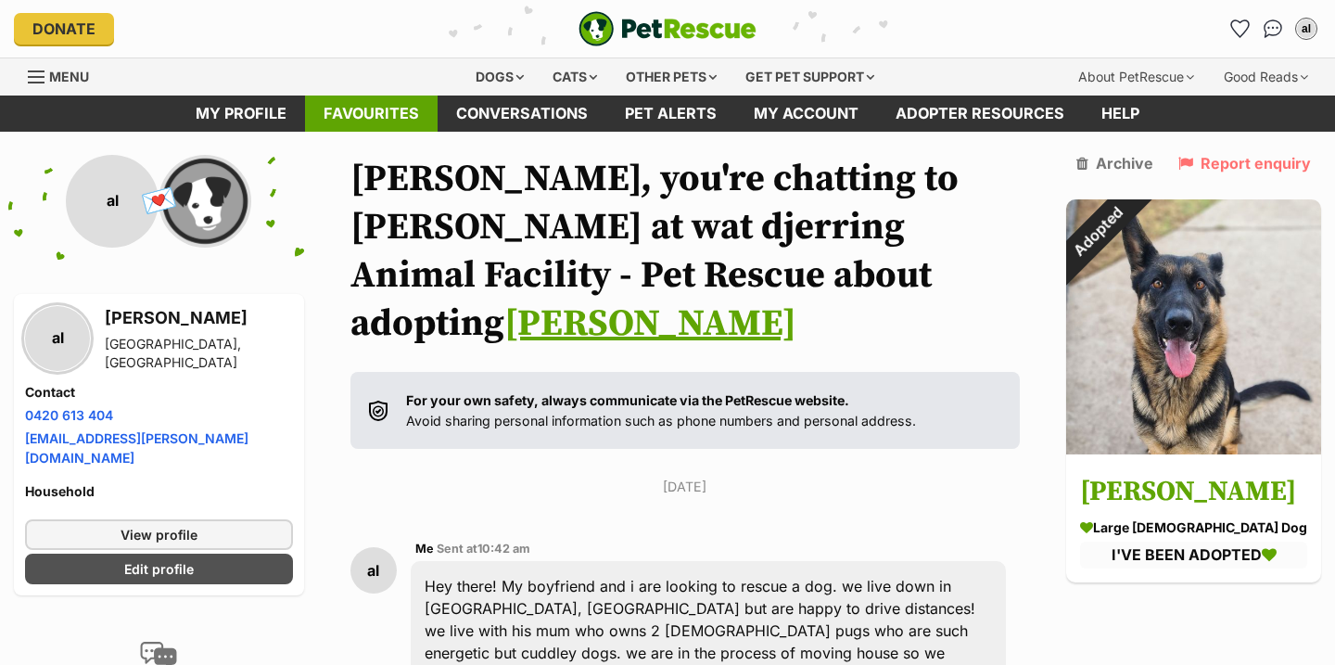
click at [369, 106] on link "Favourites" at bounding box center [371, 113] width 133 height 36
